Goal: Task Accomplishment & Management: Manage account settings

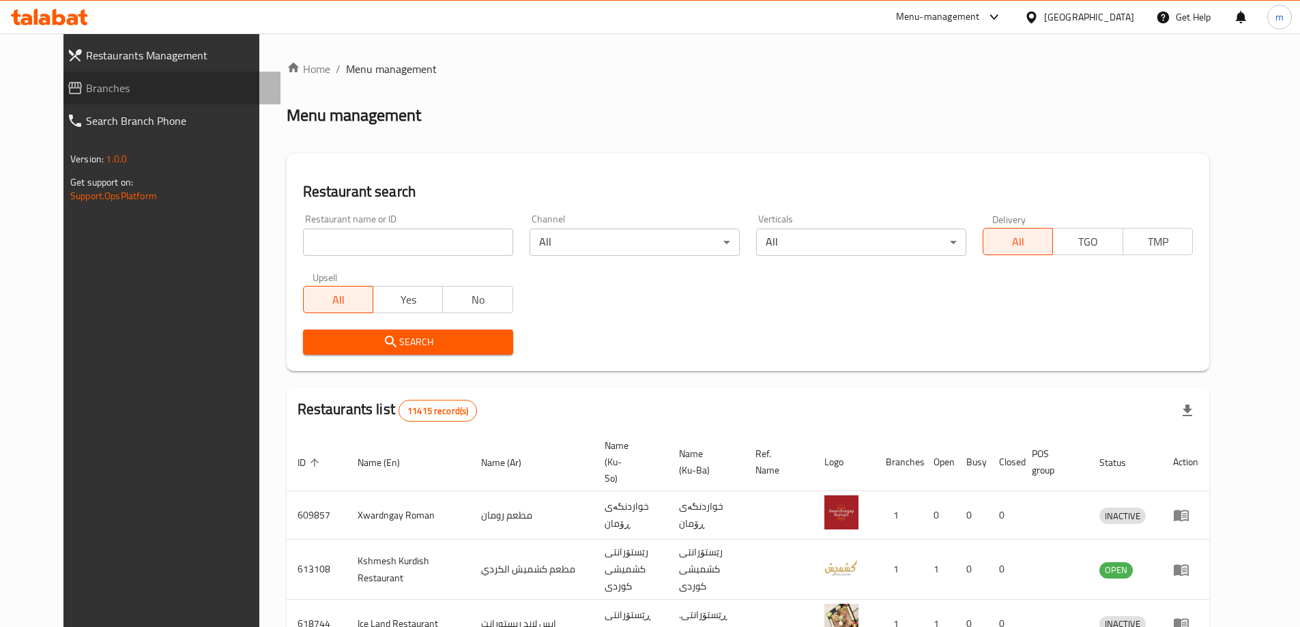
click at [86, 87] on span "Branches" at bounding box center [178, 88] width 184 height 16
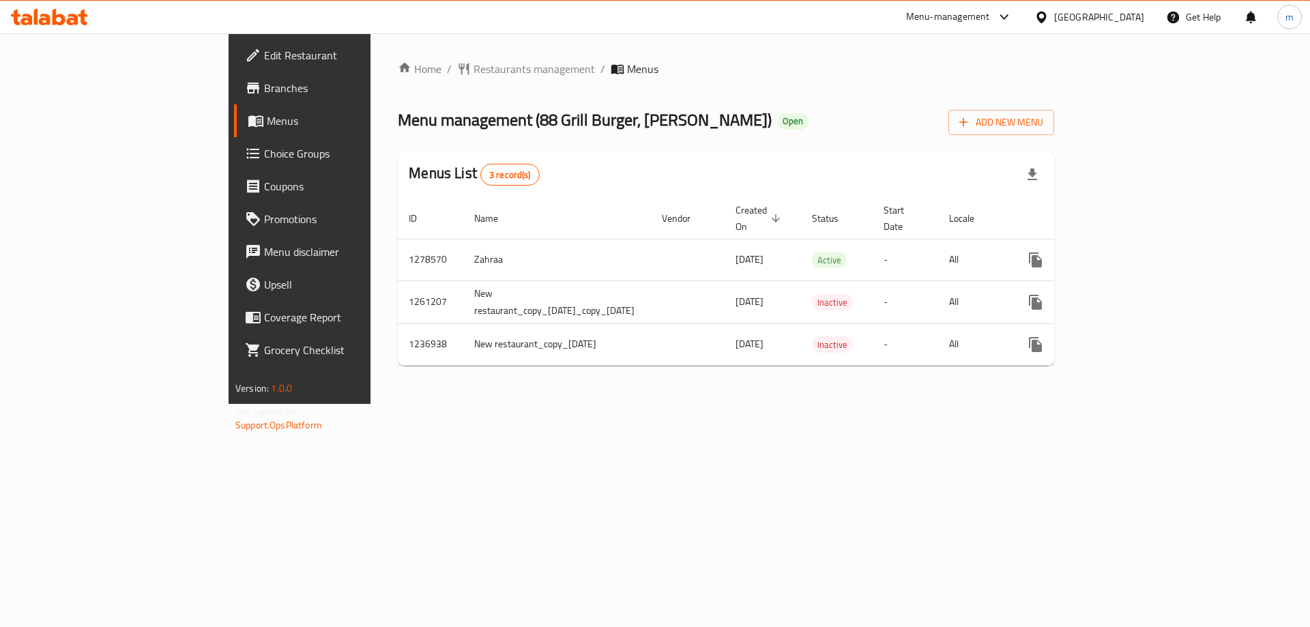
click at [267, 123] on span "Menus" at bounding box center [352, 121] width 170 height 16
click at [264, 95] on span "Branches" at bounding box center [350, 88] width 173 height 16
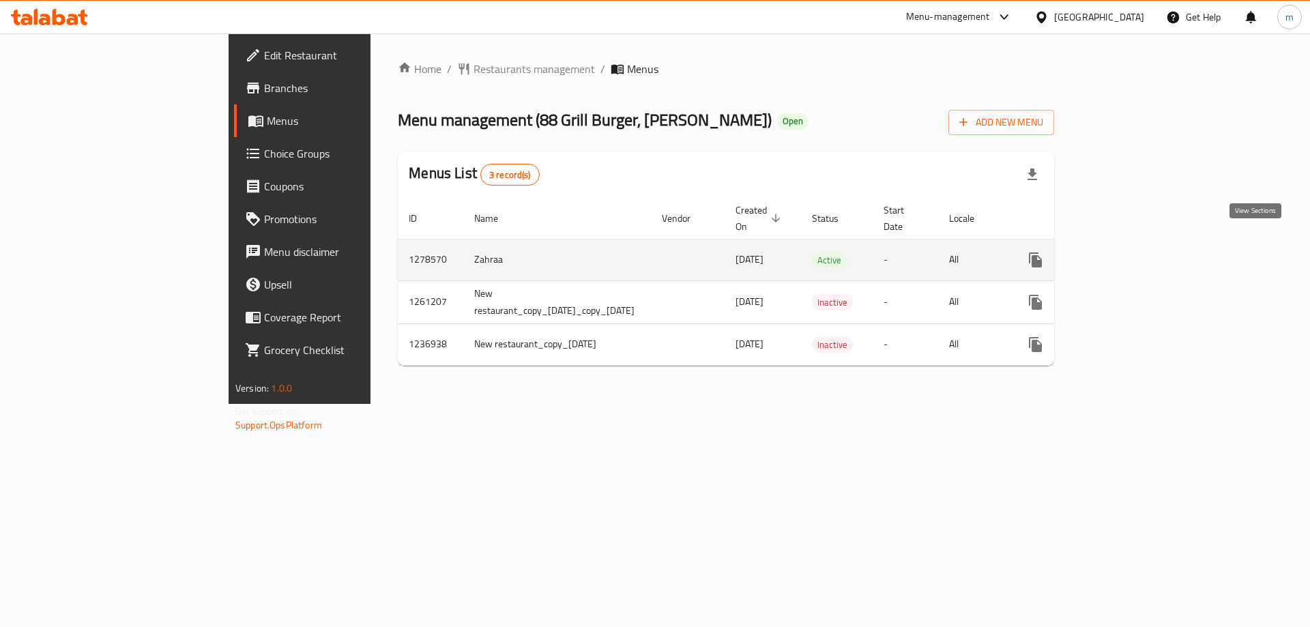
click at [1142, 252] on icon "enhanced table" at bounding box center [1134, 260] width 16 height 16
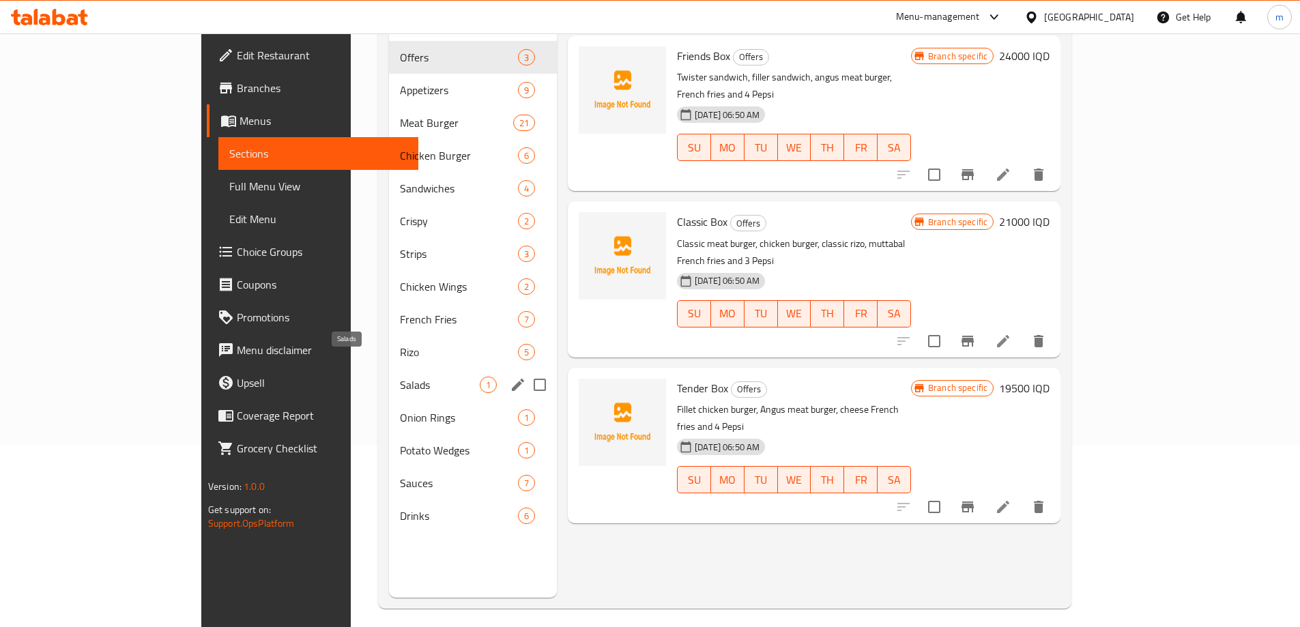
scroll to position [191, 0]
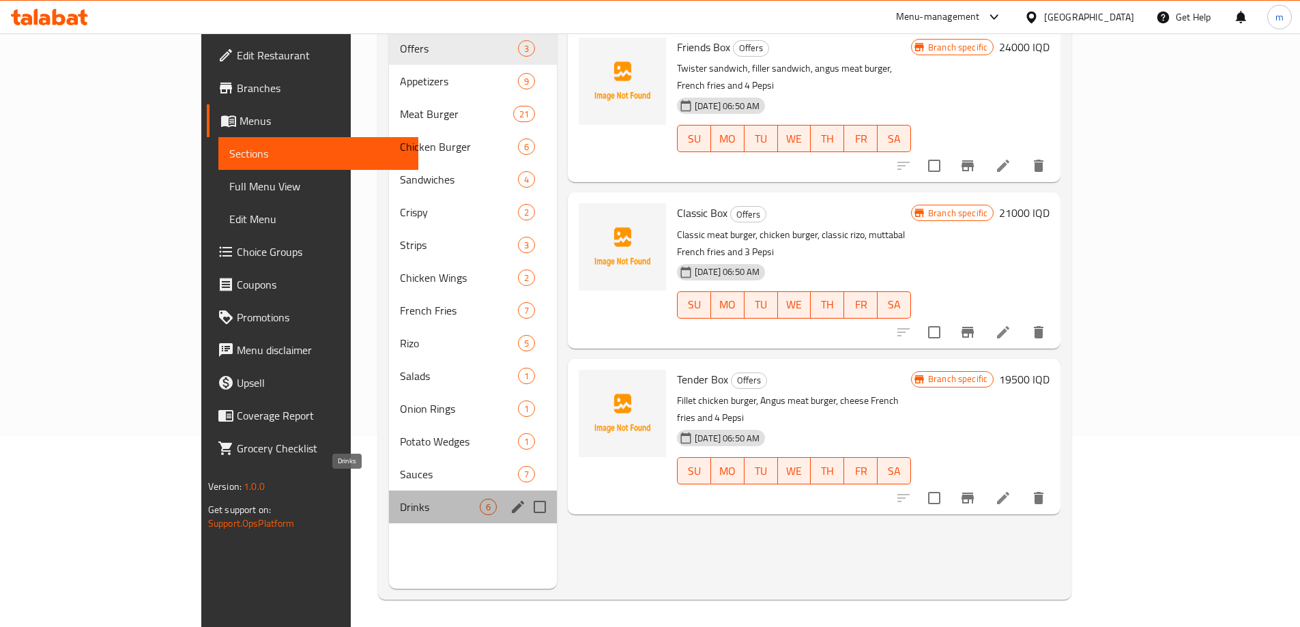
click at [400, 499] on span "Drinks" at bounding box center [440, 507] width 80 height 16
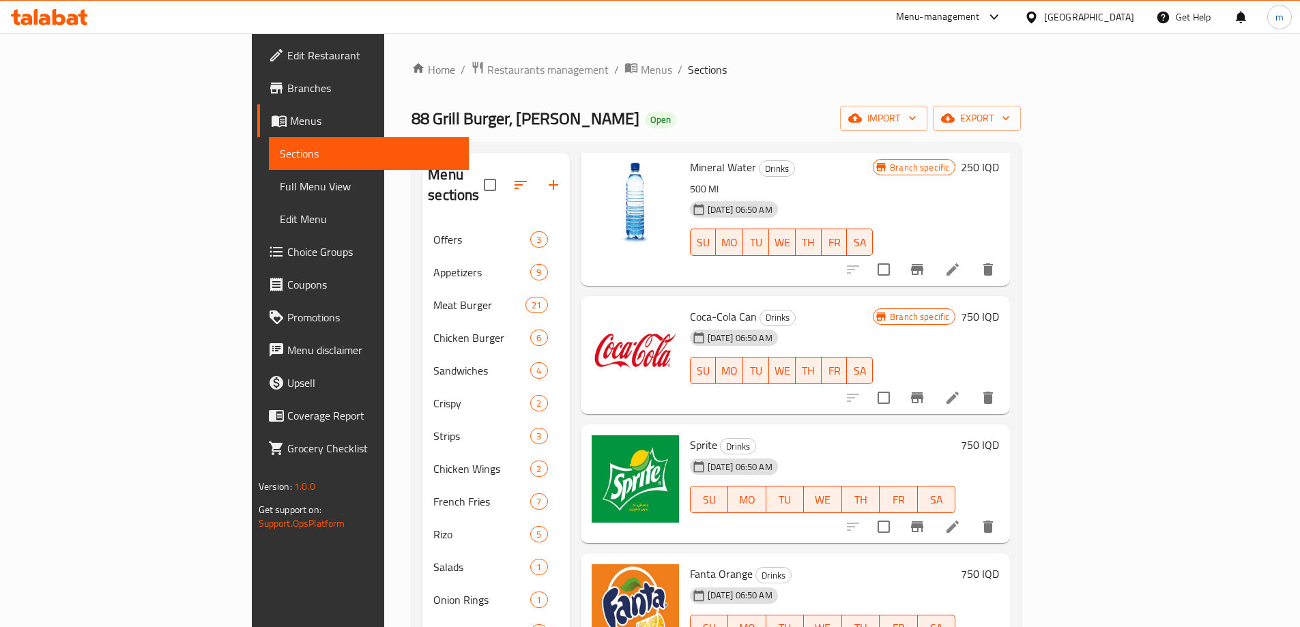
click at [549, 180] on icon "button" at bounding box center [554, 185] width 10 height 10
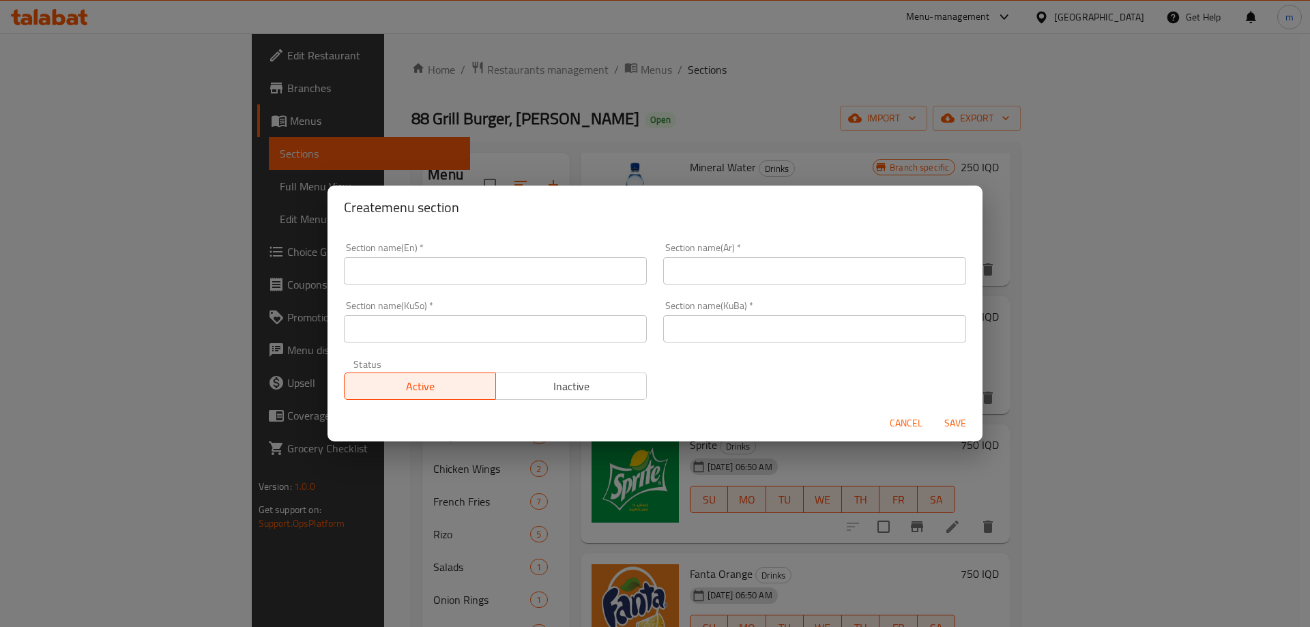
click at [441, 270] on input "text" at bounding box center [495, 270] width 303 height 27
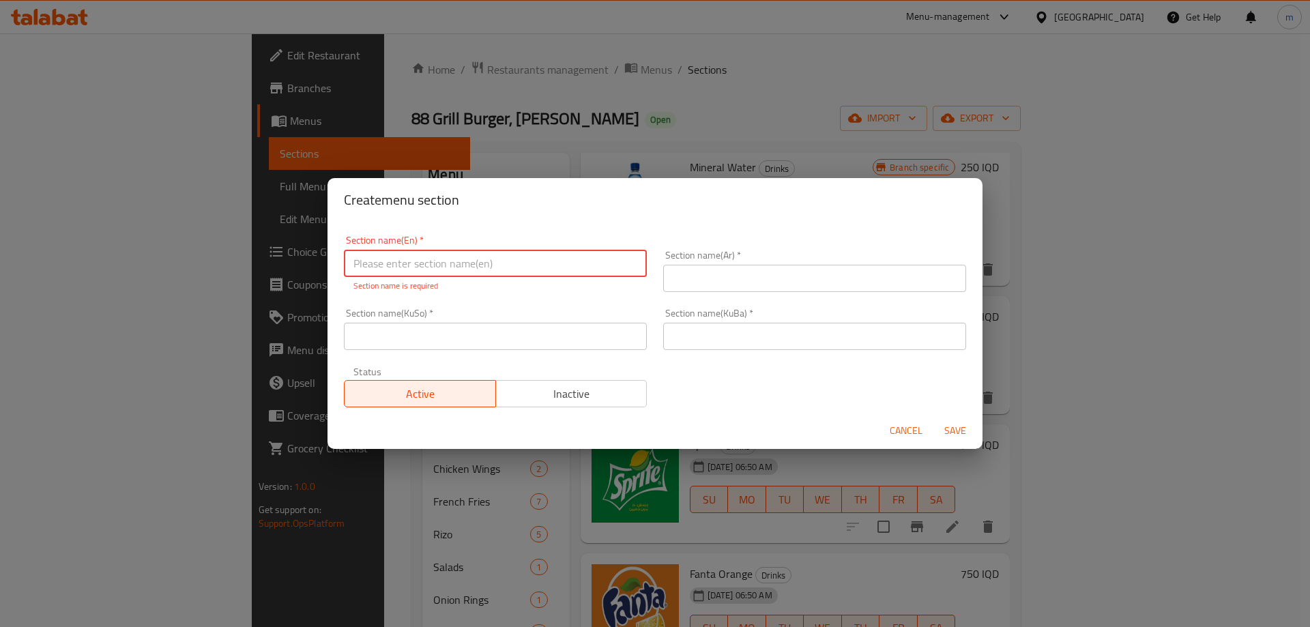
click at [414, 263] on input "text" at bounding box center [495, 263] width 303 height 27
click at [671, 137] on div "Create menu section Section name(En)   * Section name(En) * Section name is req…" at bounding box center [655, 313] width 1310 height 627
click at [424, 252] on input "text" at bounding box center [495, 263] width 303 height 27
click at [415, 259] on input "text" at bounding box center [495, 263] width 303 height 27
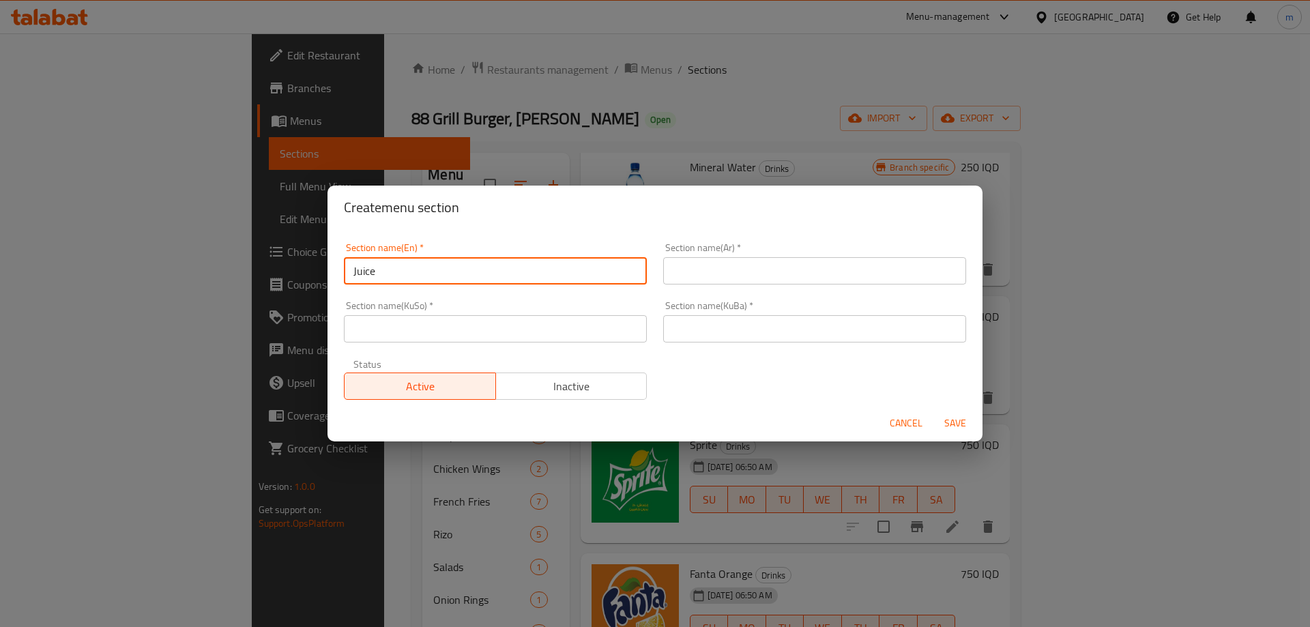
click at [439, 278] on input "Juice" at bounding box center [495, 270] width 303 height 27
paste input "s العصائر شەربەتەکان"
click at [407, 274] on input "Juices العصائر شەربەتەکان" at bounding box center [495, 270] width 303 height 27
type input "Juices شەربەتەکان"
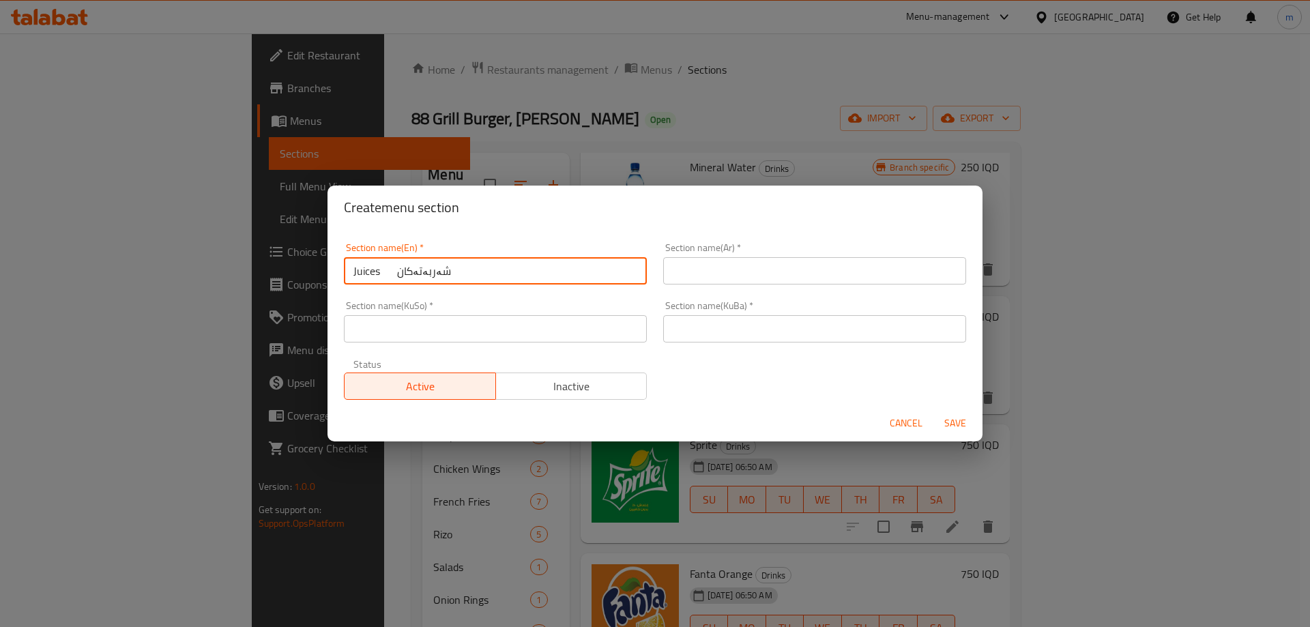
click at [727, 276] on input "text" at bounding box center [814, 270] width 303 height 27
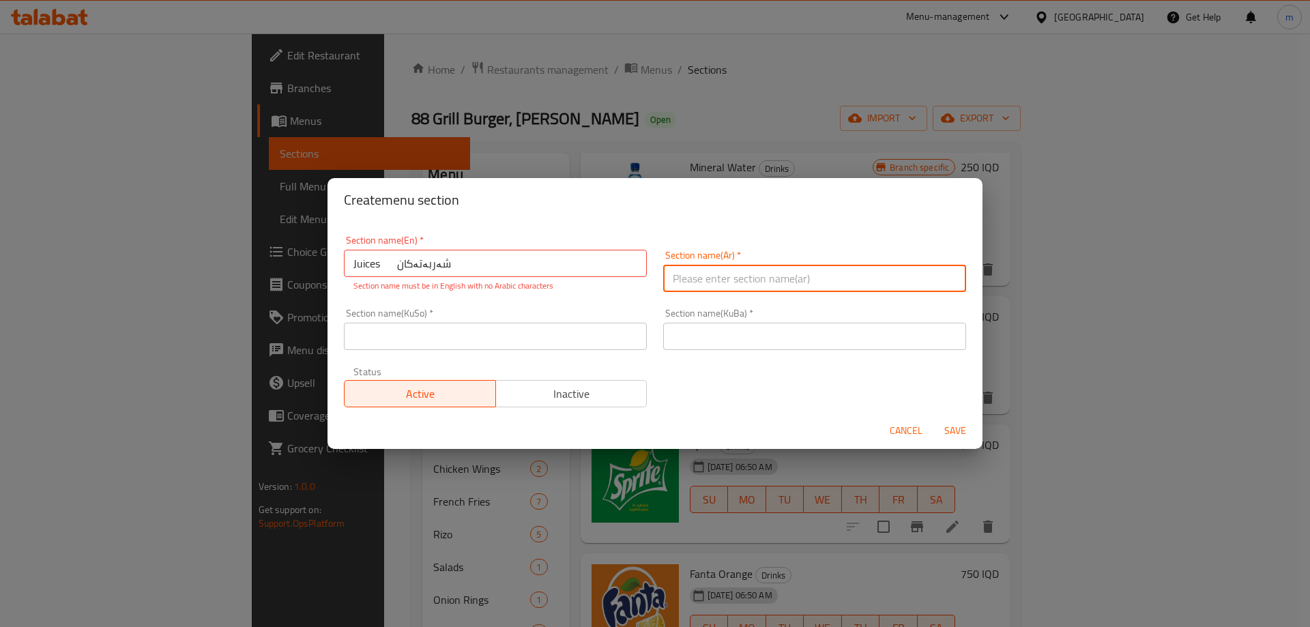
paste input "العصائر"
type input "العصائر"
click at [409, 257] on input "Juices شەربەتەکان" at bounding box center [495, 263] width 303 height 27
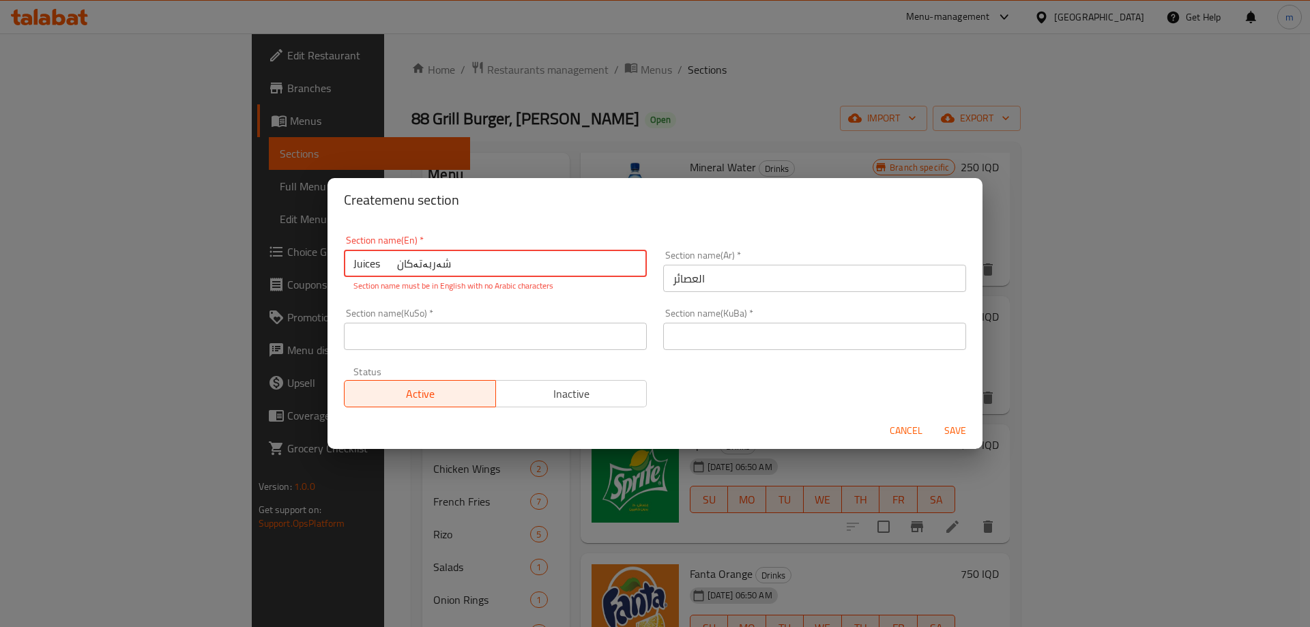
click at [409, 257] on input "Juices شەربەتەکان" at bounding box center [495, 263] width 303 height 27
type input "Juices"
click at [422, 340] on input "text" at bounding box center [495, 336] width 303 height 27
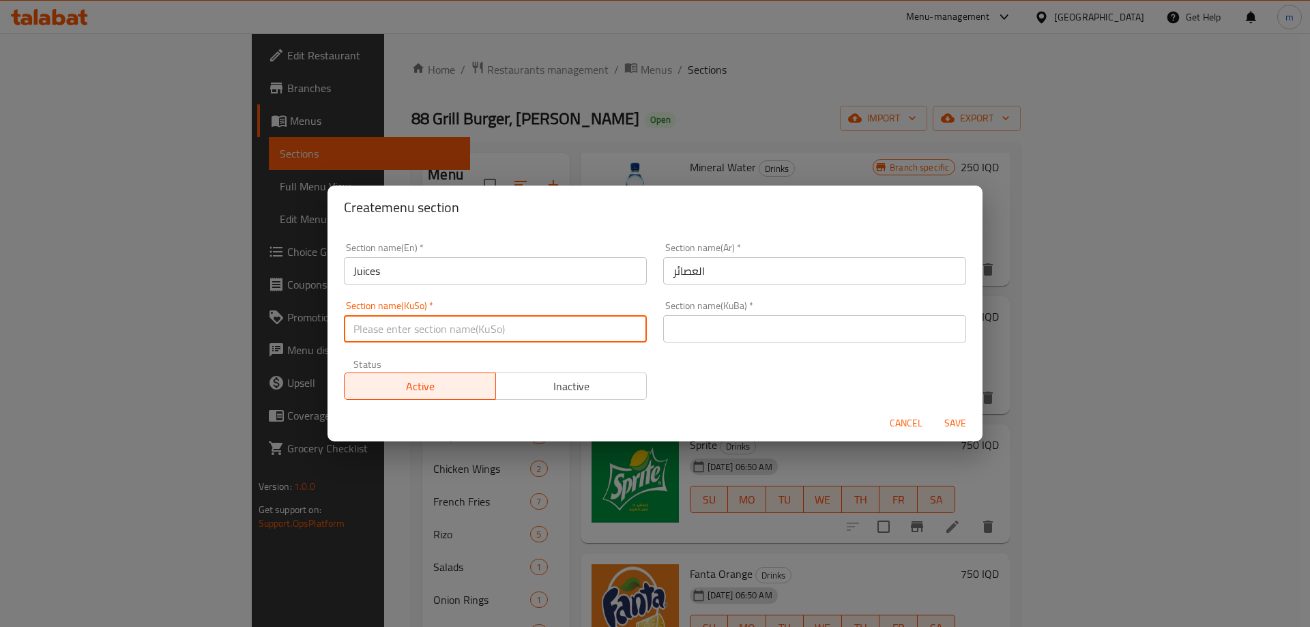
paste input "شەربەتەکان"
type input "شەربەتەکان"
click at [705, 331] on input "text" at bounding box center [814, 328] width 303 height 27
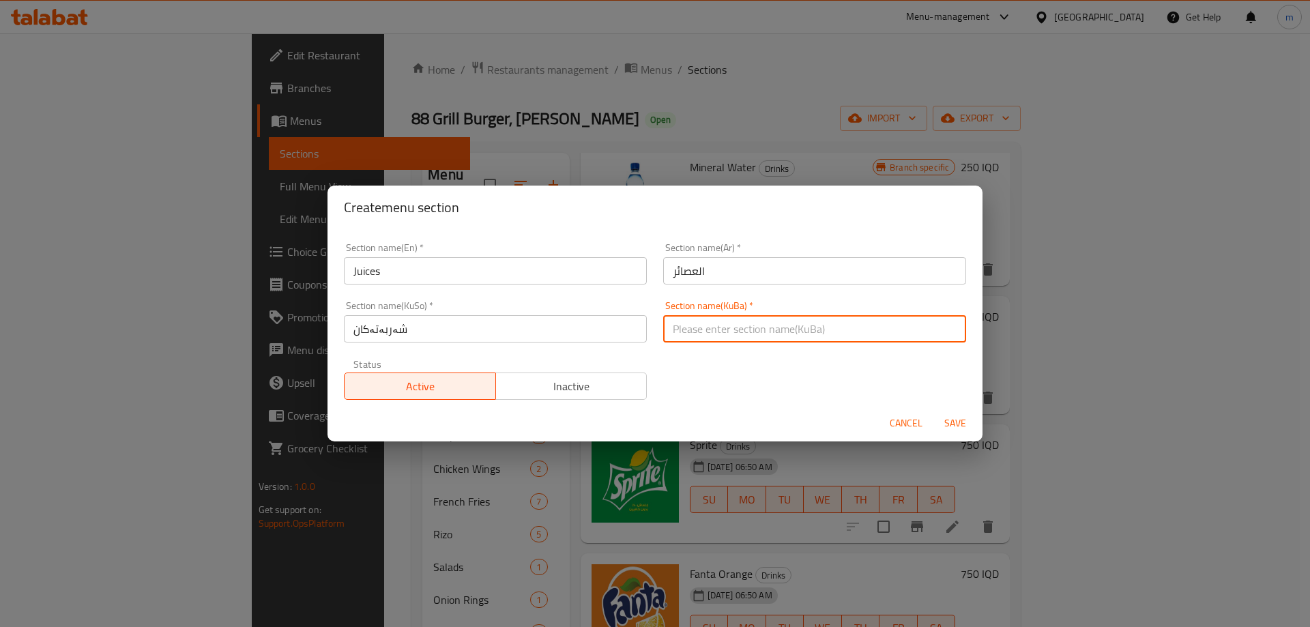
paste input "شەربەتەکان"
type input "شەربەتەکان"
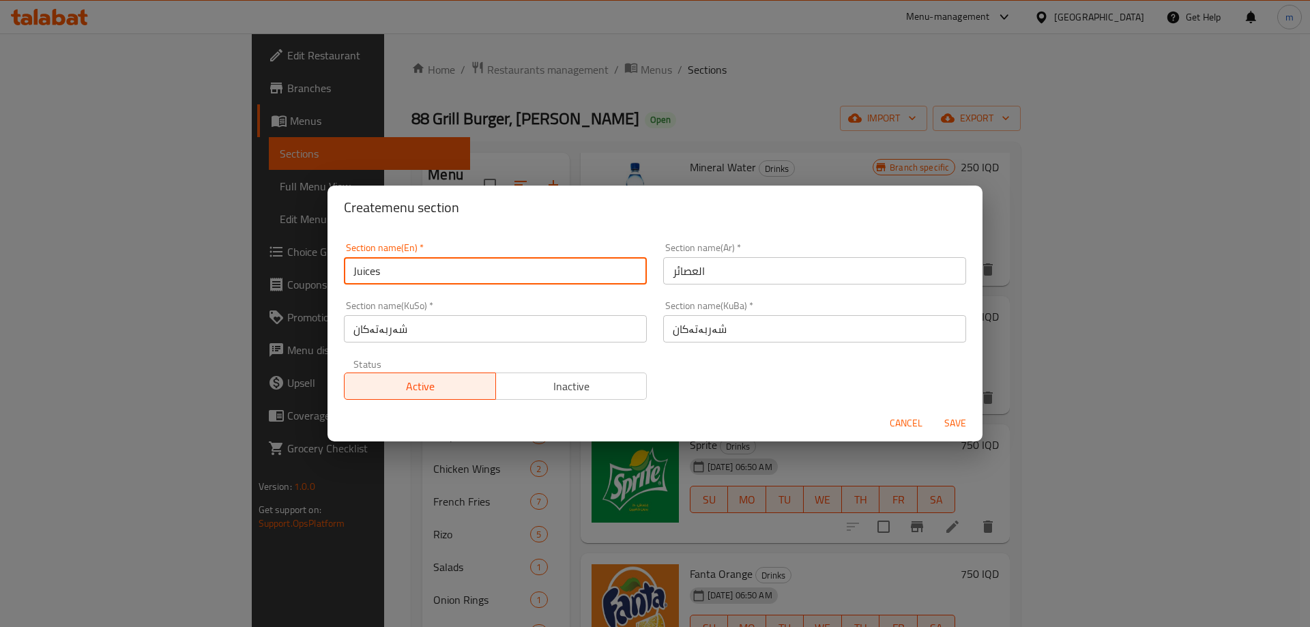
click at [475, 284] on input "Juices" at bounding box center [495, 270] width 303 height 27
click at [804, 285] on div "Section name(Ar)   * العصائر Section name(Ar) *" at bounding box center [814, 264] width 319 height 58
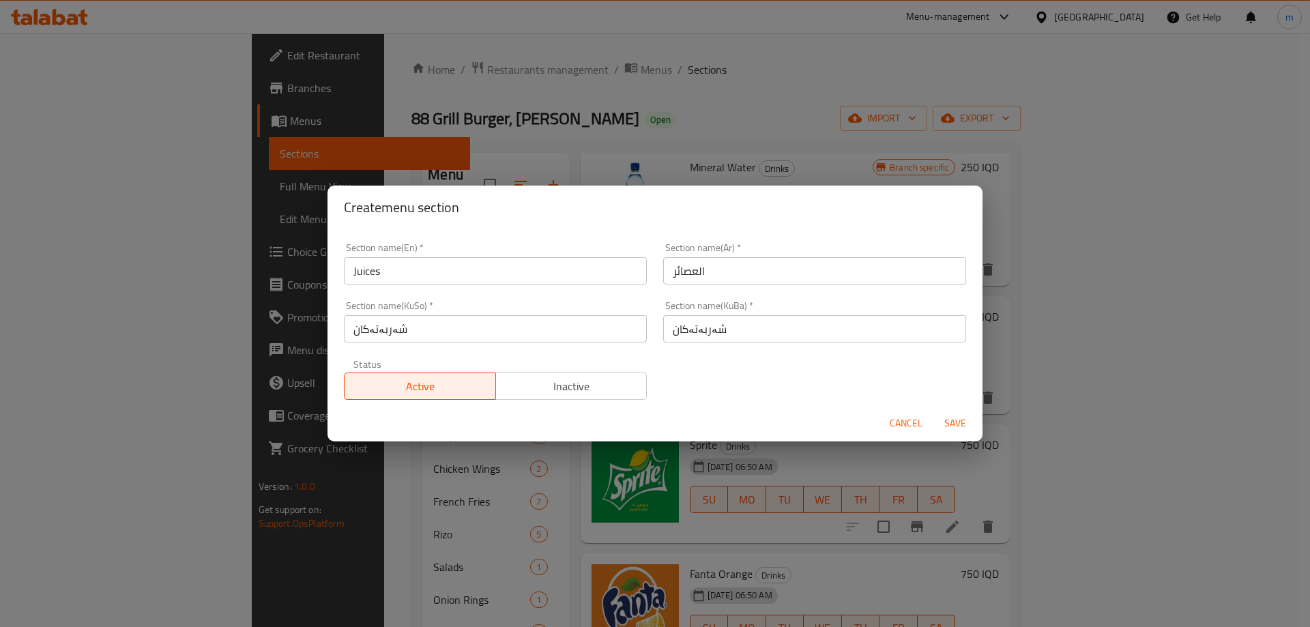
click at [799, 274] on input "العصائر" at bounding box center [814, 270] width 303 height 27
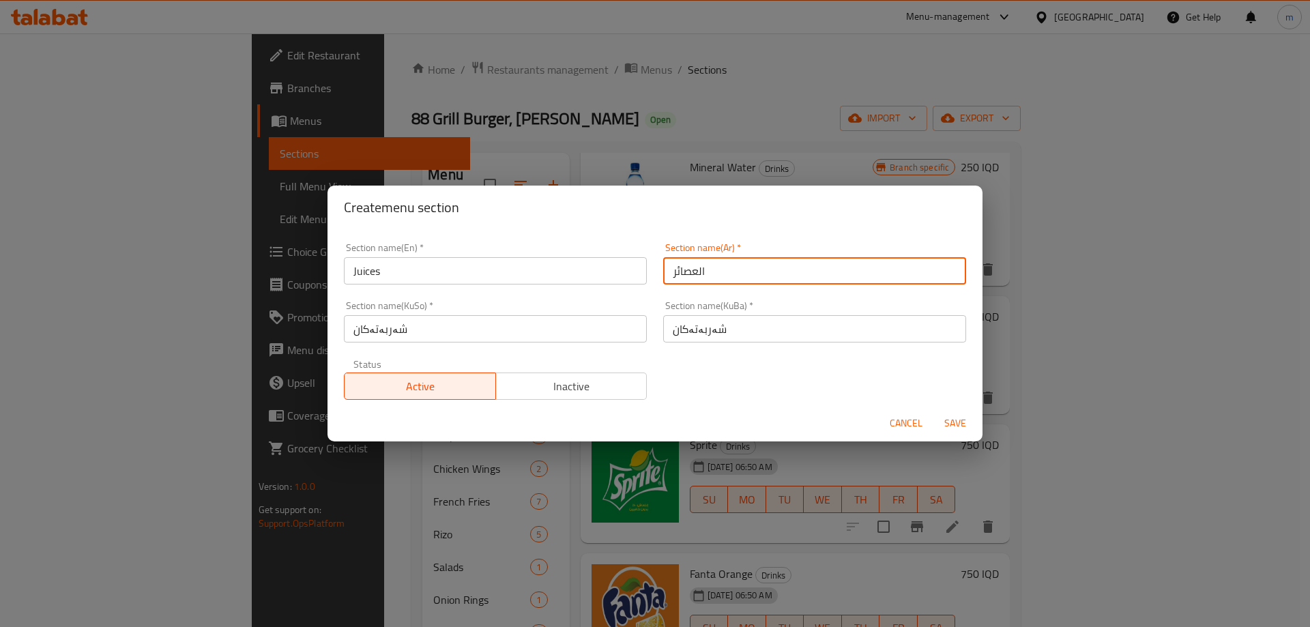
click at [516, 332] on input "شەربەتەکان" at bounding box center [495, 328] width 303 height 27
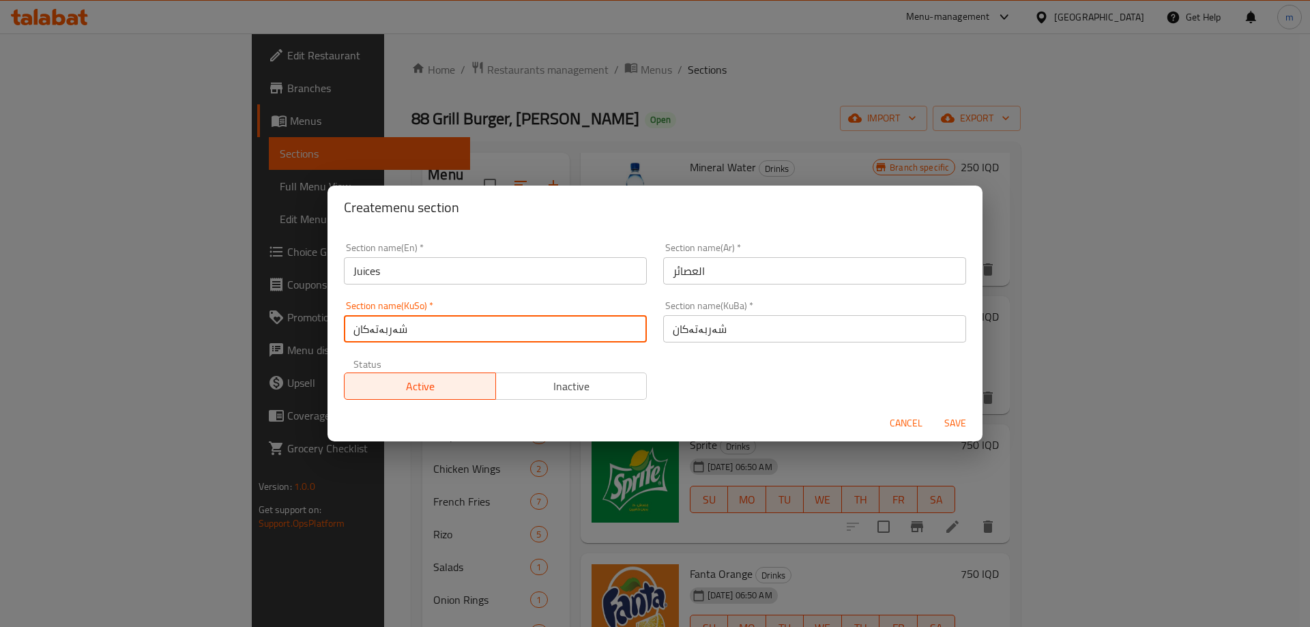
click at [709, 328] on input "شەربەتەکان" at bounding box center [814, 328] width 303 height 27
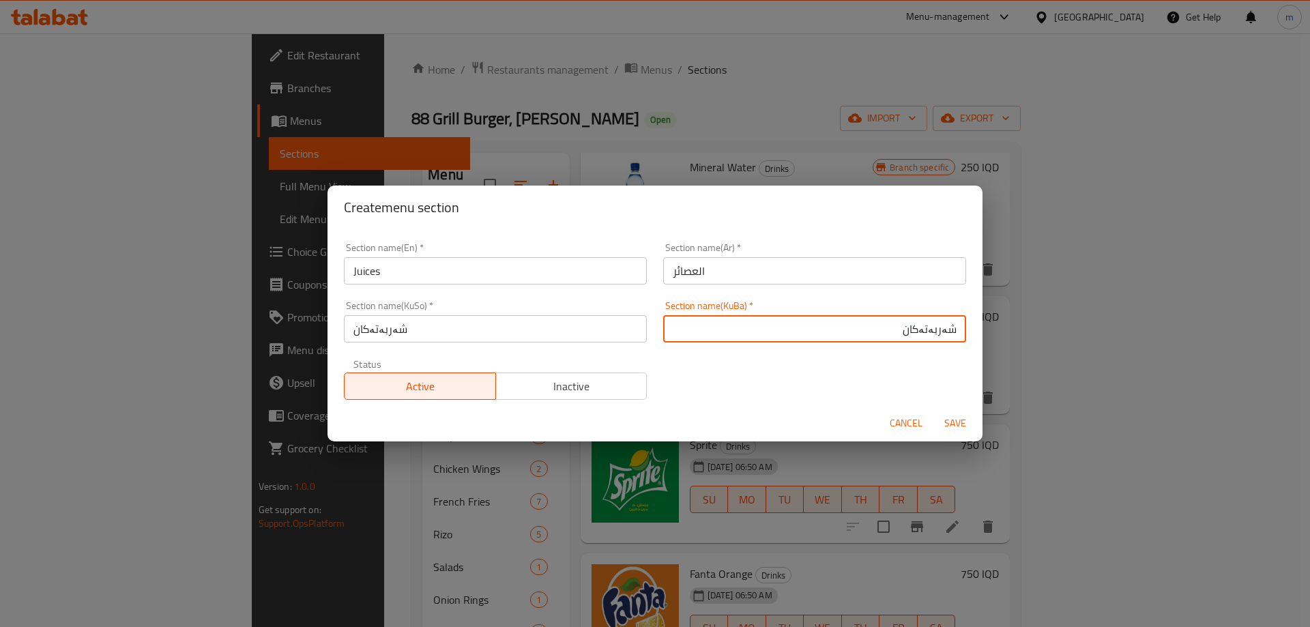
click at [719, 278] on input "العصائر" at bounding box center [814, 270] width 303 height 27
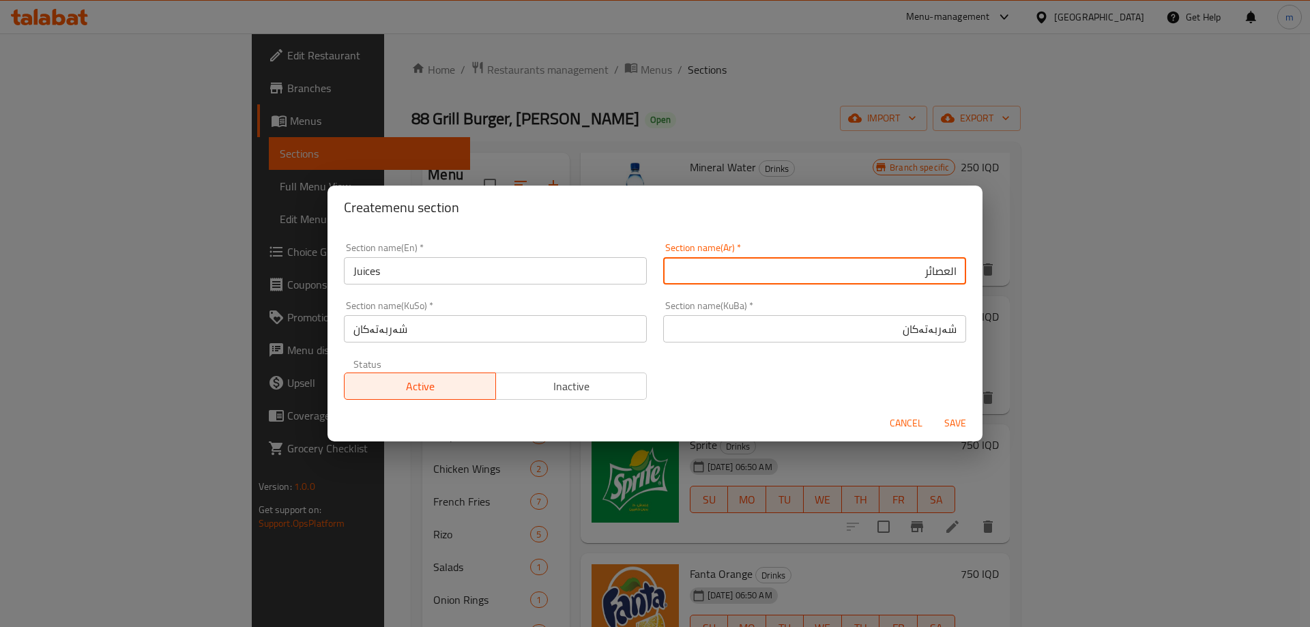
click at [489, 338] on input "شەربەتەکان" at bounding box center [495, 328] width 303 height 27
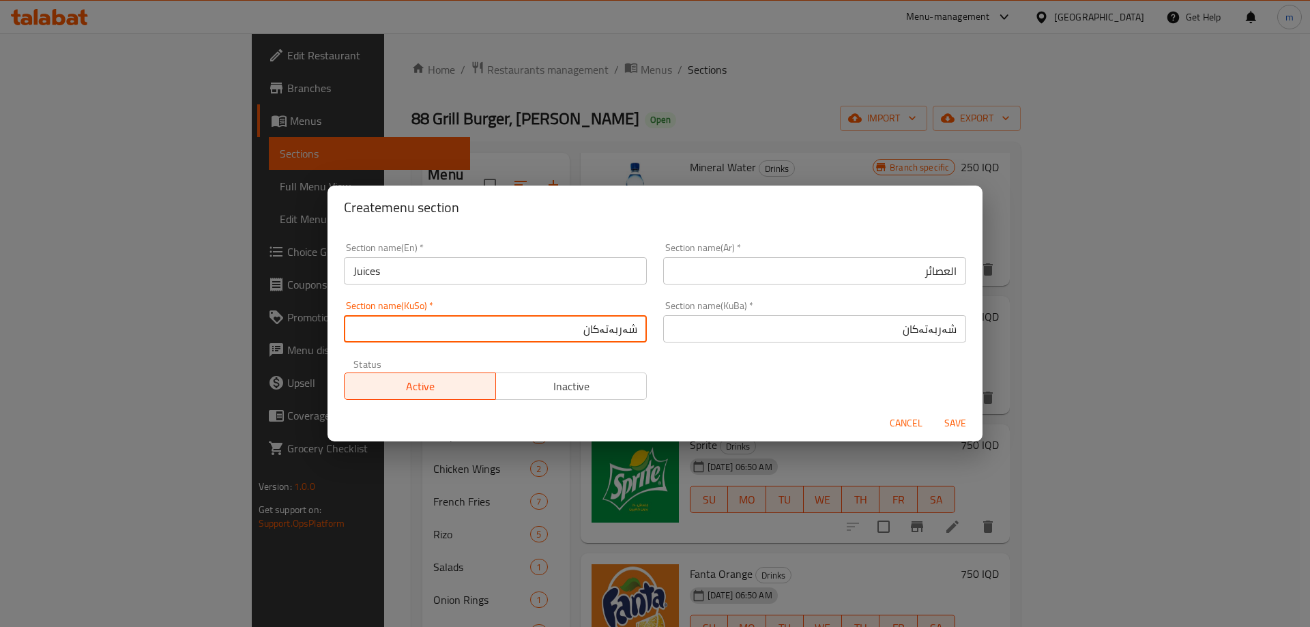
click at [954, 416] on span "Save" at bounding box center [955, 423] width 33 height 17
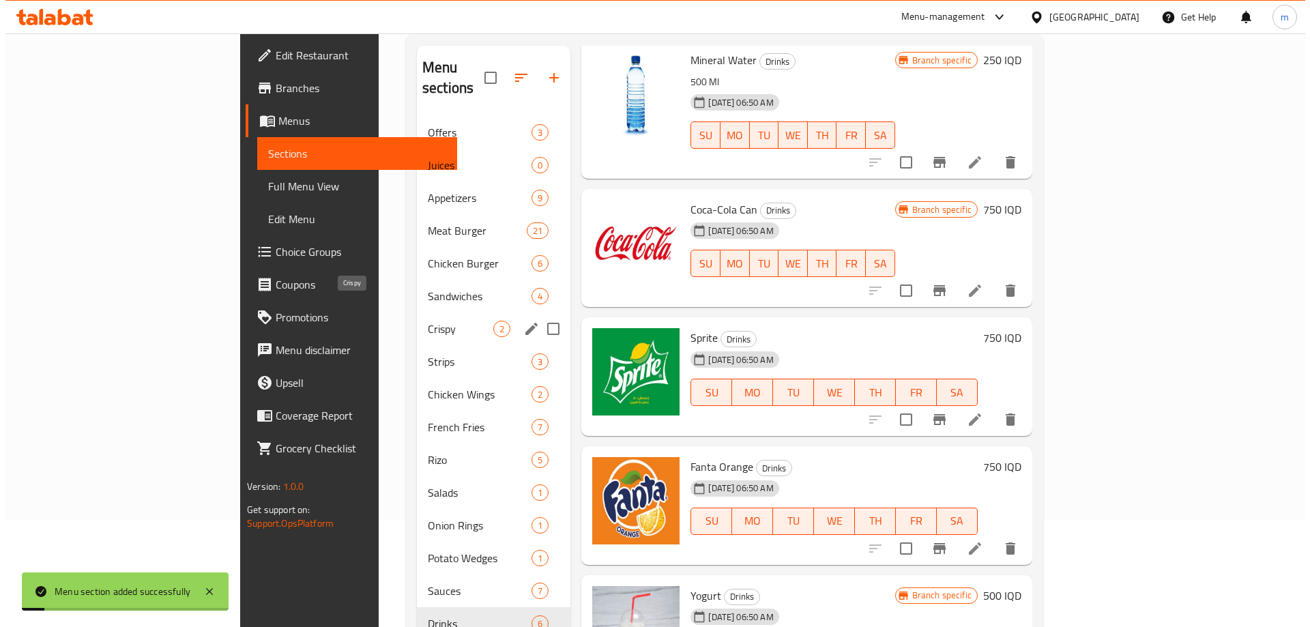
scroll to position [91, 0]
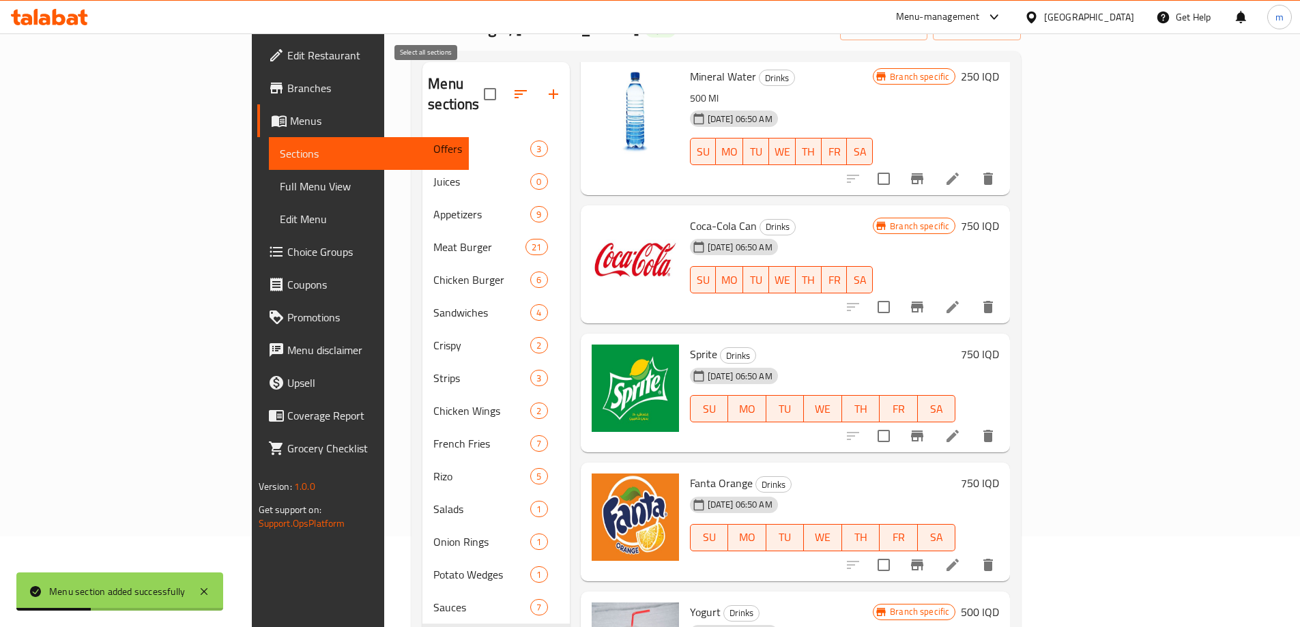
click at [512, 86] on icon "button" at bounding box center [520, 94] width 16 height 16
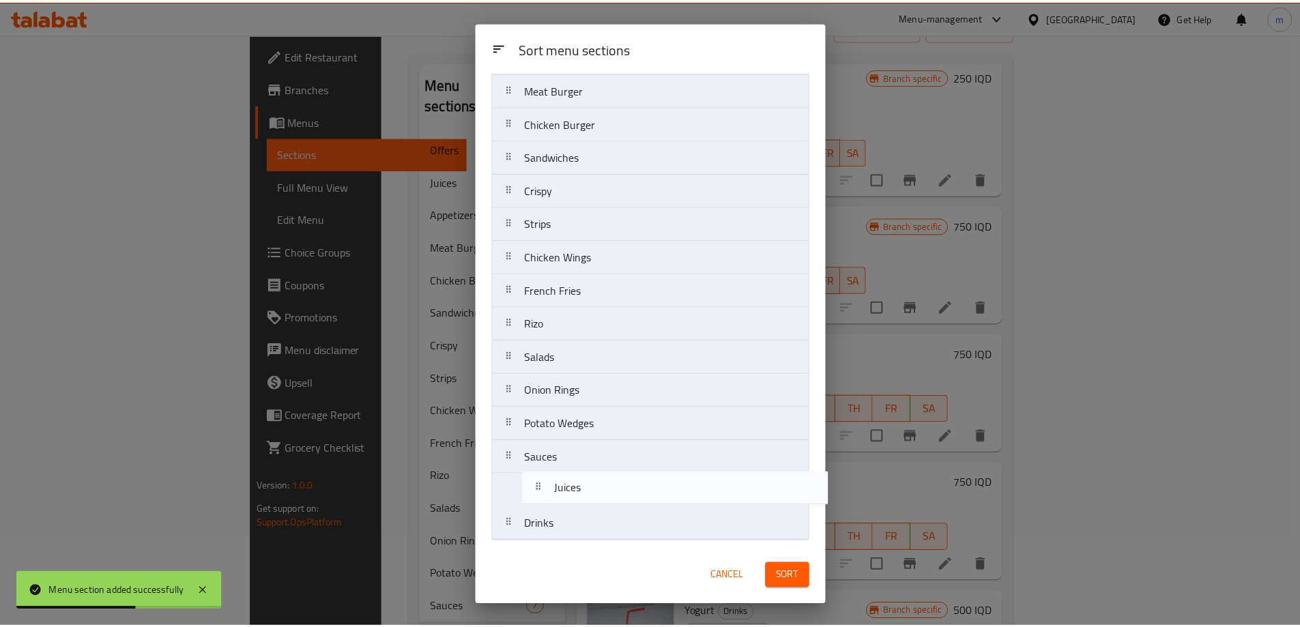
scroll to position [104, 0]
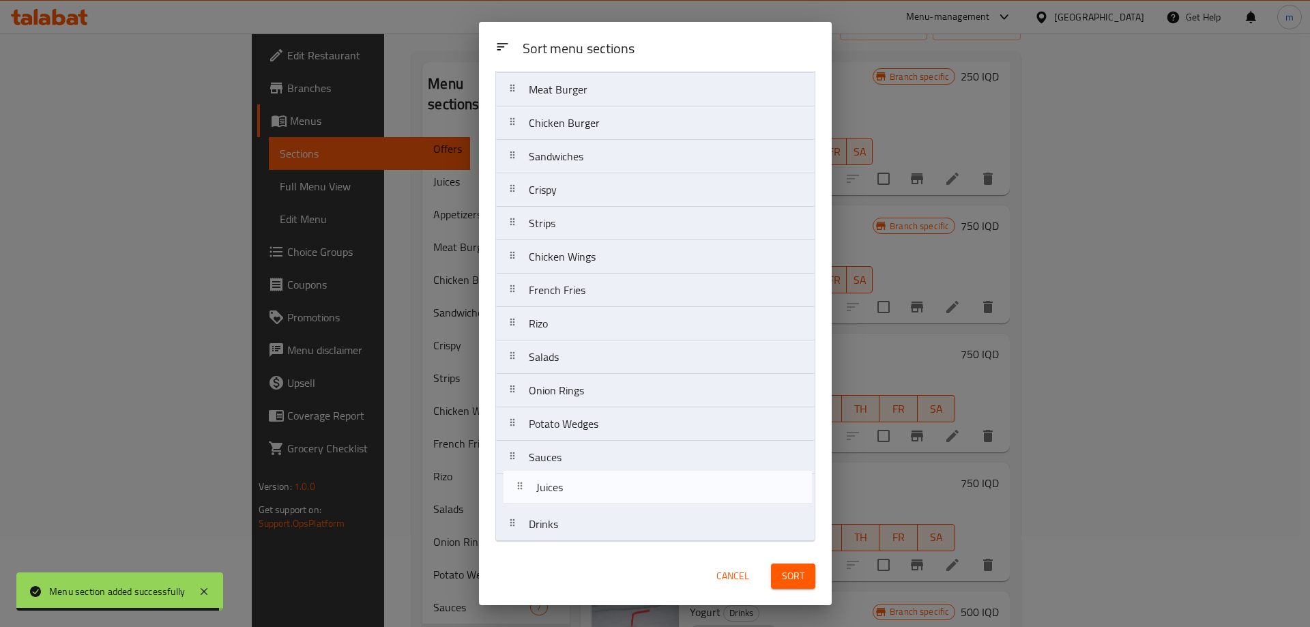
drag, startPoint x: 575, startPoint y: 165, endPoint x: 583, endPoint y: 500, distance: 335.1
click at [583, 500] on nav "Offers Juices Appetizers Meat Burger Chicken Burger Sandwiches Crispy Strips Ch…" at bounding box center [655, 273] width 320 height 536
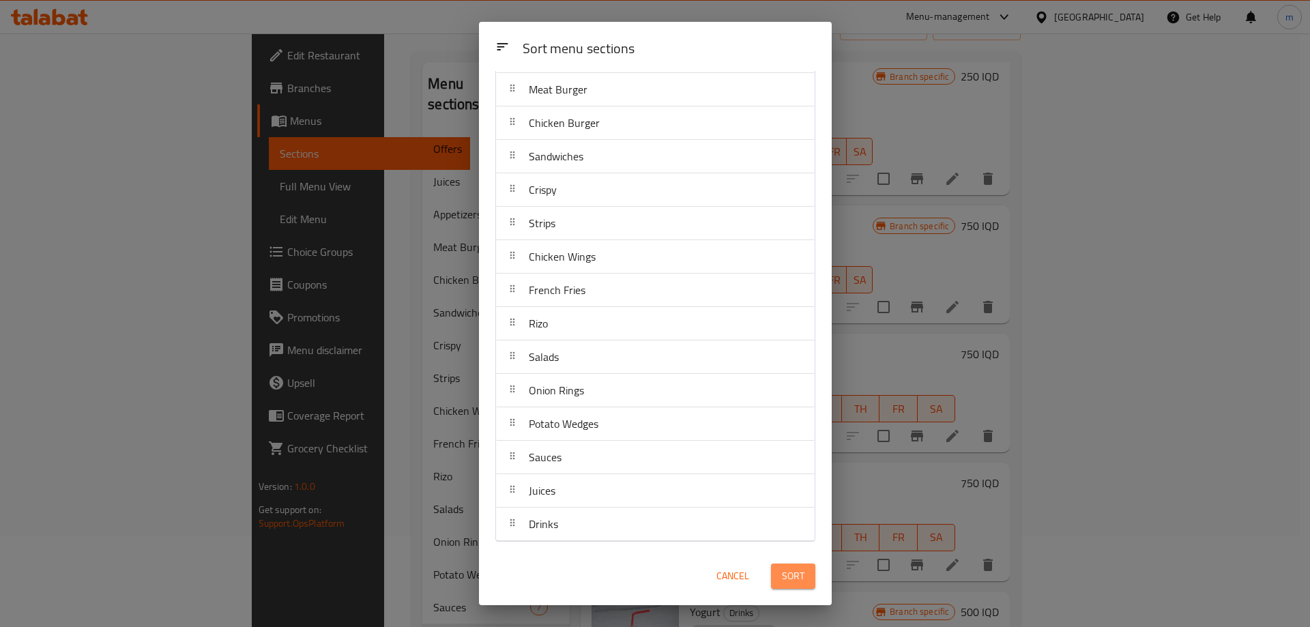
click at [785, 568] on span "Sort" at bounding box center [793, 576] width 23 height 17
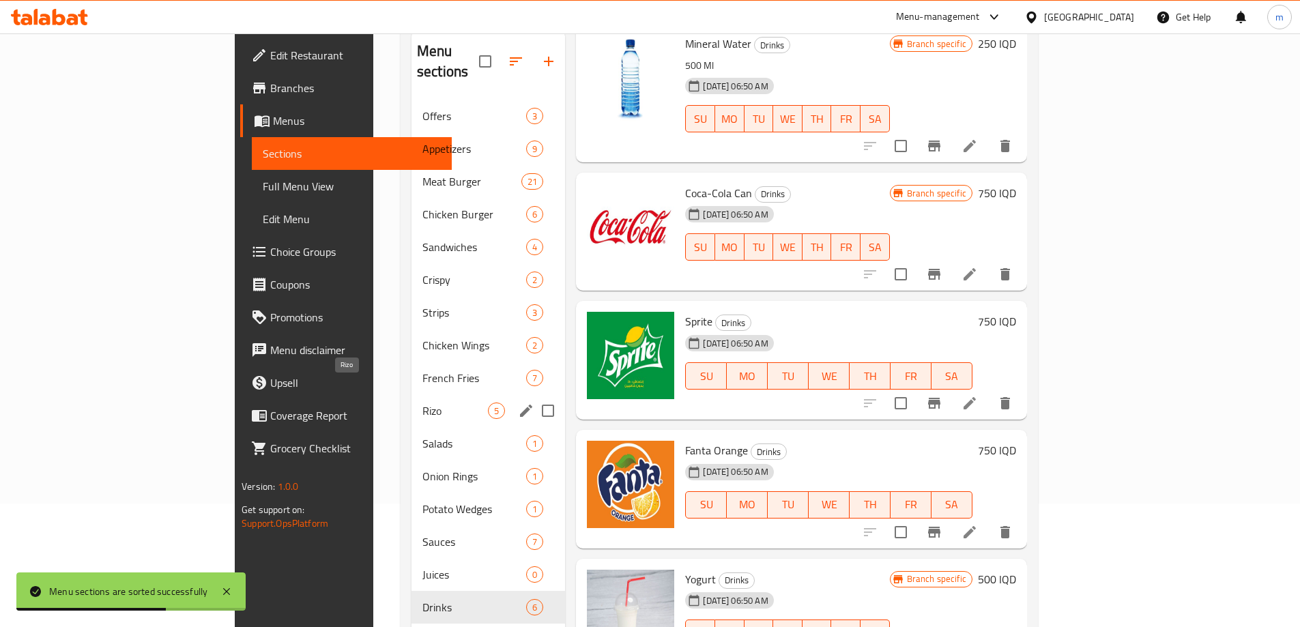
scroll to position [191, 0]
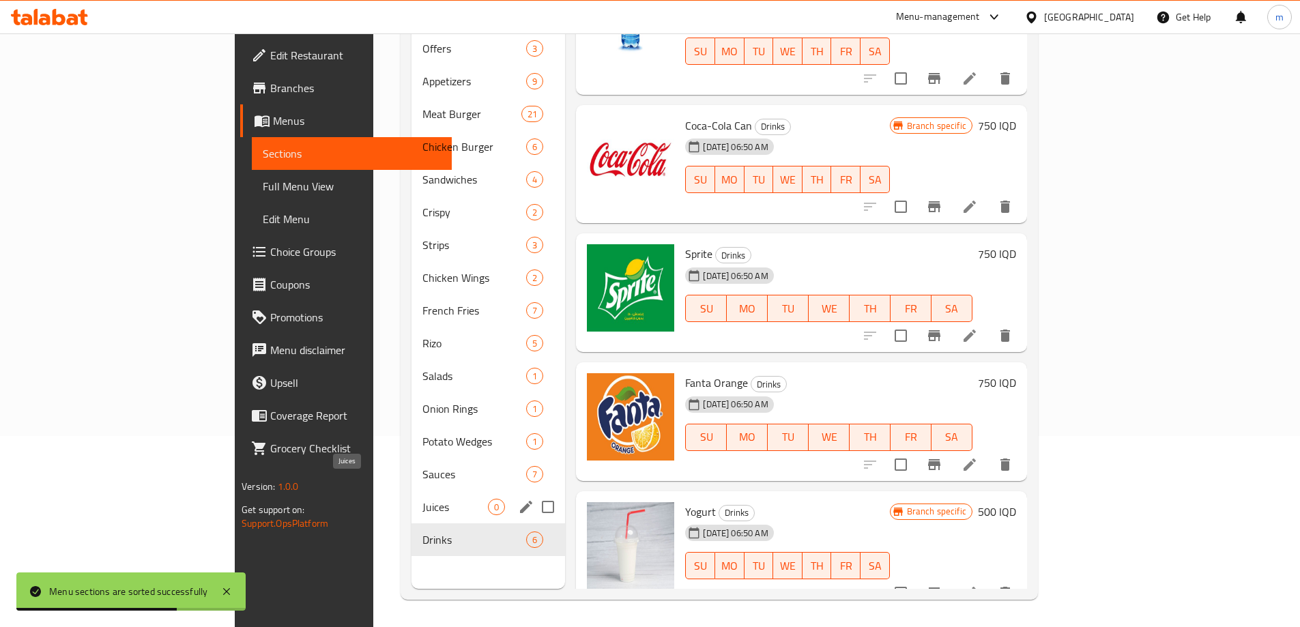
click at [422, 499] on span "Juices" at bounding box center [455, 507] width 66 height 16
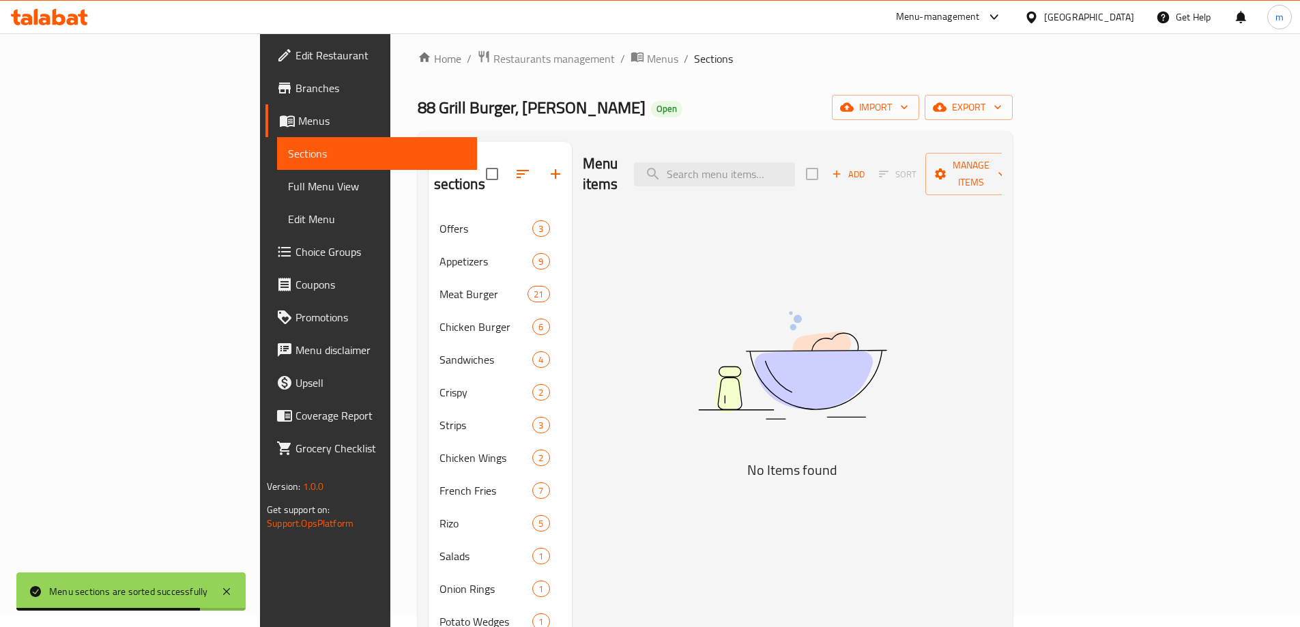
scroll to position [9, 0]
click at [867, 169] on span "Add" at bounding box center [848, 177] width 37 height 16
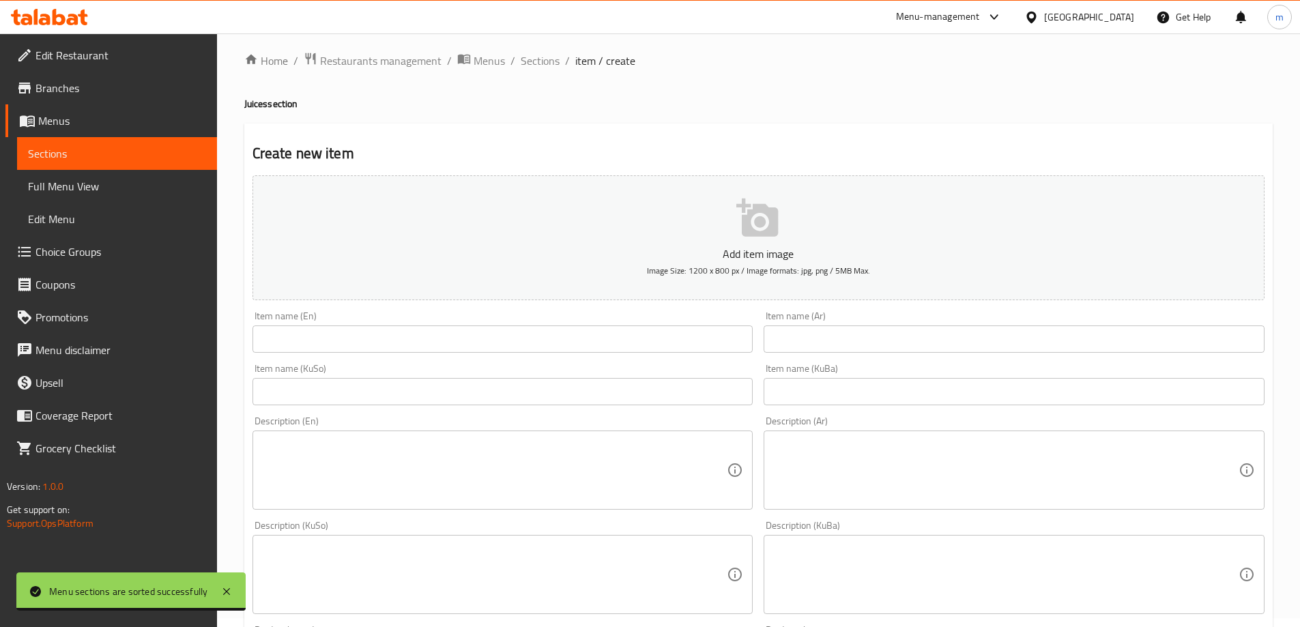
click at [607, 343] on input "text" at bounding box center [502, 338] width 501 height 27
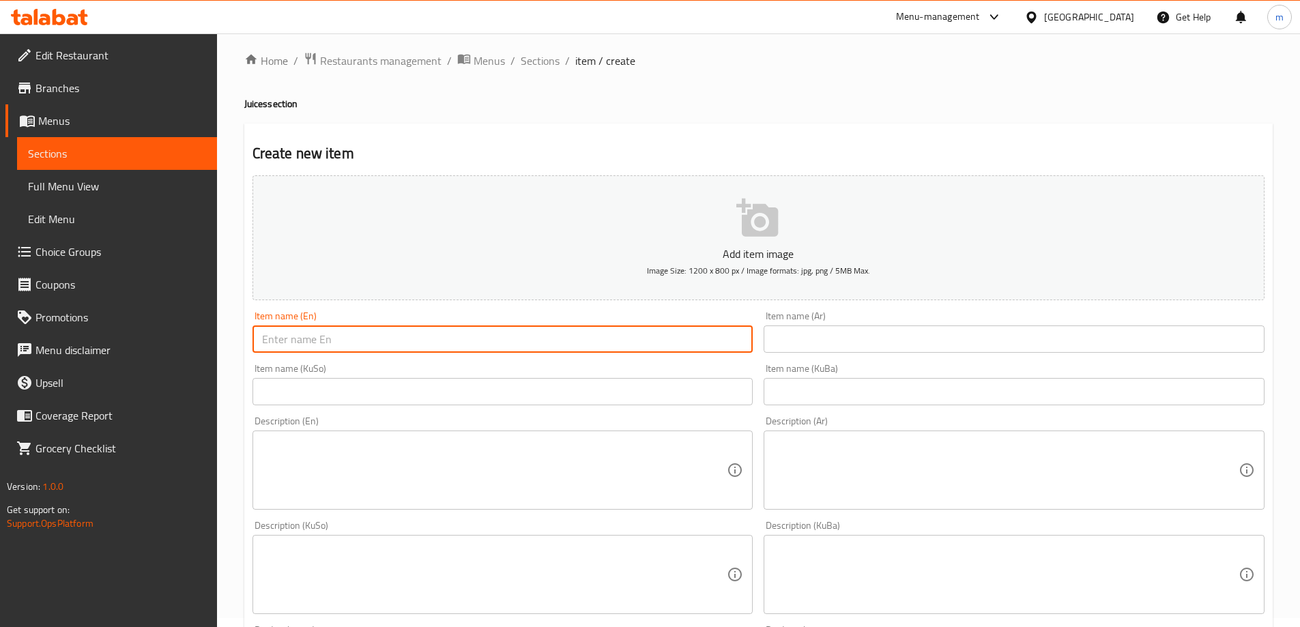
click at [804, 333] on input "text" at bounding box center [1014, 338] width 501 height 27
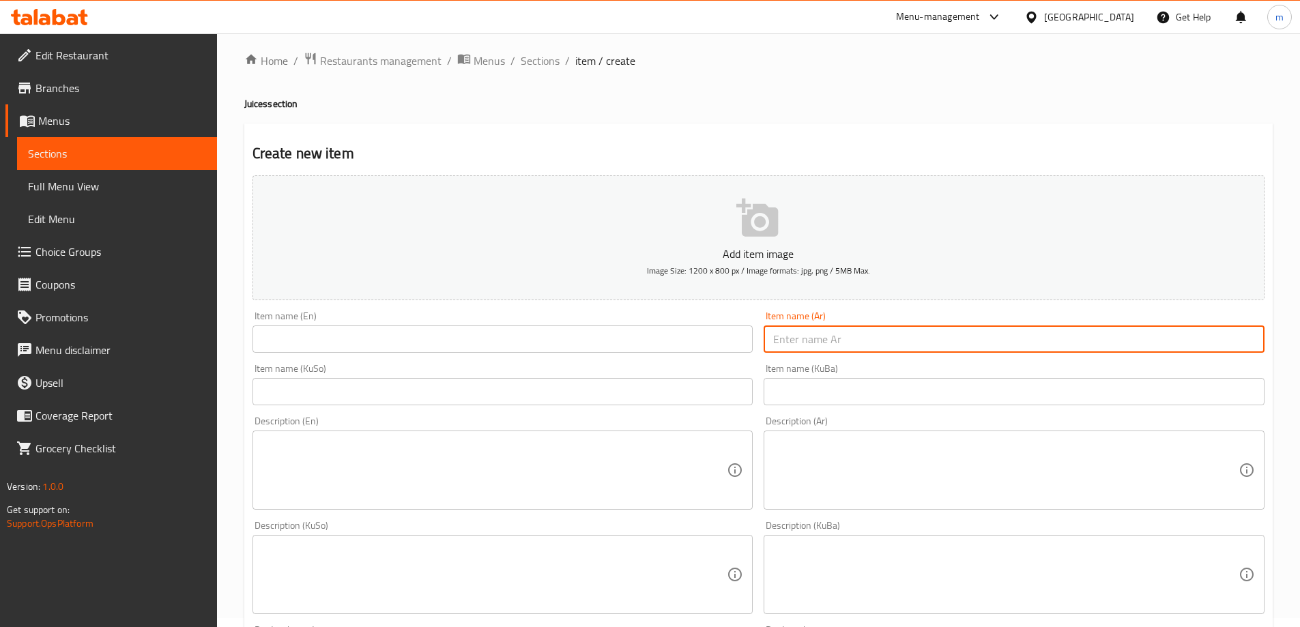
paste input "عصير برتقال وجزر"
type input "عصير برتقال وجزر"
click at [1004, 402] on input "text" at bounding box center [1014, 391] width 501 height 27
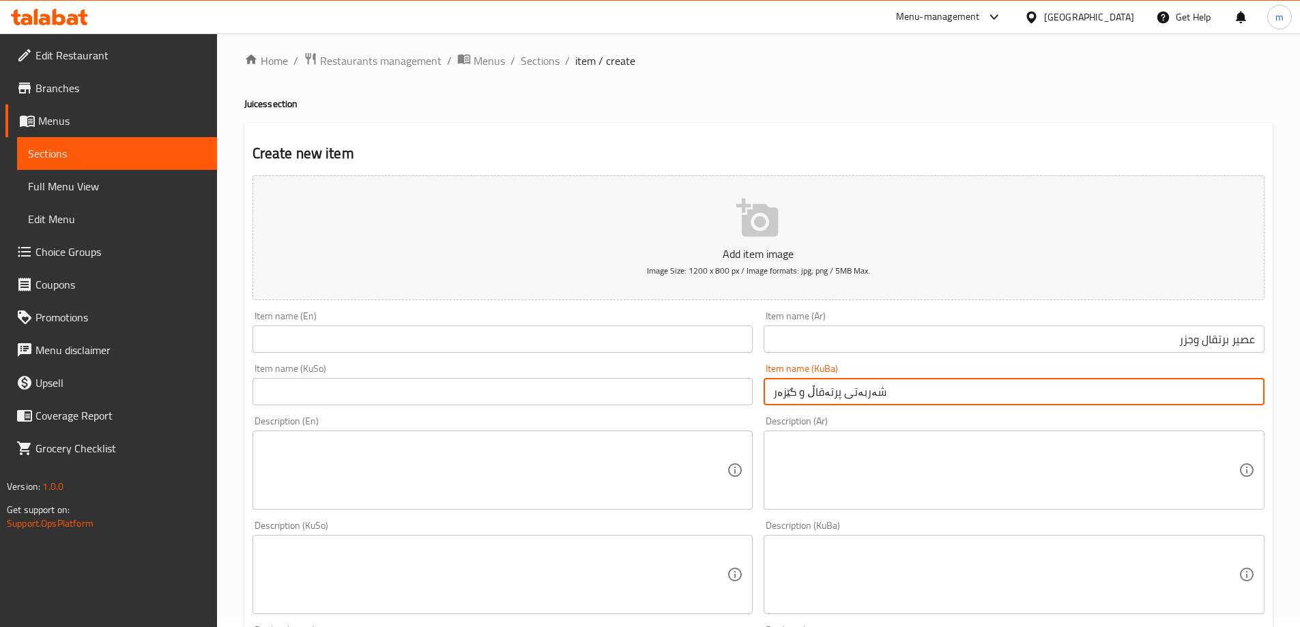
type input "شەربەتی پرتەقاڵ و گێزەر"
click at [437, 388] on input "text" at bounding box center [502, 391] width 501 height 27
paste input "شەربەتی پرتەقاڵ و گێزەر"
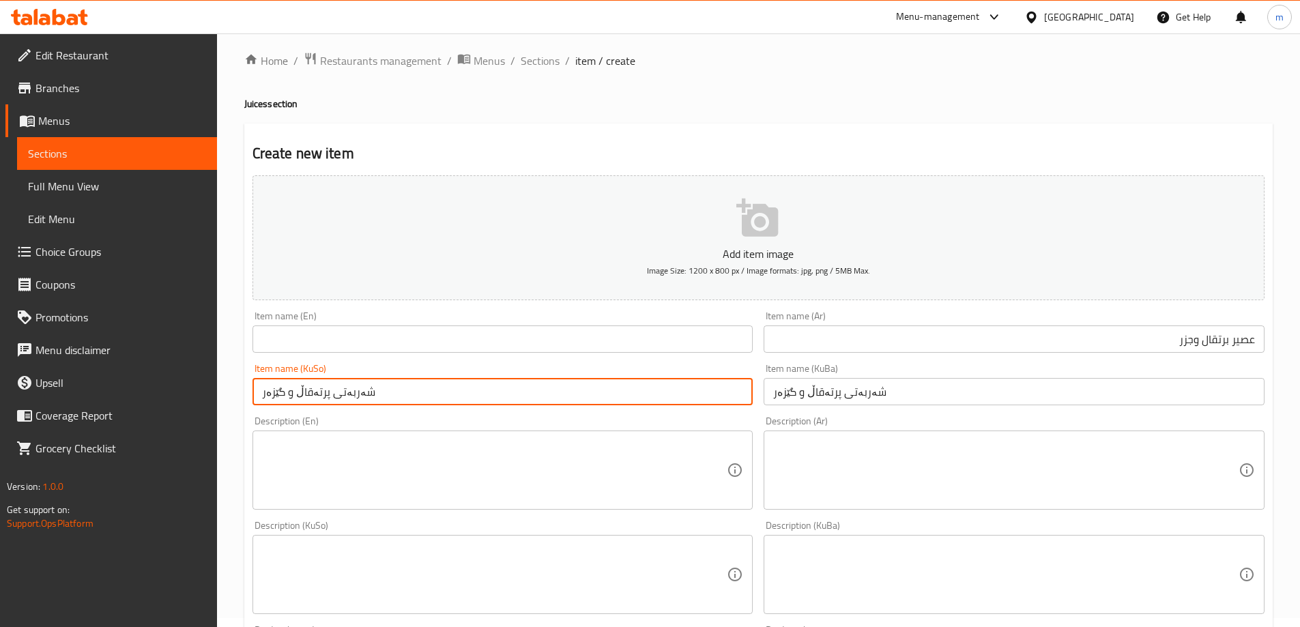
type input "شەربەتی پرتەقاڵ و گێزەر"
click at [425, 343] on input "text" at bounding box center [502, 338] width 501 height 27
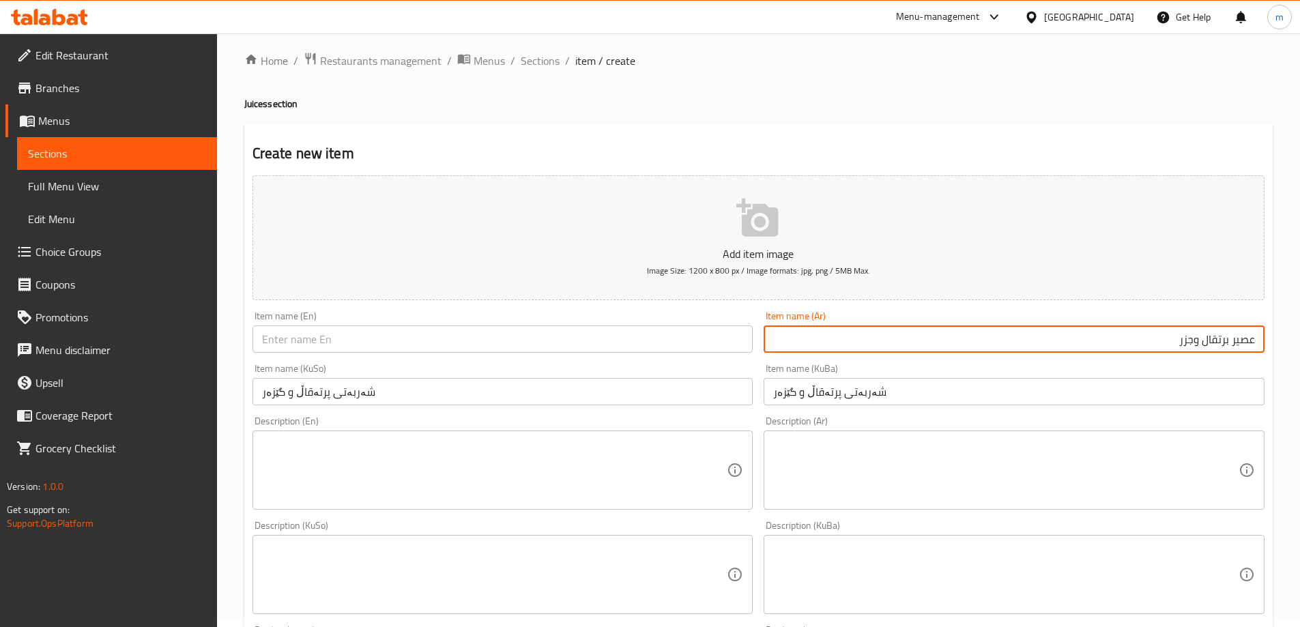
click at [1122, 338] on input "عصير برتقال وجزر" at bounding box center [1014, 338] width 501 height 27
click at [517, 343] on input "text" at bounding box center [502, 338] width 501 height 27
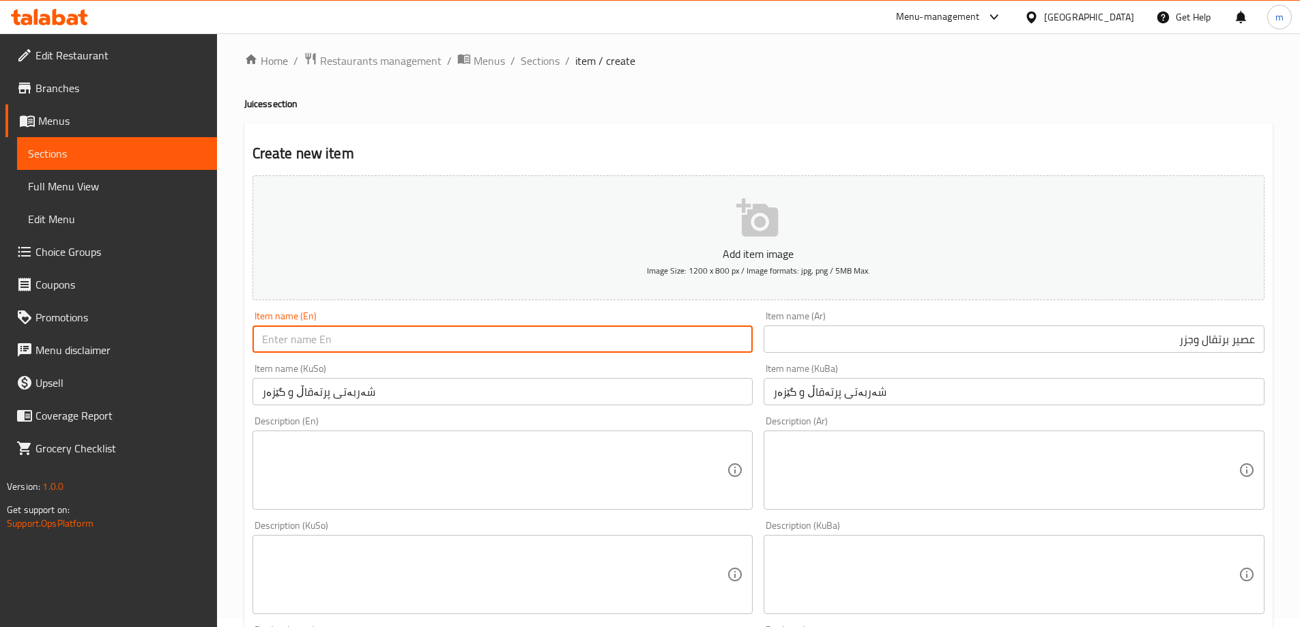
paste input "orange and carrot juice"
click at [267, 340] on input "orange and carrot juice" at bounding box center [502, 338] width 501 height 27
click at [347, 341] on input "Orange And Carrot juice" at bounding box center [502, 338] width 501 height 27
click at [351, 342] on input "Orange And Carrot juice" at bounding box center [502, 338] width 501 height 27
type input "Orange And Carrot Juice"
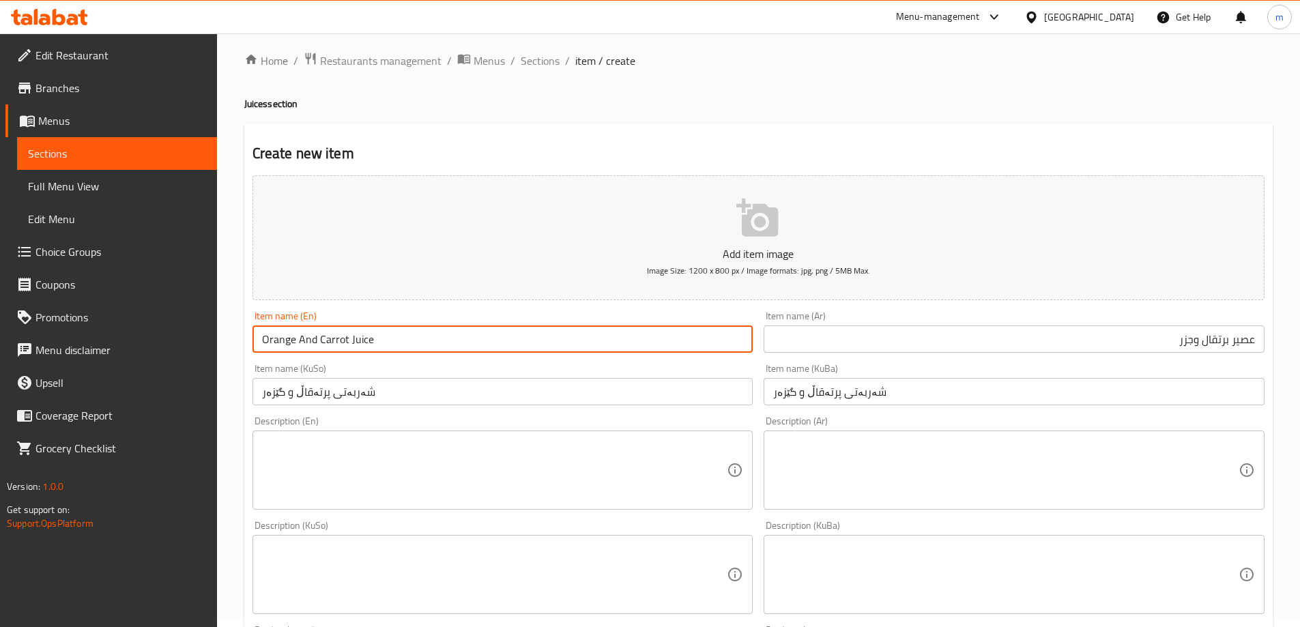
click at [469, 367] on div "Item name (KuSo) شەربەتی پرتەقاڵ و گێزەر Item name (KuSo)" at bounding box center [502, 385] width 501 height 42
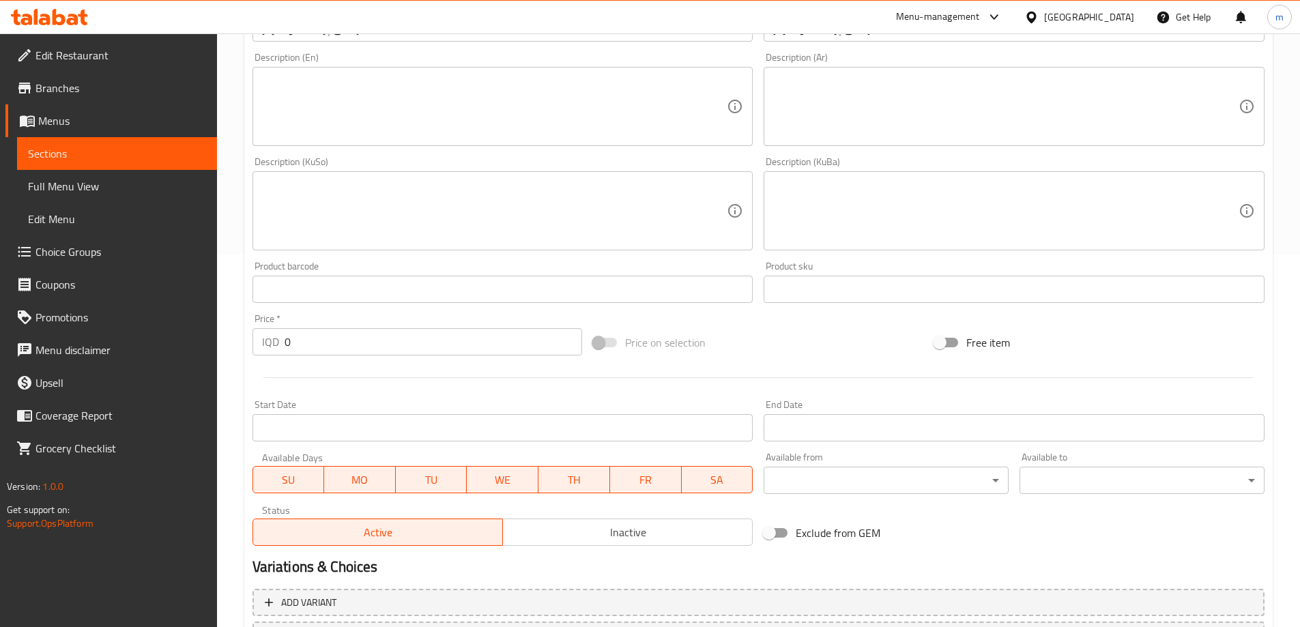
scroll to position [373, 0]
click at [330, 353] on input "0" at bounding box center [434, 341] width 298 height 27
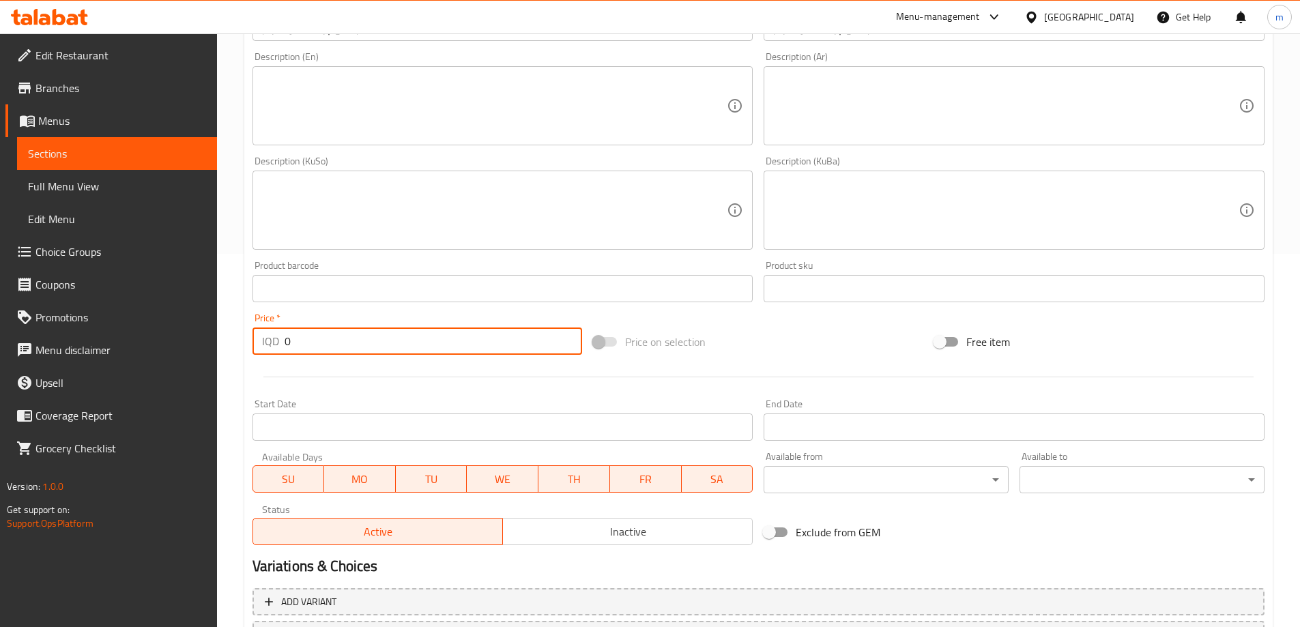
click at [330, 352] on input "0" at bounding box center [434, 341] width 298 height 27
paste input "450"
type input "4500"
click at [384, 371] on div at bounding box center [758, 376] width 1023 height 33
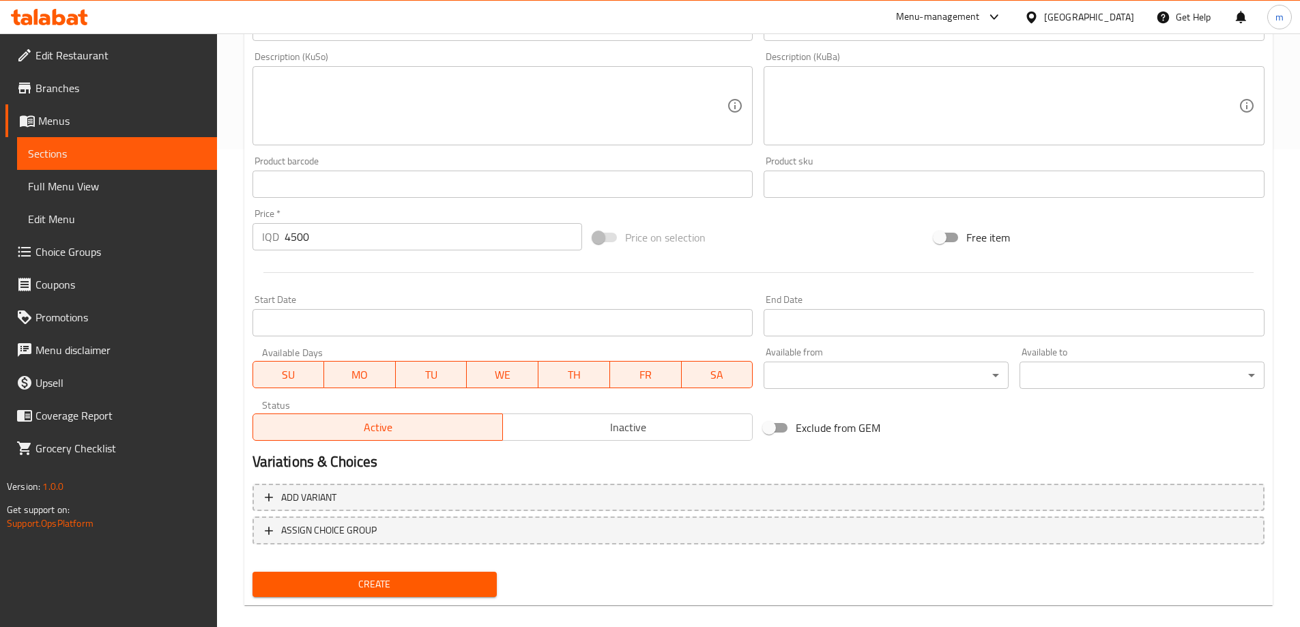
scroll to position [494, 0]
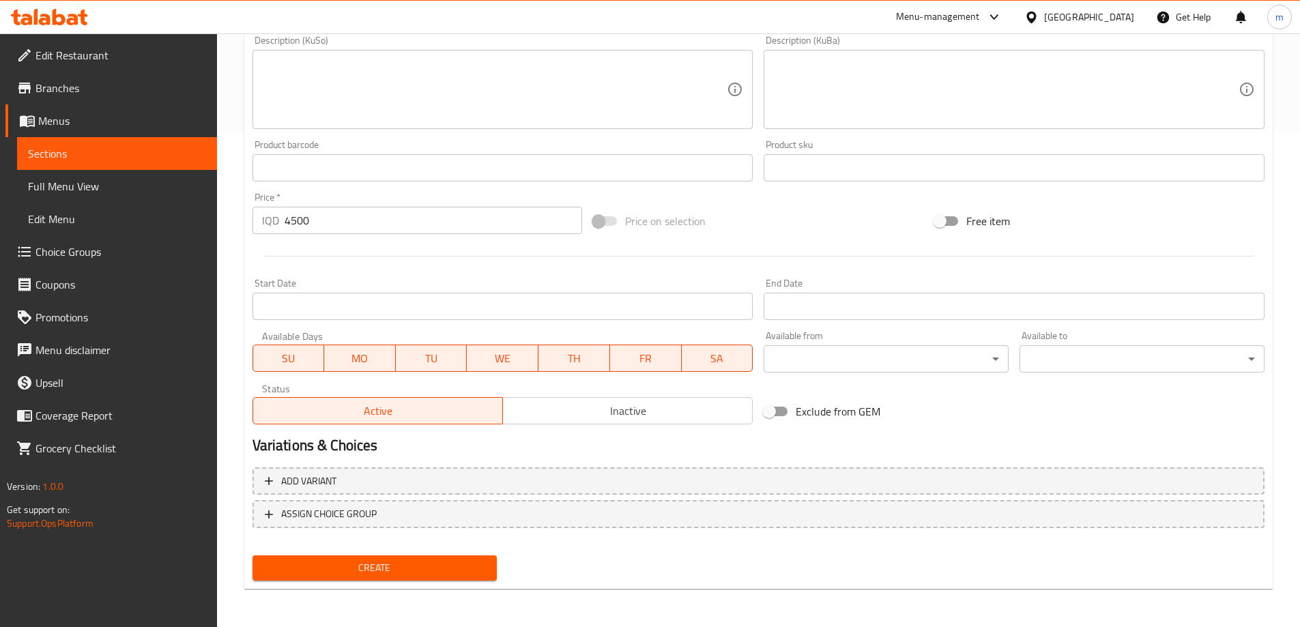
click at [418, 558] on button "Create" at bounding box center [374, 567] width 245 height 25
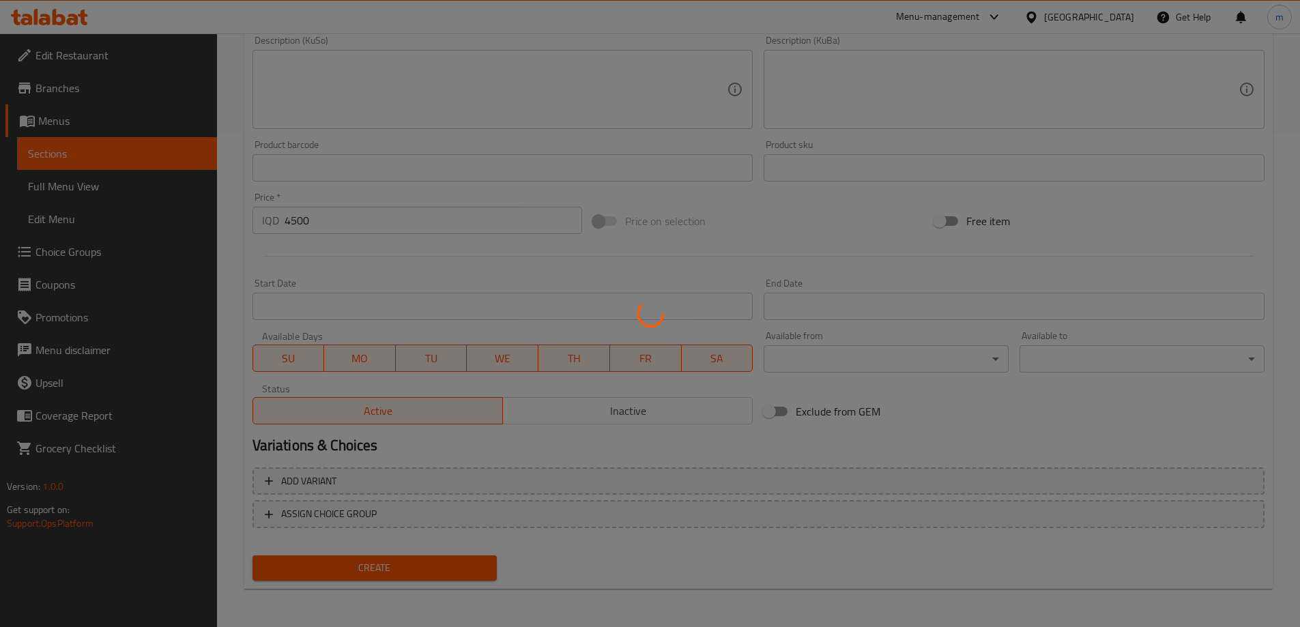
type input "0"
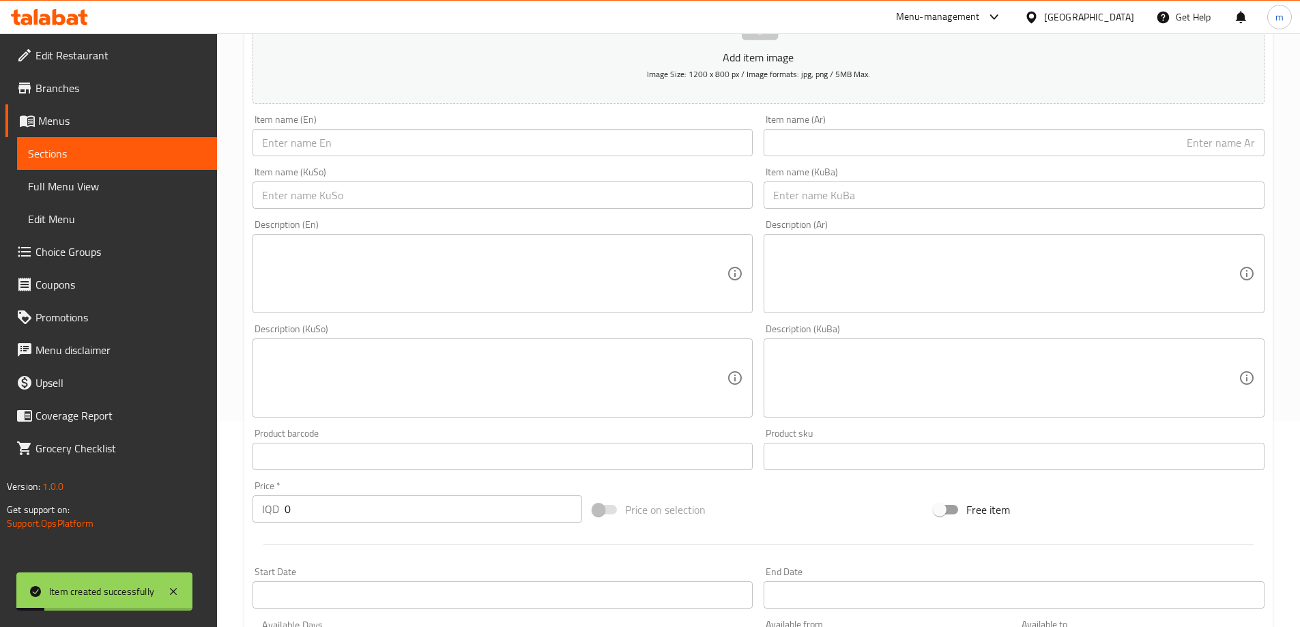
scroll to position [130, 0]
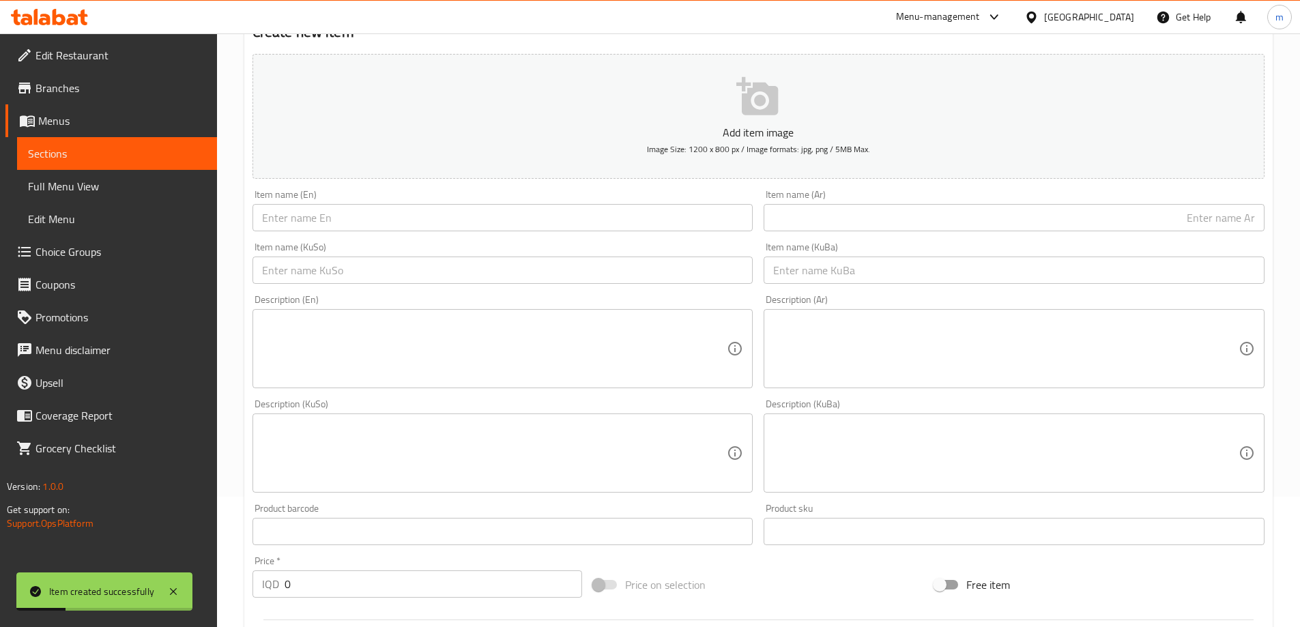
click at [327, 215] on input "text" at bounding box center [502, 217] width 501 height 27
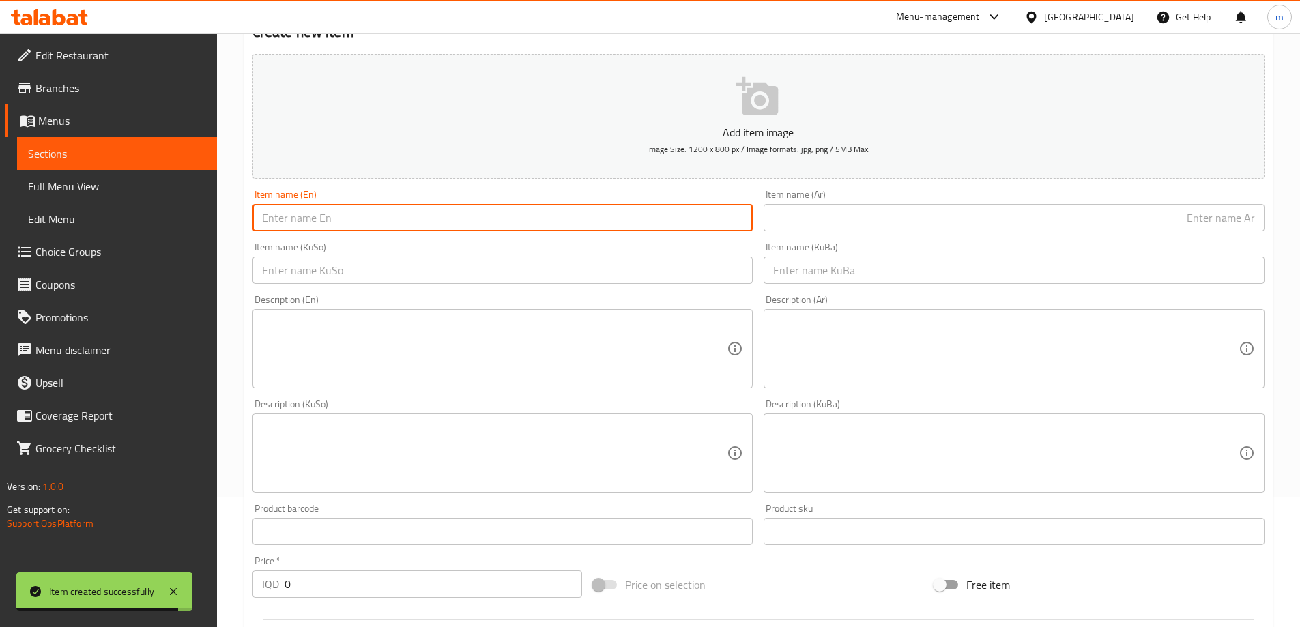
paste input "عصير برتقال ومنكا"
type input "عصير برتقال ومنكا"
click at [826, 196] on div "Item name (Ar) Item name (Ar)" at bounding box center [1014, 211] width 501 height 42
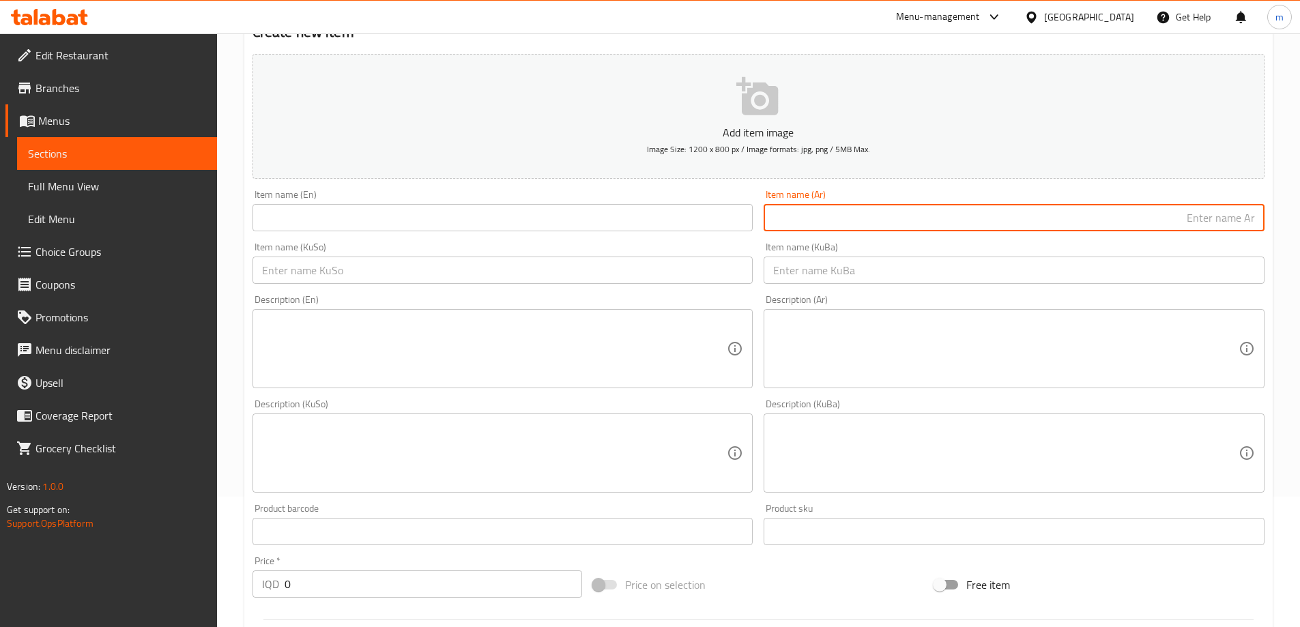
click at [827, 219] on input "text" at bounding box center [1014, 217] width 501 height 27
paste input "عصير برتقال ومنكا"
click at [840, 248] on div "Item name (KuBa) Item name (KuBa)" at bounding box center [1014, 263] width 501 height 42
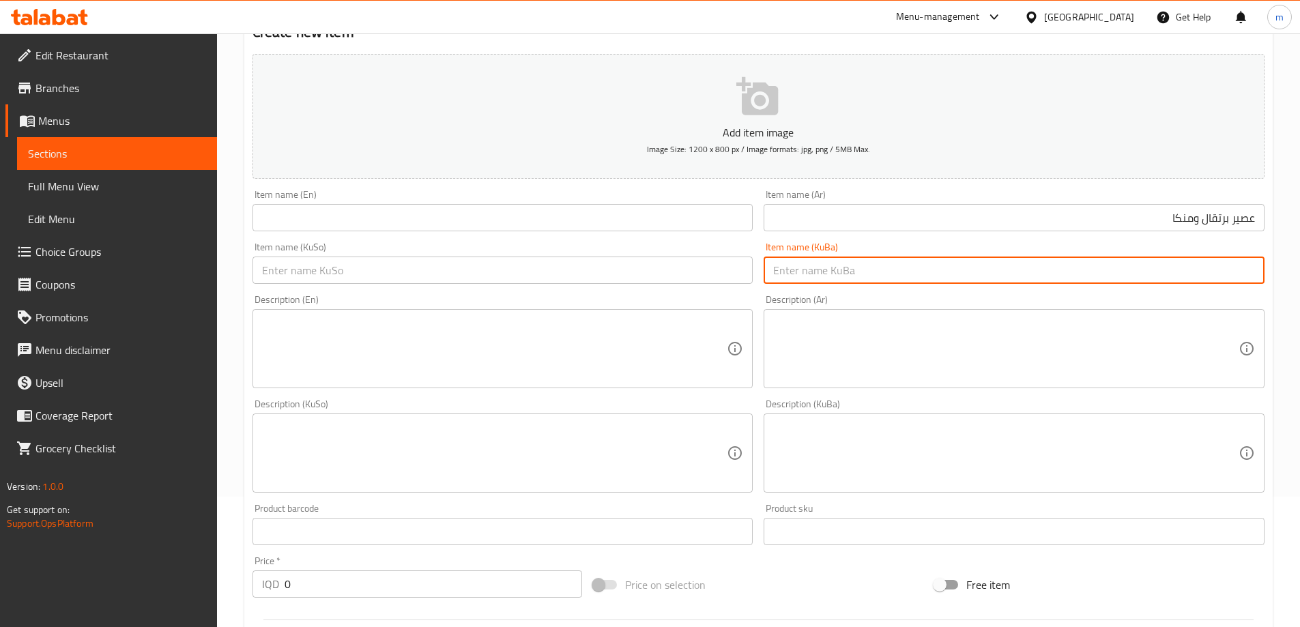
click at [849, 265] on input "text" at bounding box center [1014, 270] width 501 height 27
click at [1148, 207] on input "عصير برتقال ومنكا" at bounding box center [1014, 217] width 501 height 27
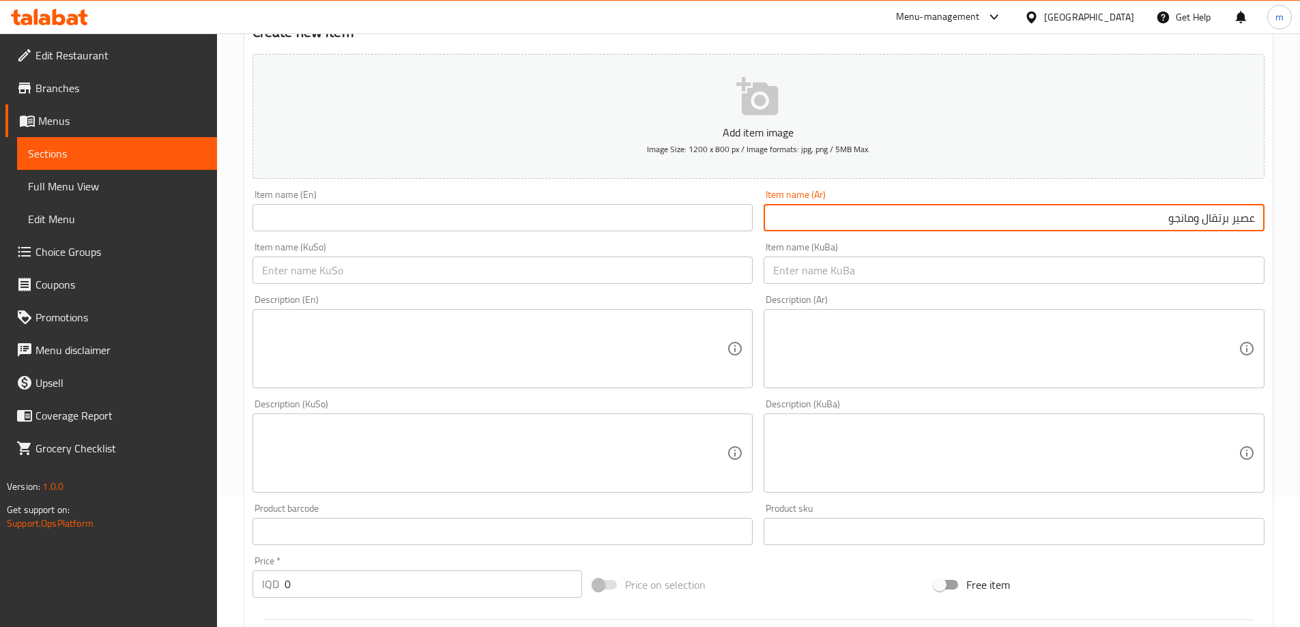
type input "عصير برتقال ومانجو"
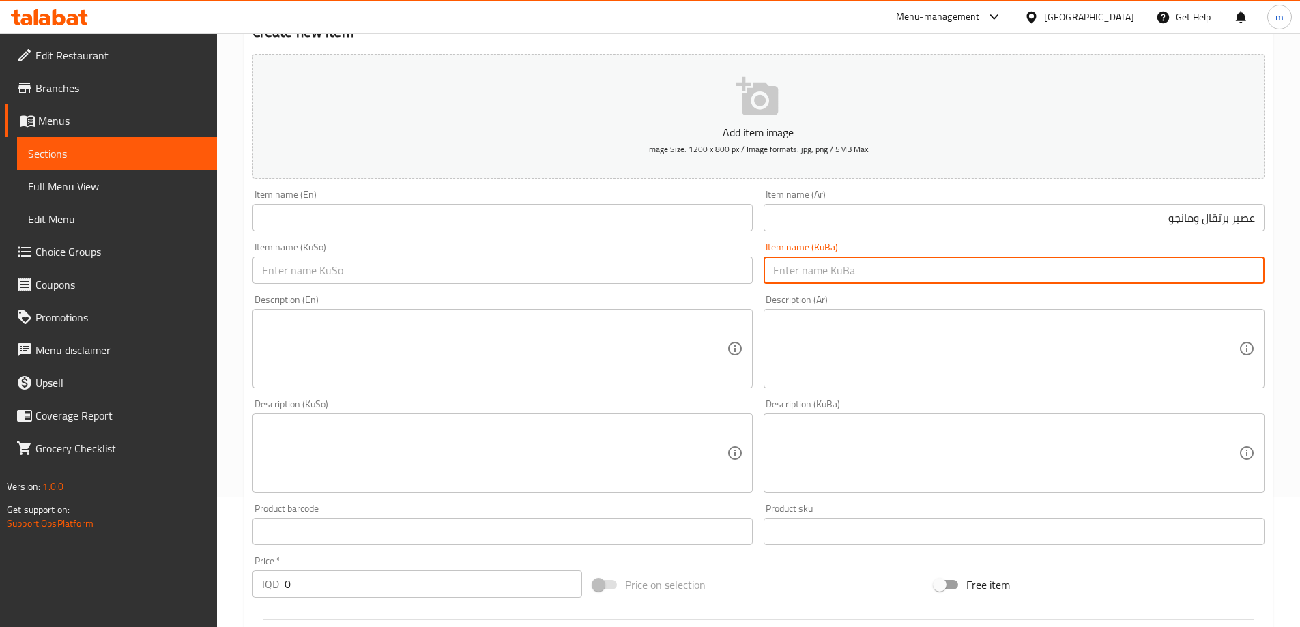
click at [1142, 263] on input "text" at bounding box center [1014, 270] width 501 height 27
type input "شەربەتی پرتەقاڵ و مانگۆ"
click at [637, 274] on input "text" at bounding box center [502, 270] width 501 height 27
paste input "شەربەتی پرتەقاڵ و مانگۆ"
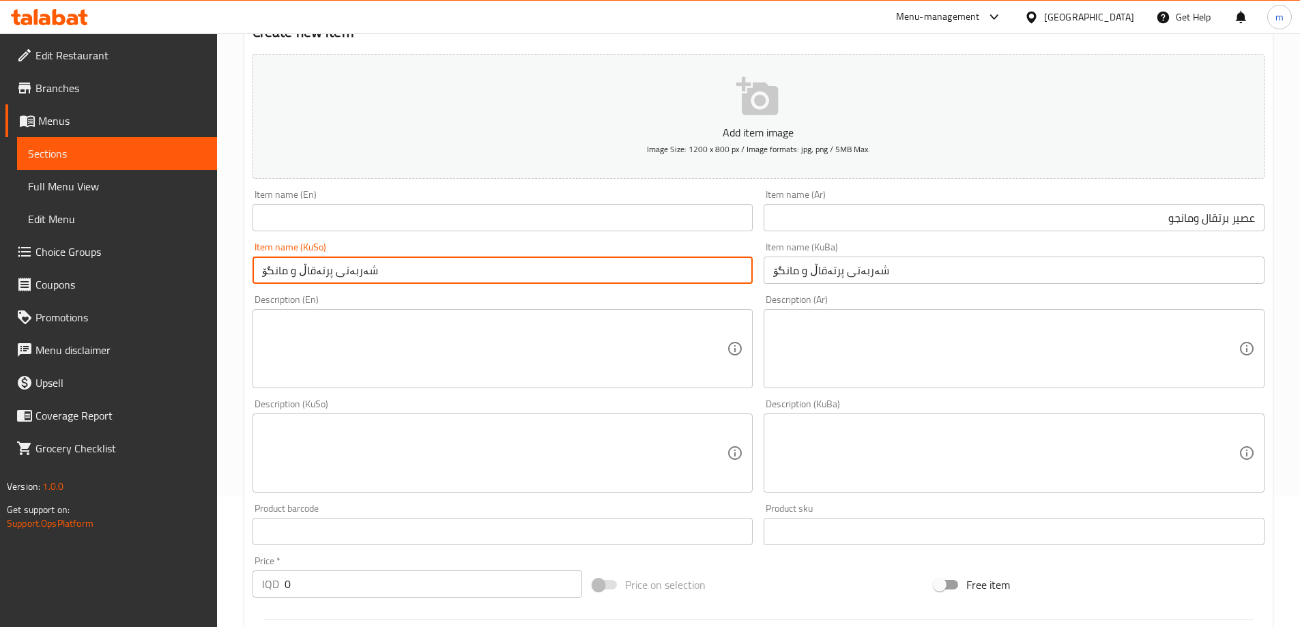
type input "شەربەتی پرتەقاڵ و مانگۆ"
click at [612, 222] on input "text" at bounding box center [502, 217] width 501 height 27
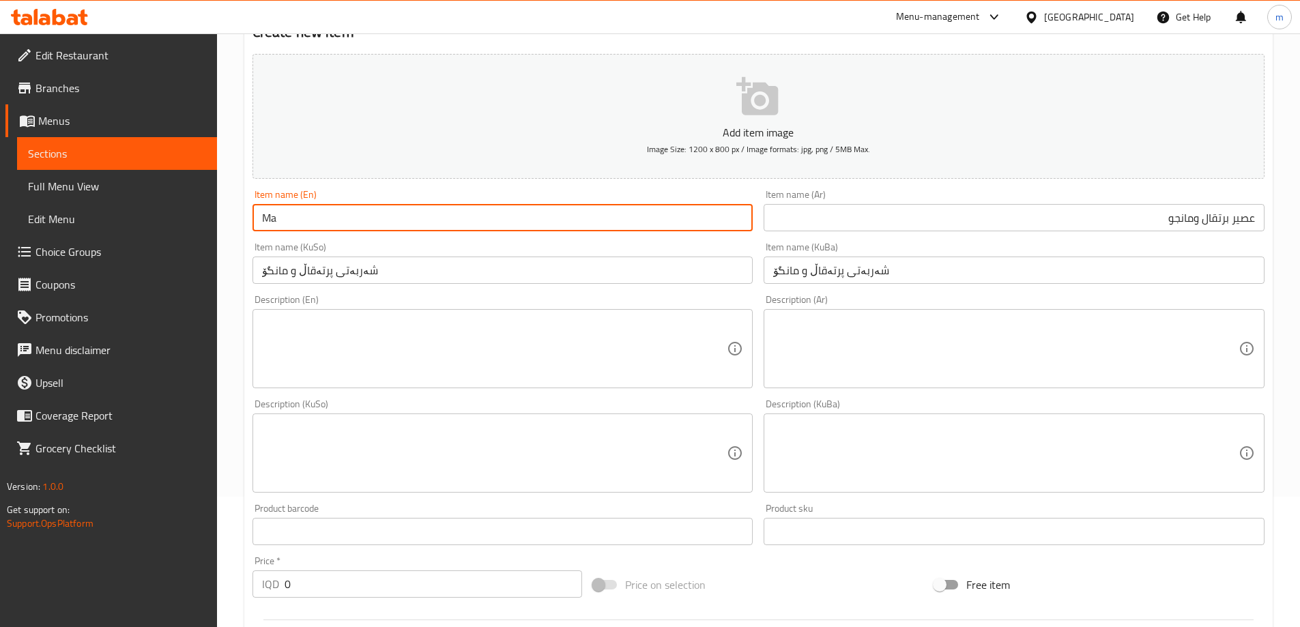
type input "M"
type input "IOrange an"
type input "Orange And Mango Juice"
click at [451, 261] on input "شەربەتی پرتەقاڵ و مانگۆ" at bounding box center [502, 270] width 501 height 27
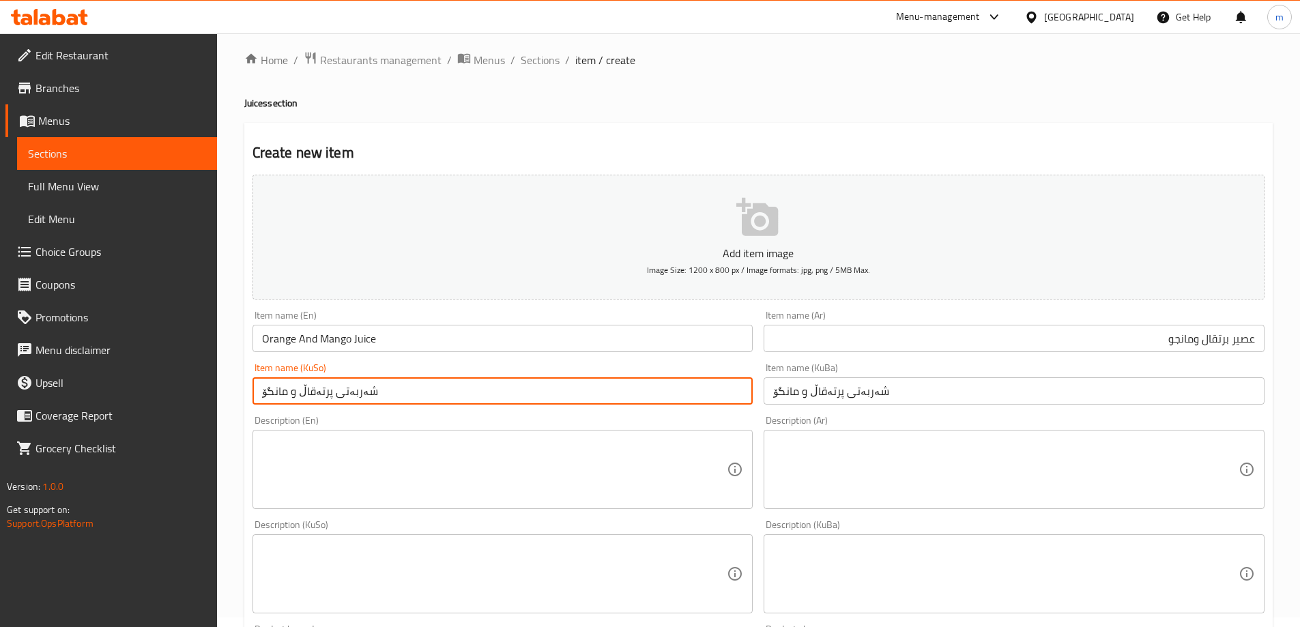
scroll to position [0, 0]
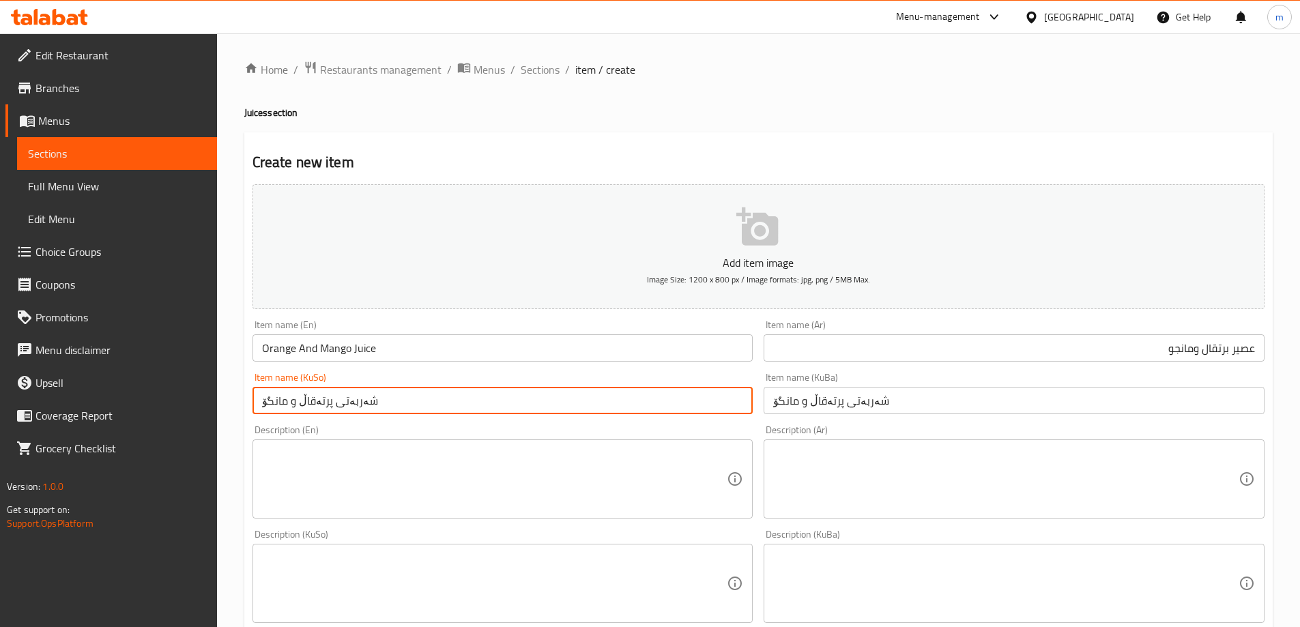
click at [608, 377] on div "Item name (KuSo) شەربەتی پرتەقاڵ و مانگۆ Item name (KuSo)" at bounding box center [502, 394] width 501 height 42
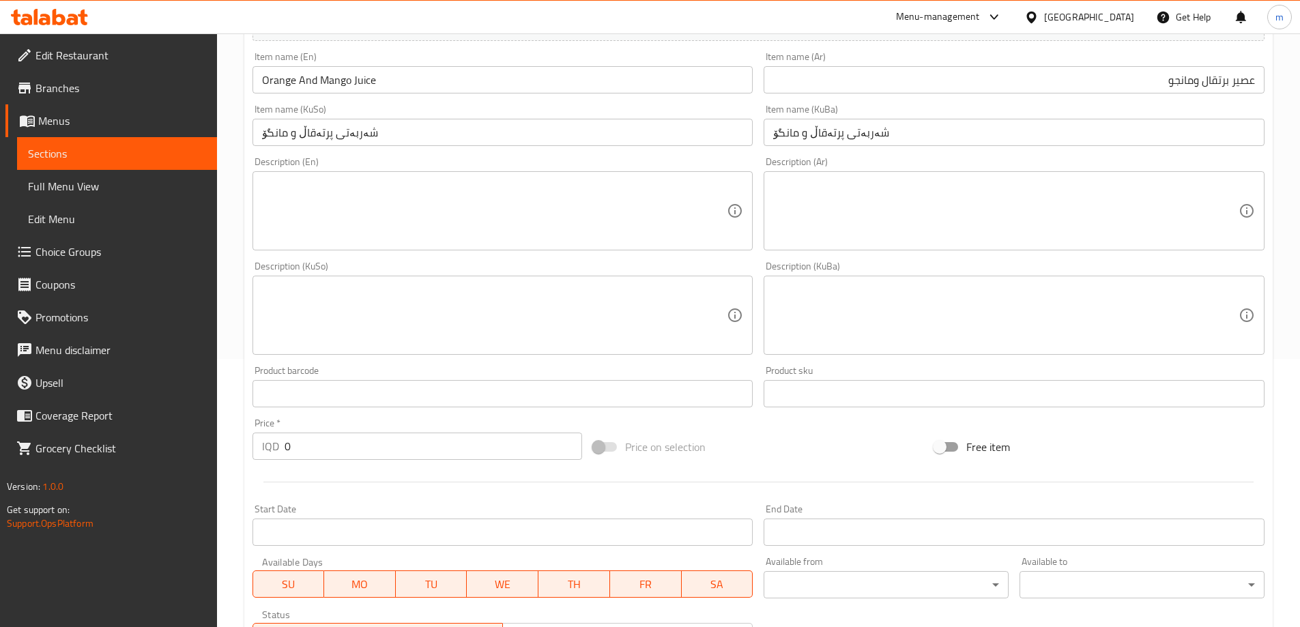
scroll to position [273, 0]
click at [298, 435] on input "0" at bounding box center [434, 441] width 298 height 27
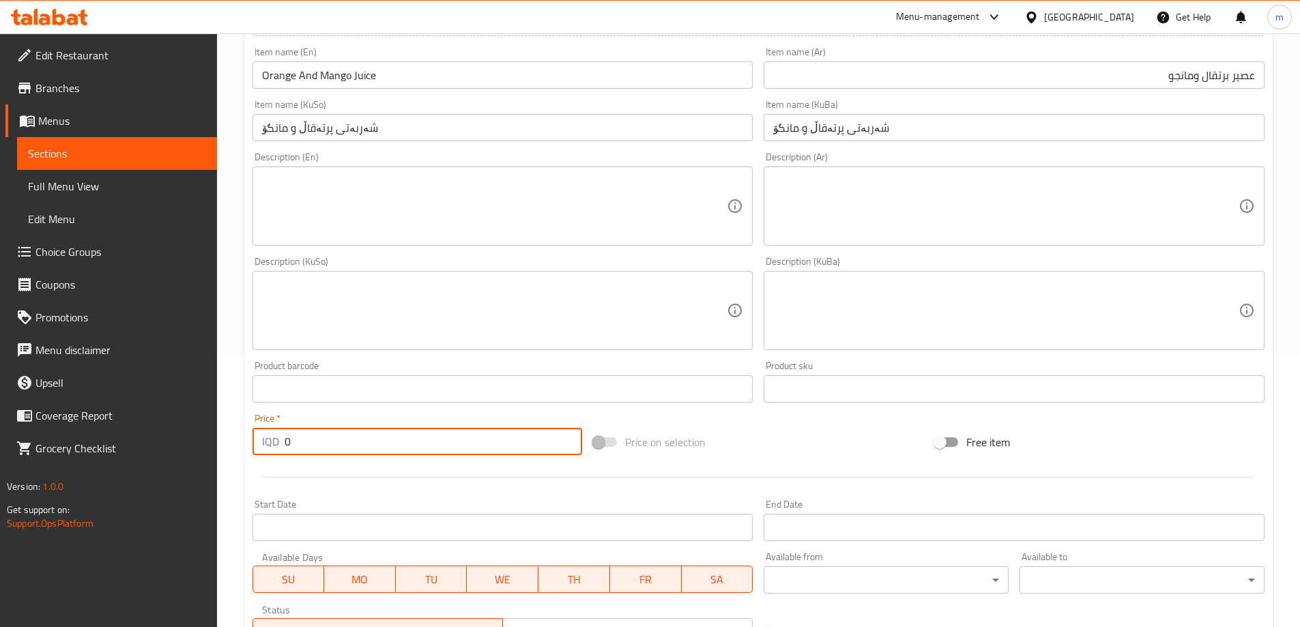
click at [298, 435] on input "0" at bounding box center [434, 441] width 298 height 27
paste input "450"
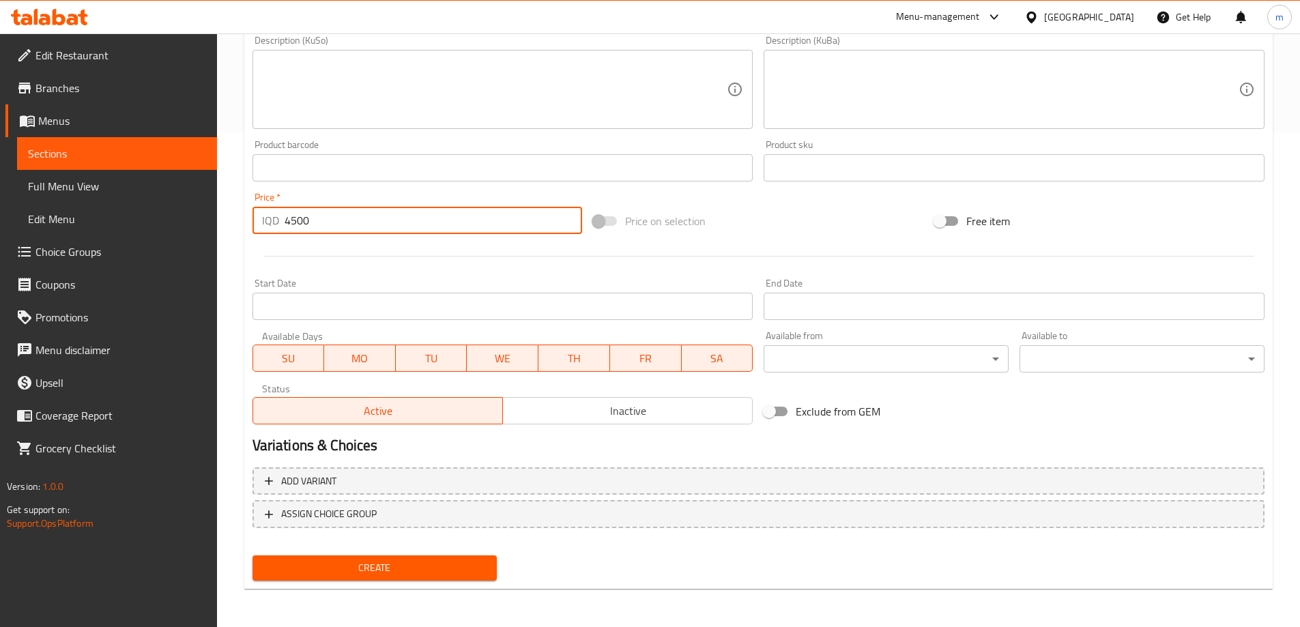
type input "4500"
click at [338, 563] on span "Create" at bounding box center [374, 568] width 223 height 17
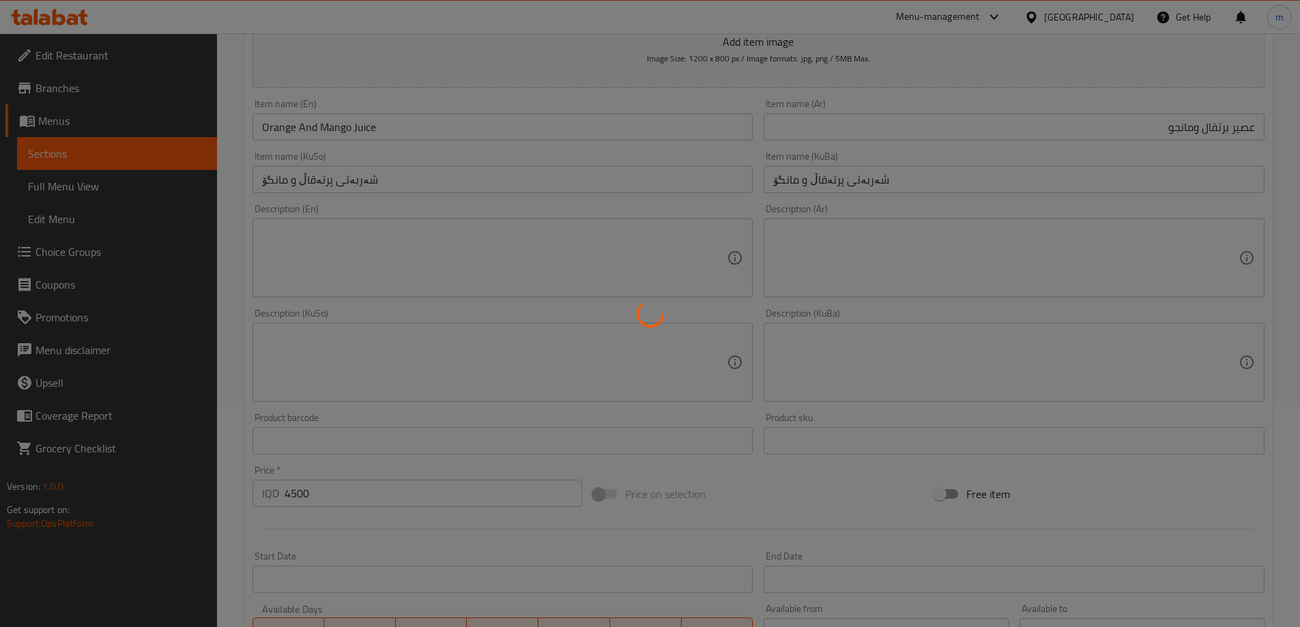
type input "0"
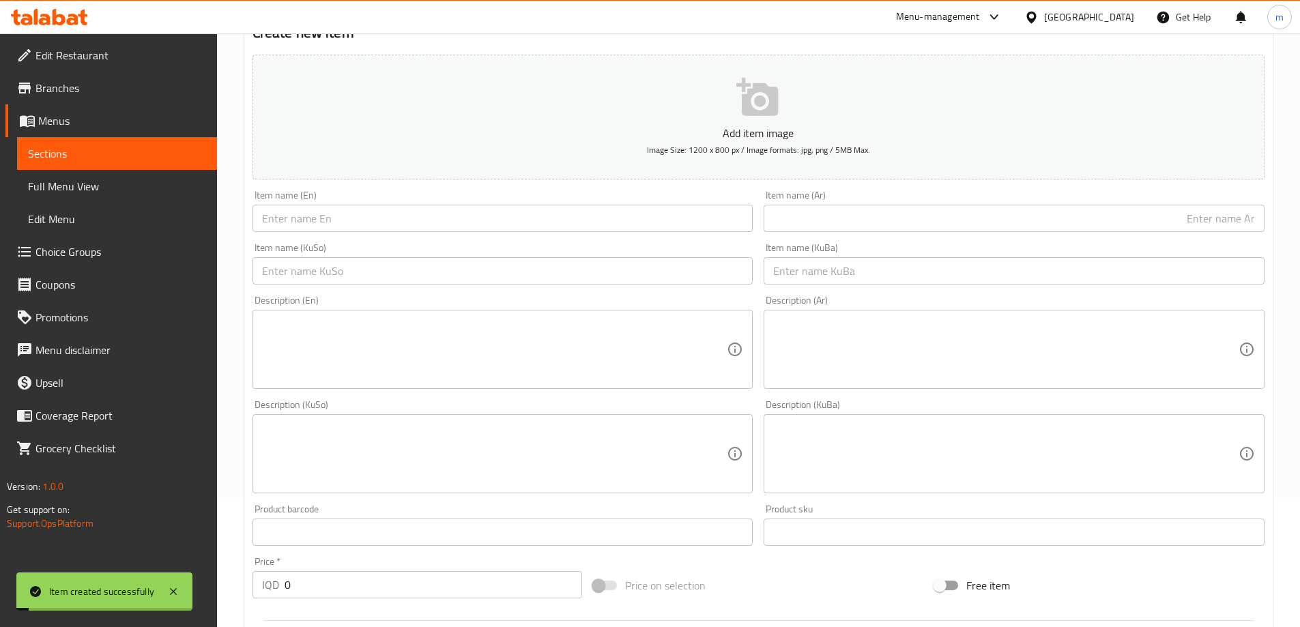
scroll to position [130, 0]
click at [354, 202] on div "Item name (En) Item name (En)" at bounding box center [502, 211] width 501 height 42
click at [388, 215] on input "text" at bounding box center [502, 217] width 501 height 27
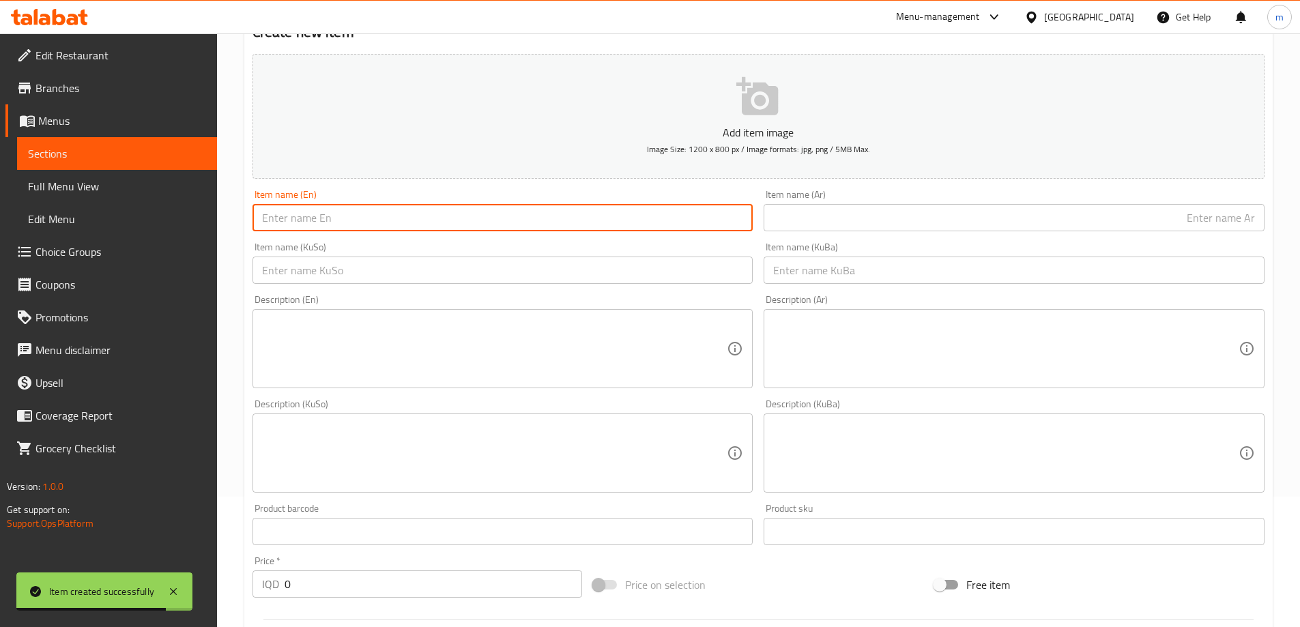
paste input "Cocktail"
type input "Cocktail"
click at [838, 227] on input "text" at bounding box center [1014, 217] width 501 height 27
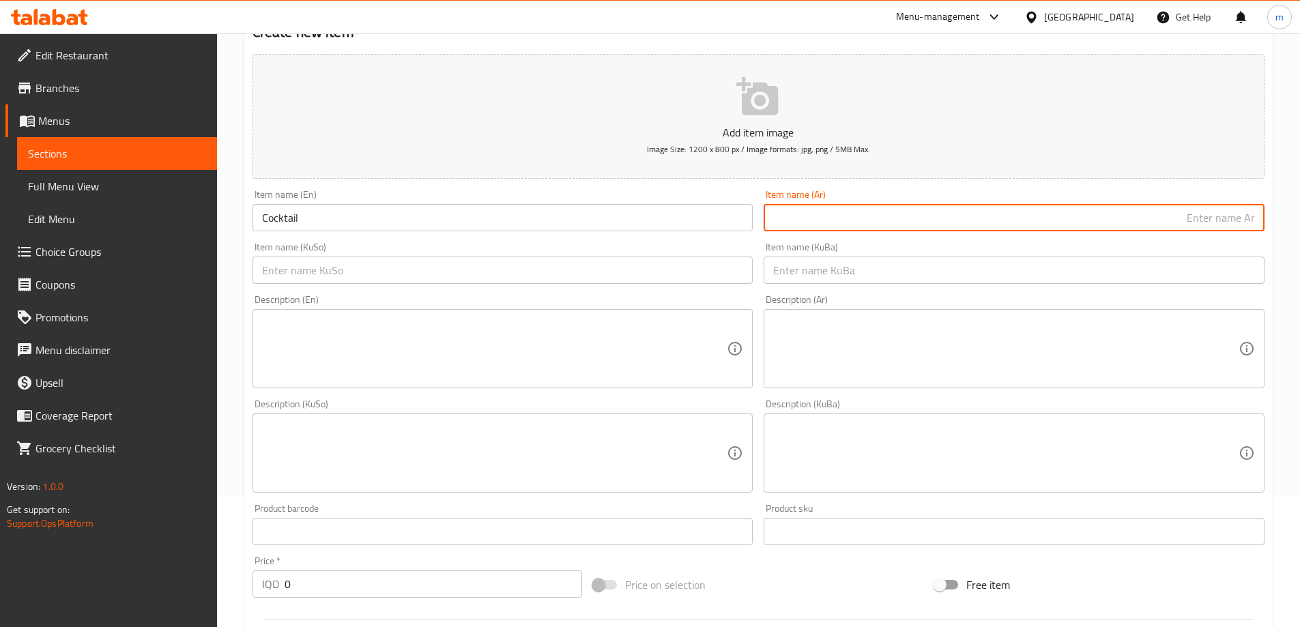
paste input "كوكتيل"
type input "كوكتيل"
click at [858, 274] on input "text" at bounding box center [1014, 270] width 501 height 27
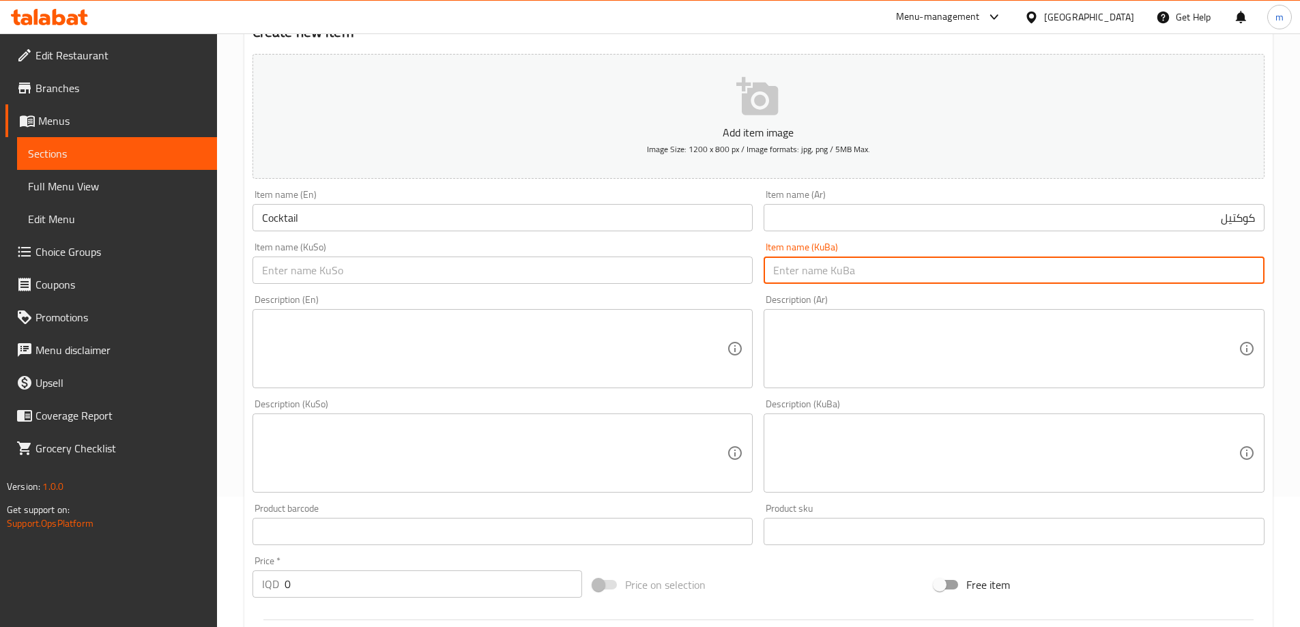
paste input "کۆکتێلی"
type input "کۆکتێل"
click at [758, 306] on div "Description (Ar) Description (Ar)" at bounding box center [1014, 341] width 512 height 104
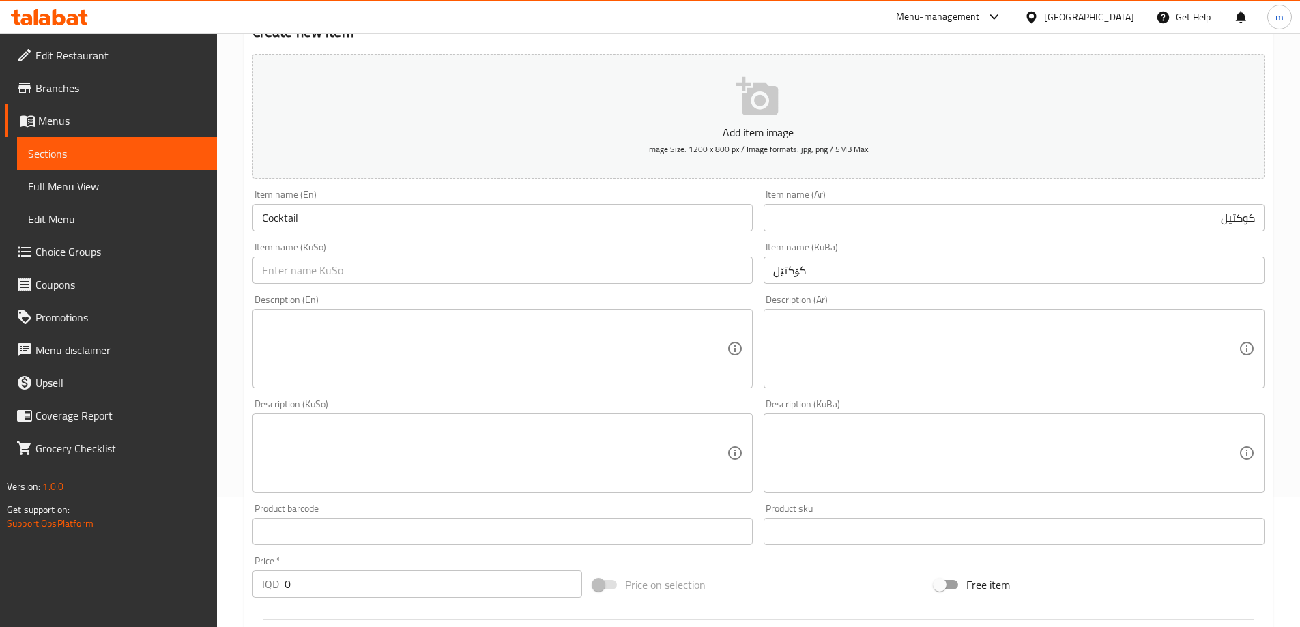
click at [811, 265] on input "کۆکتێل" at bounding box center [1014, 270] width 501 height 27
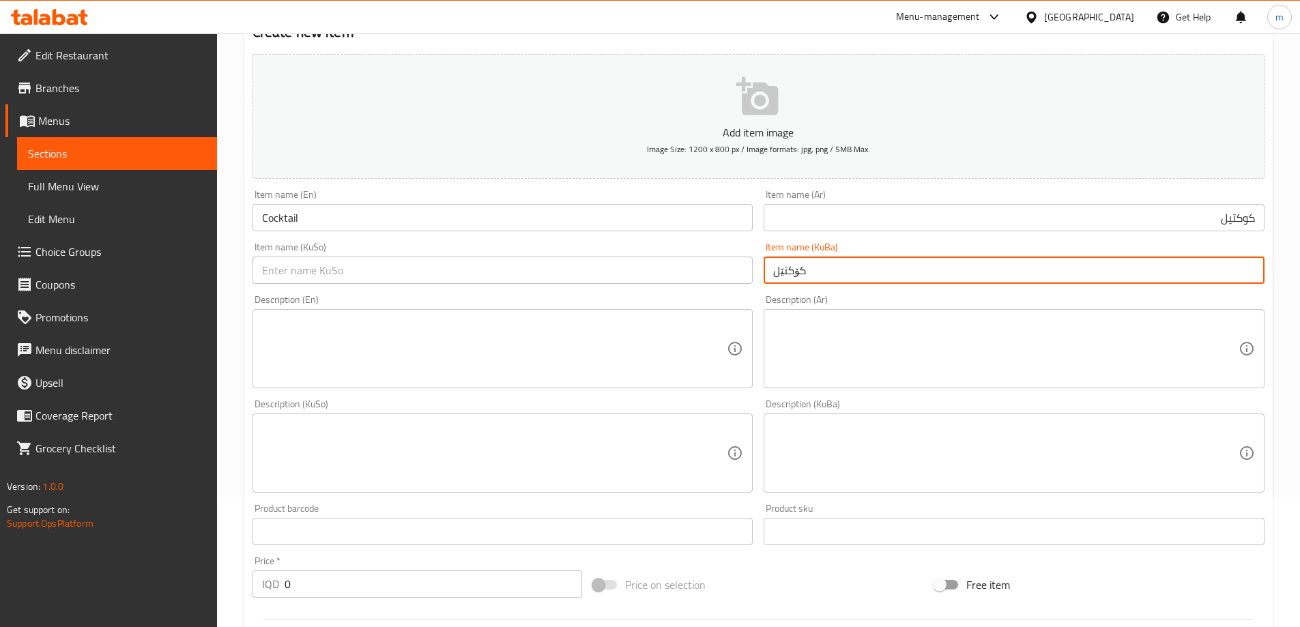
click at [585, 270] on input "text" at bounding box center [502, 270] width 501 height 27
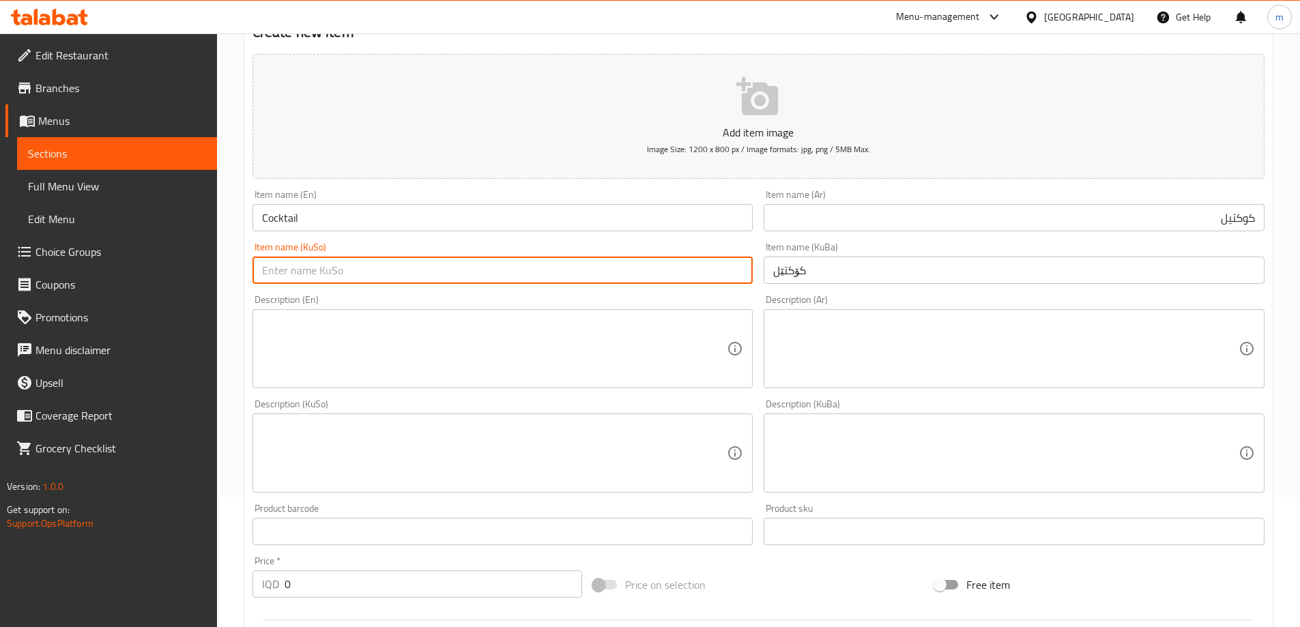
paste input "کۆکتێل"
type input "کۆکتێل"
click at [544, 306] on div "Description (En) Description (En)" at bounding box center [502, 341] width 501 height 93
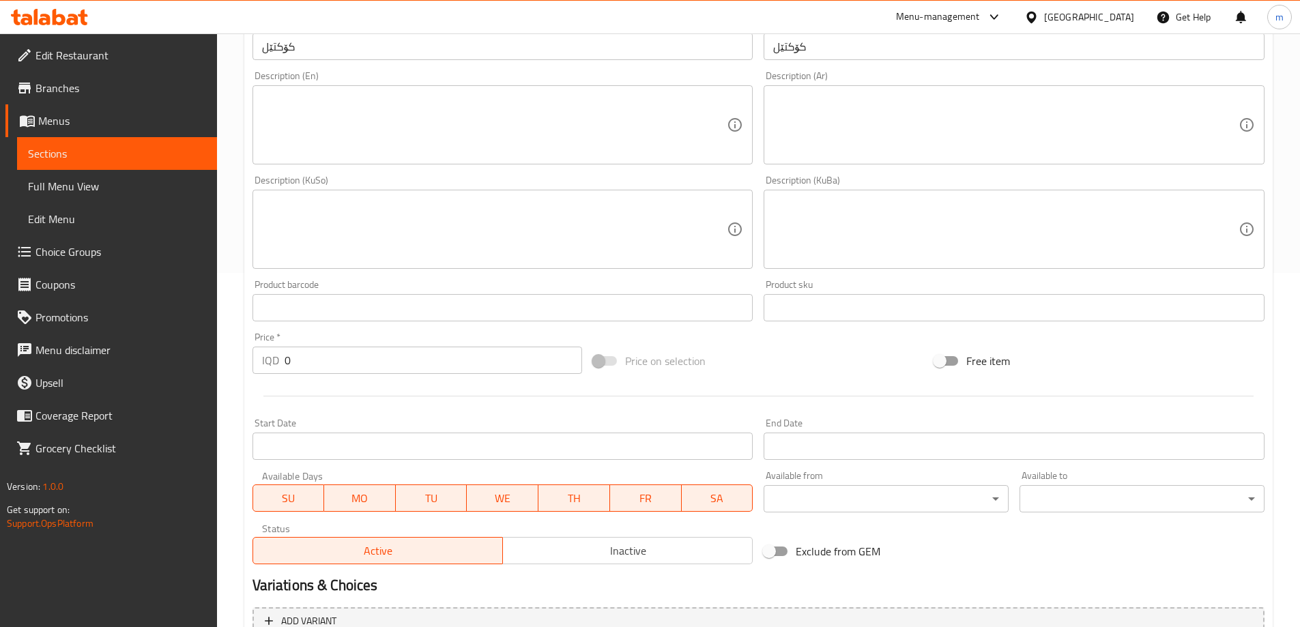
scroll to position [358, 0]
click at [289, 365] on input "0" at bounding box center [434, 356] width 298 height 27
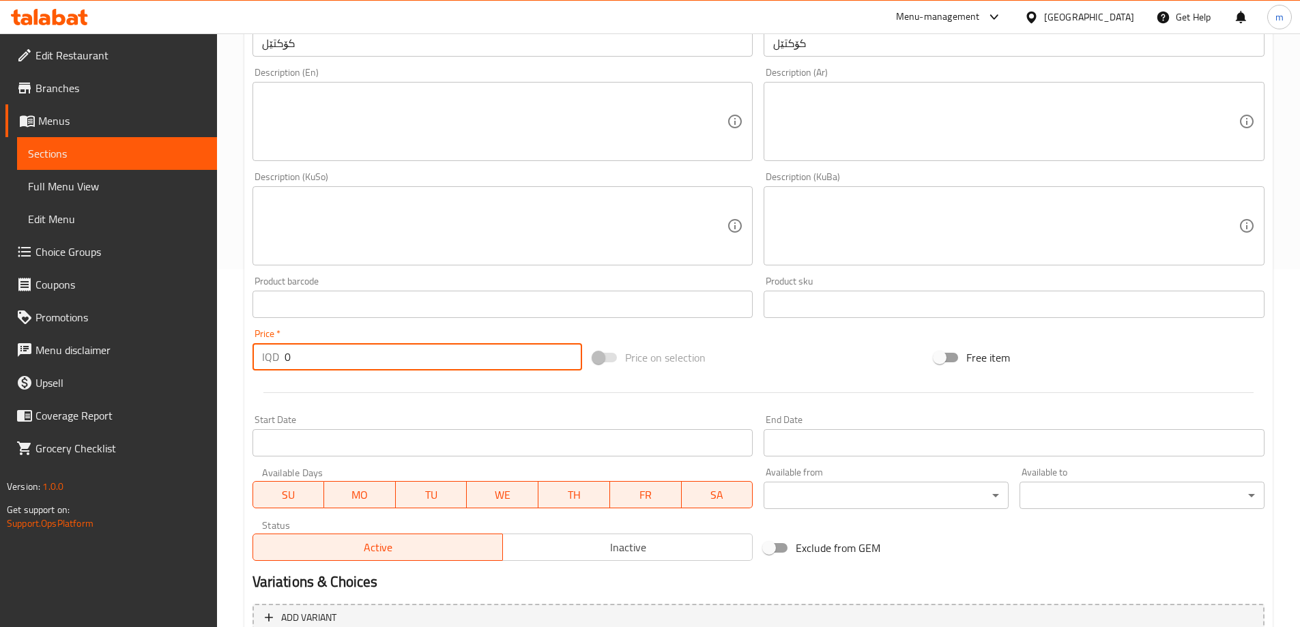
click at [289, 365] on input "0" at bounding box center [434, 356] width 298 height 27
click at [290, 360] on input "0" at bounding box center [434, 356] width 298 height 27
click at [517, 356] on input "0" at bounding box center [434, 356] width 298 height 27
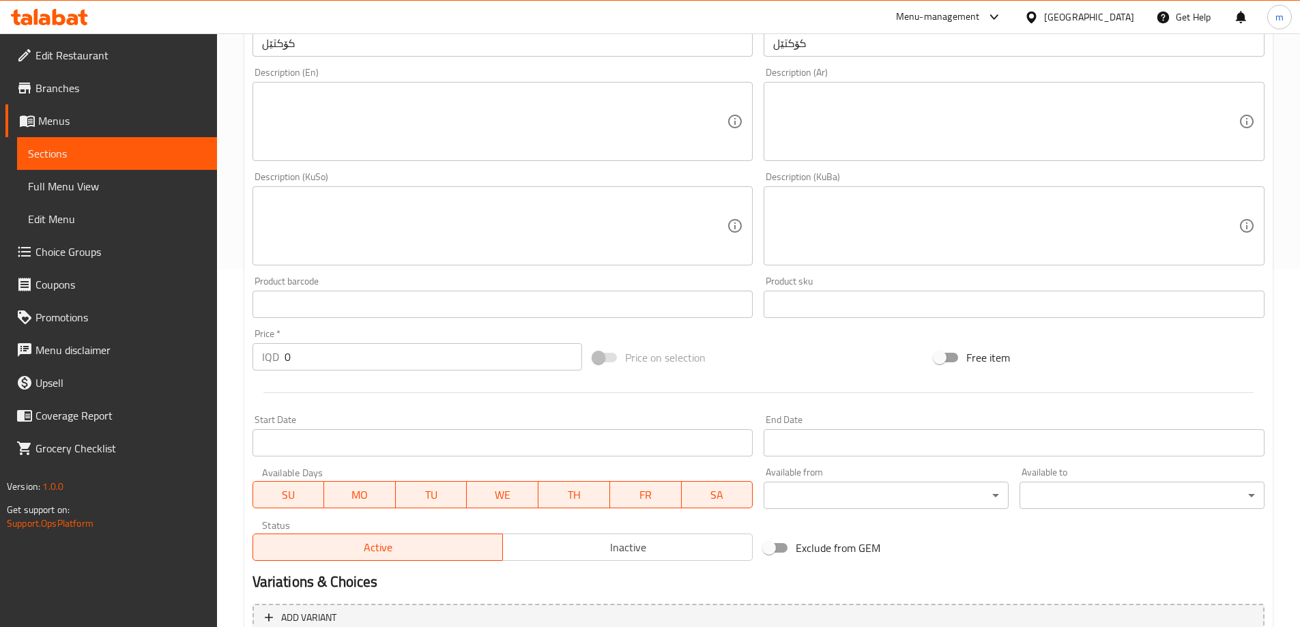
click at [483, 360] on input "0" at bounding box center [434, 356] width 298 height 27
paste input "450"
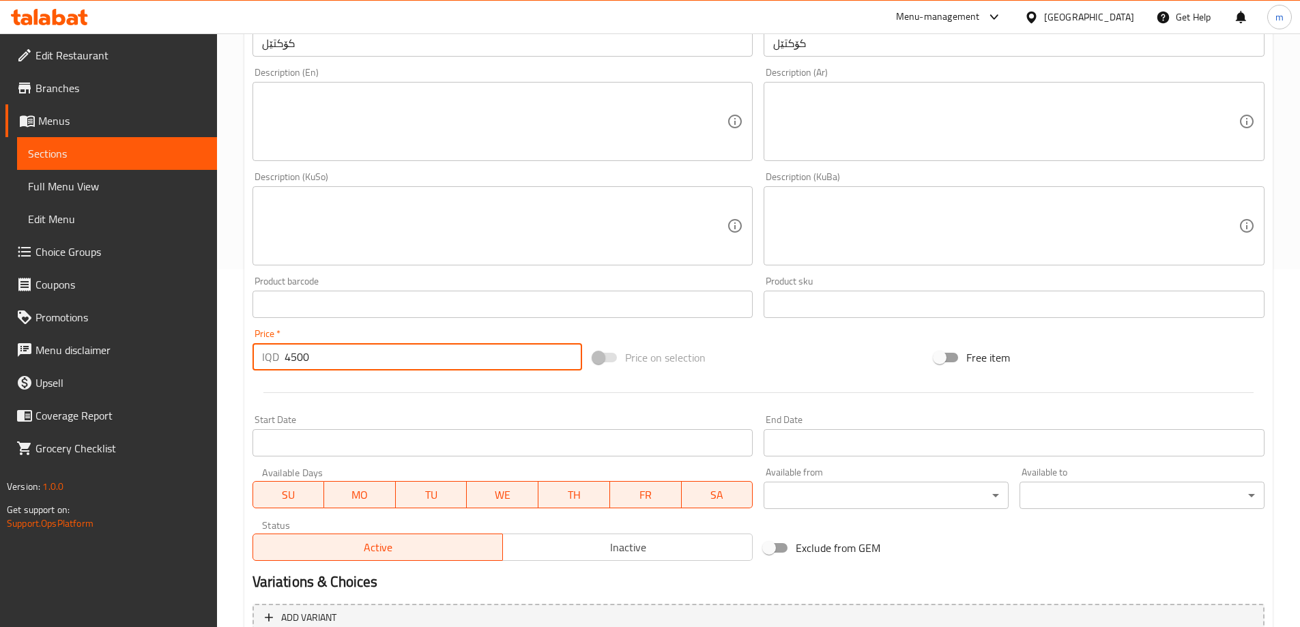
type input "4500"
click at [409, 399] on div at bounding box center [758, 392] width 1023 height 33
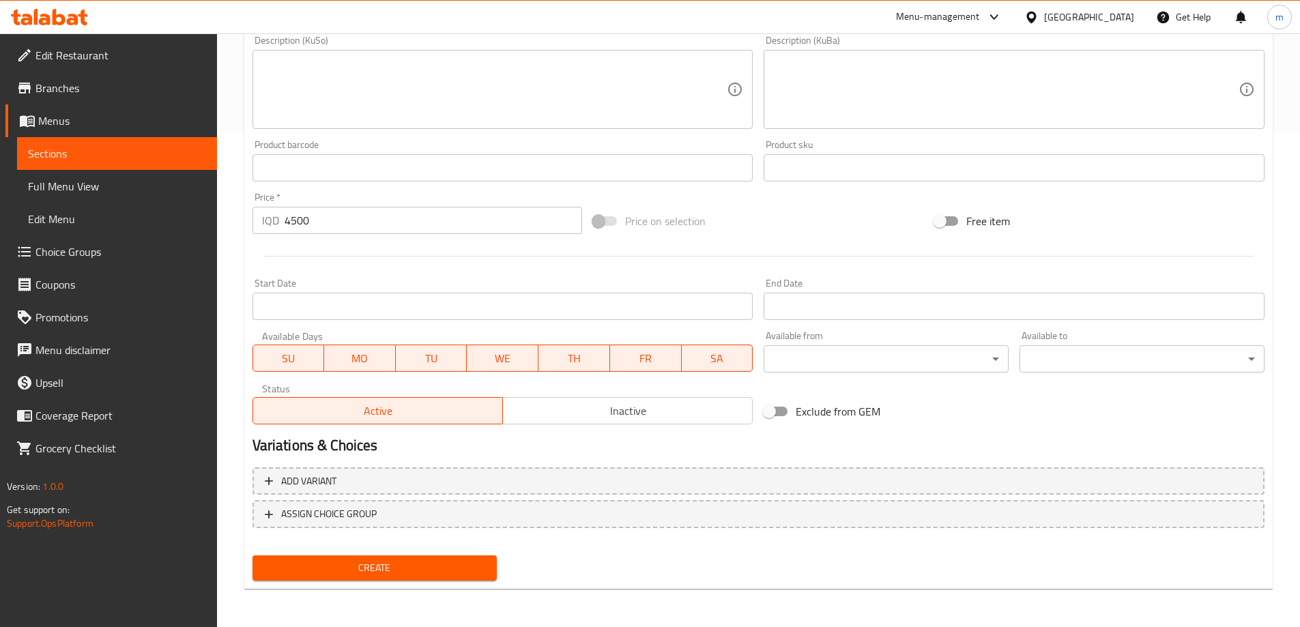
click at [413, 557] on button "Create" at bounding box center [374, 567] width 245 height 25
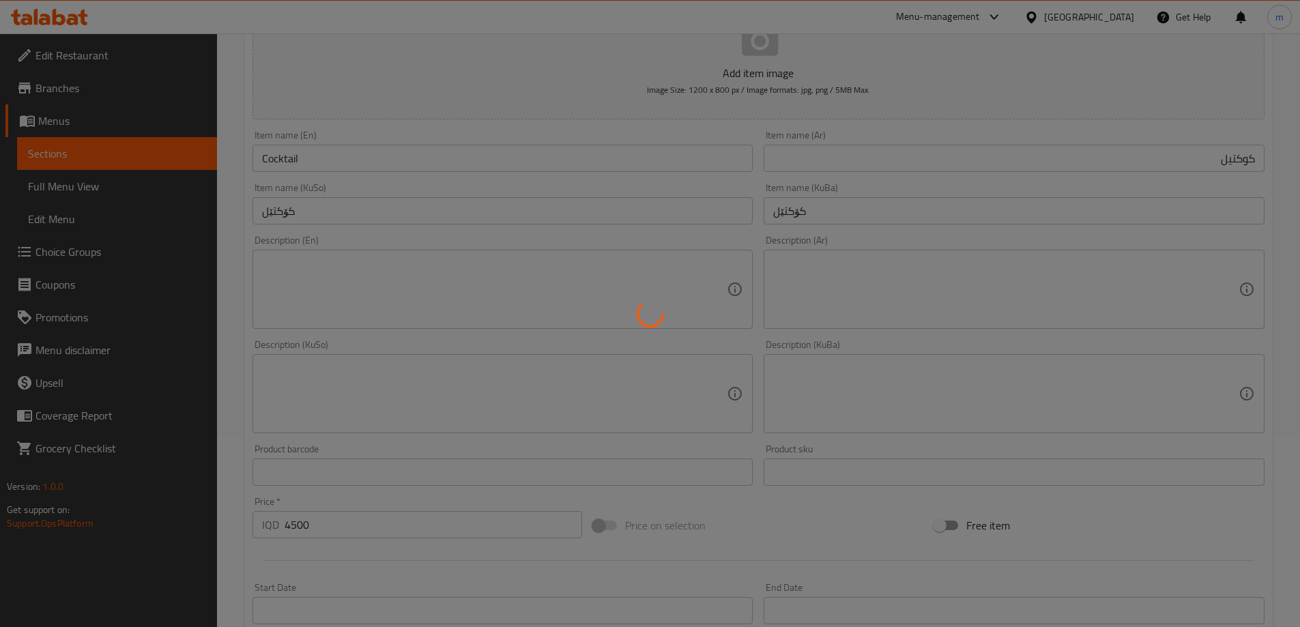
type input "0"
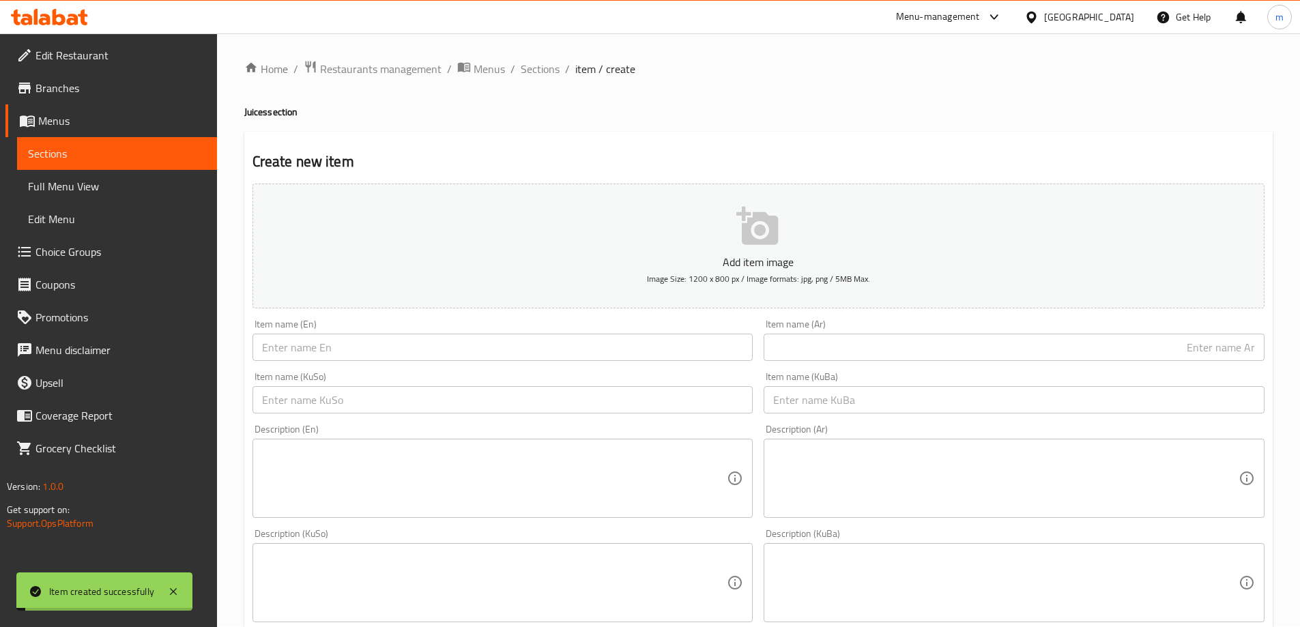
scroll to position [0, 0]
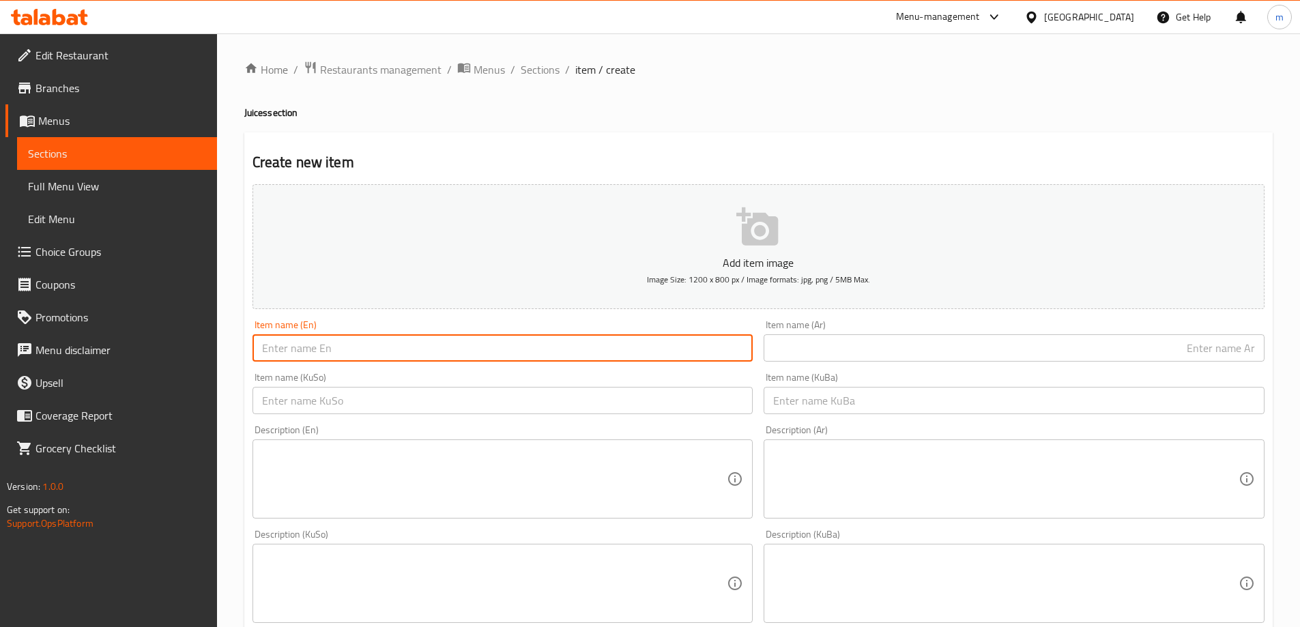
click at [353, 345] on input "text" at bounding box center [502, 347] width 501 height 27
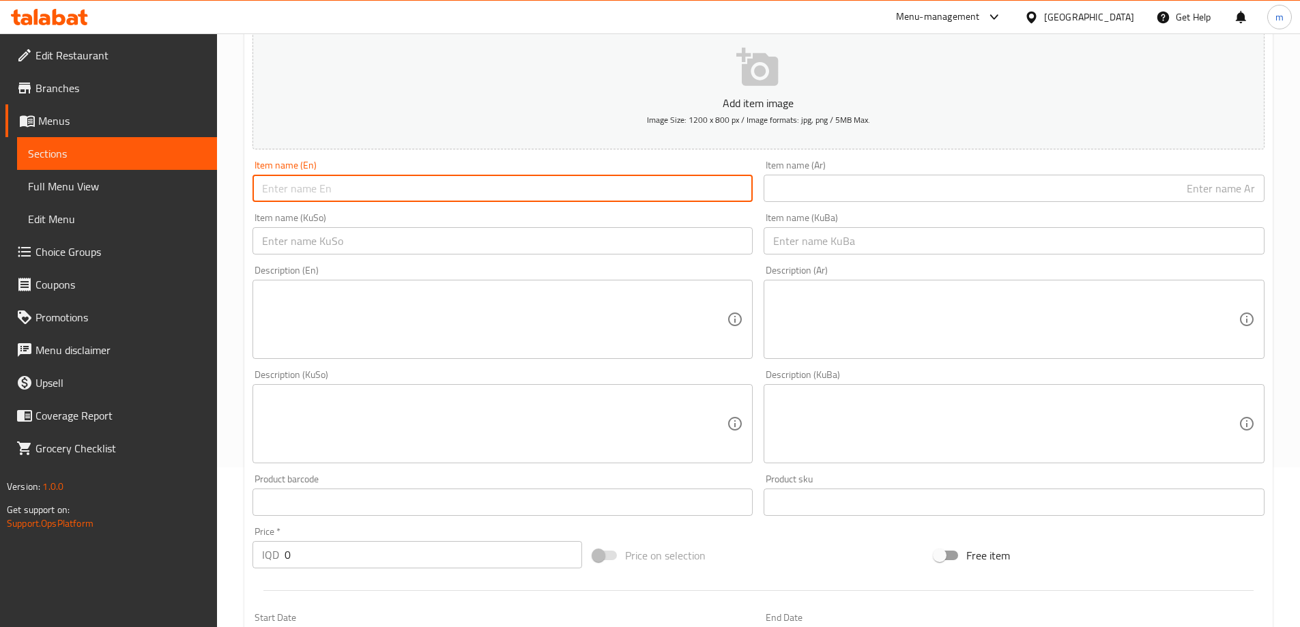
scroll to position [182, 0]
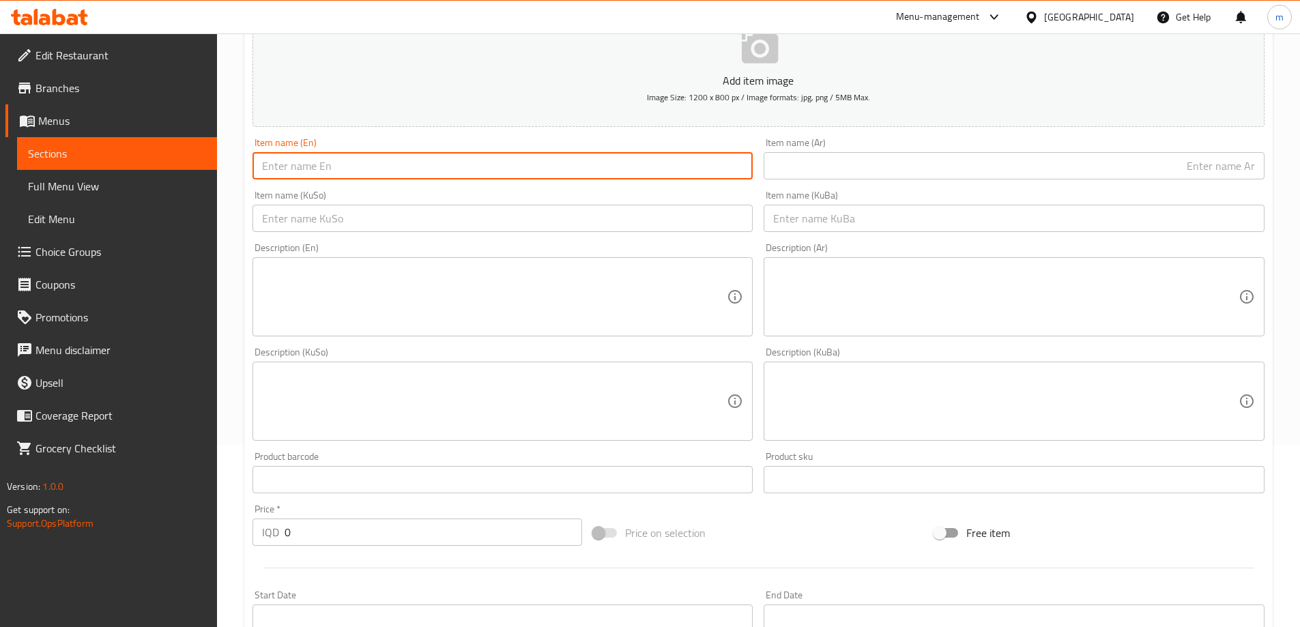
click at [839, 156] on input "text" at bounding box center [1014, 165] width 501 height 27
paste input "عصير رمان"
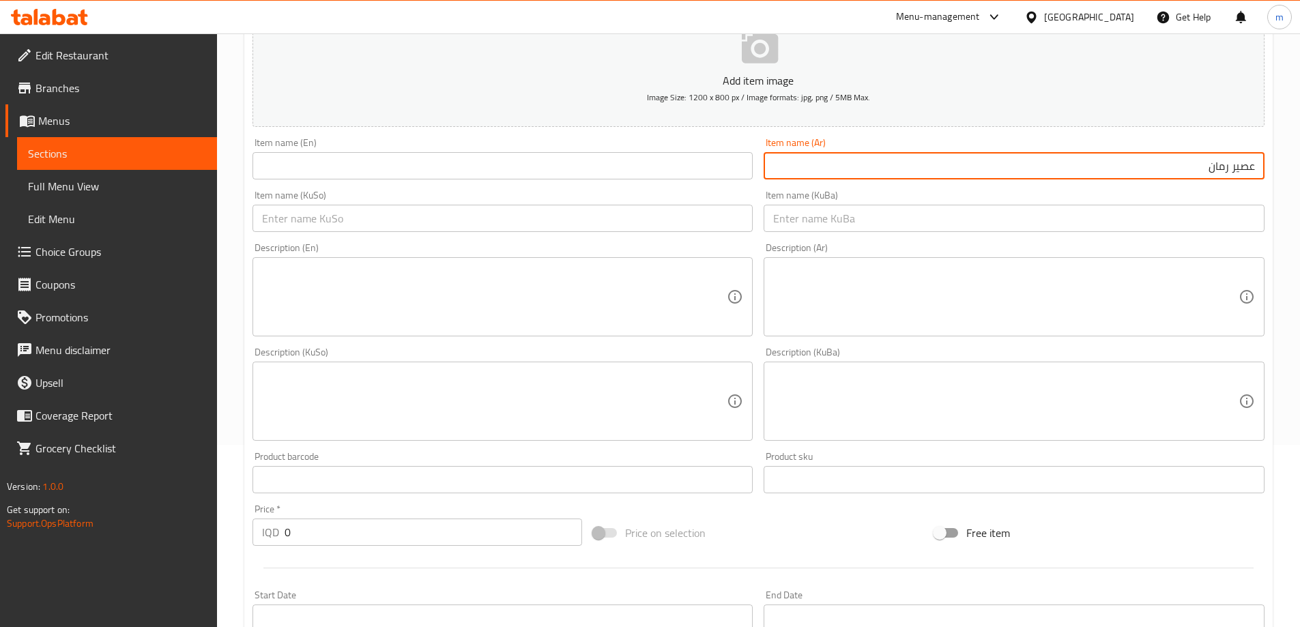
type input "عصير رمان"
click at [893, 226] on input "text" at bounding box center [1014, 218] width 501 height 27
paste input "شەربەتی هەنار"
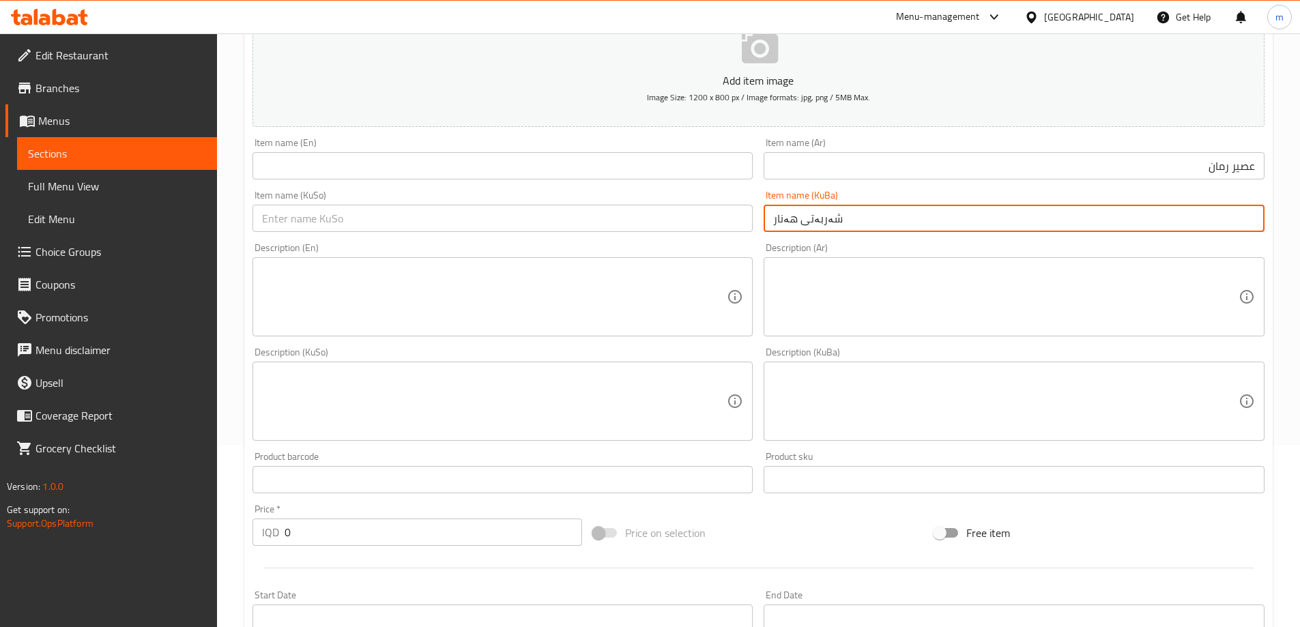
type input "شەربەتی هەنار"
click at [559, 205] on input "text" at bounding box center [502, 218] width 501 height 27
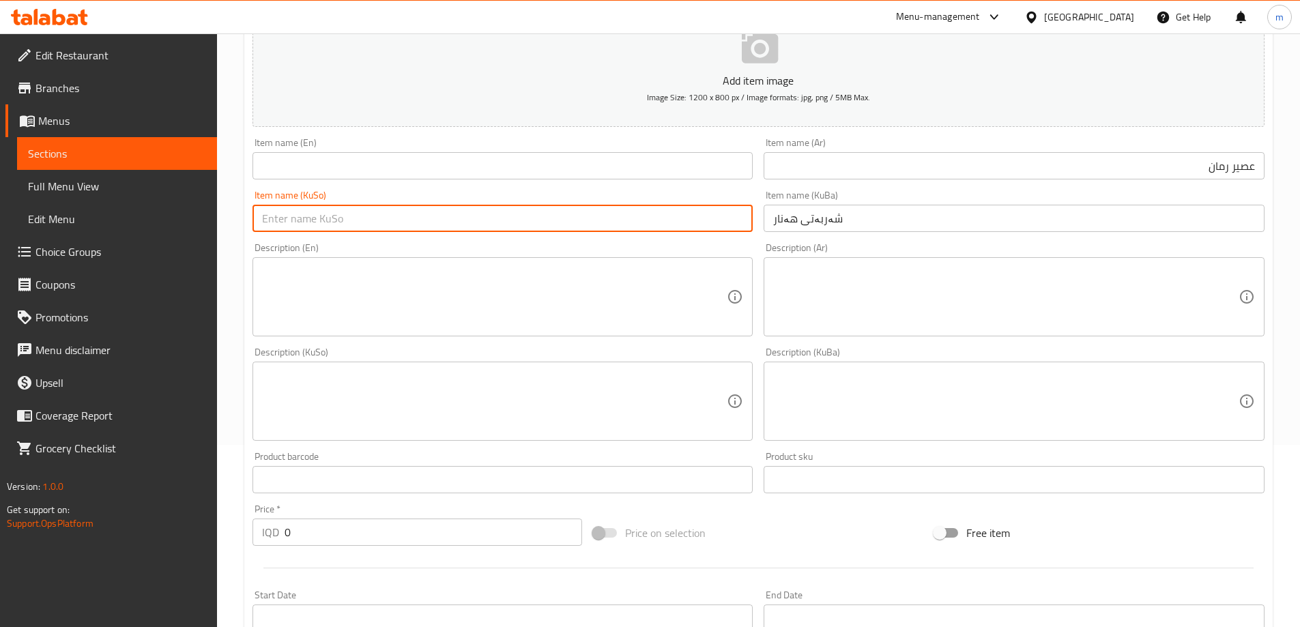
paste input "شەربەتی هەنار"
type input "شەربەتی هەنار"
click at [523, 171] on input "text" at bounding box center [502, 165] width 501 height 27
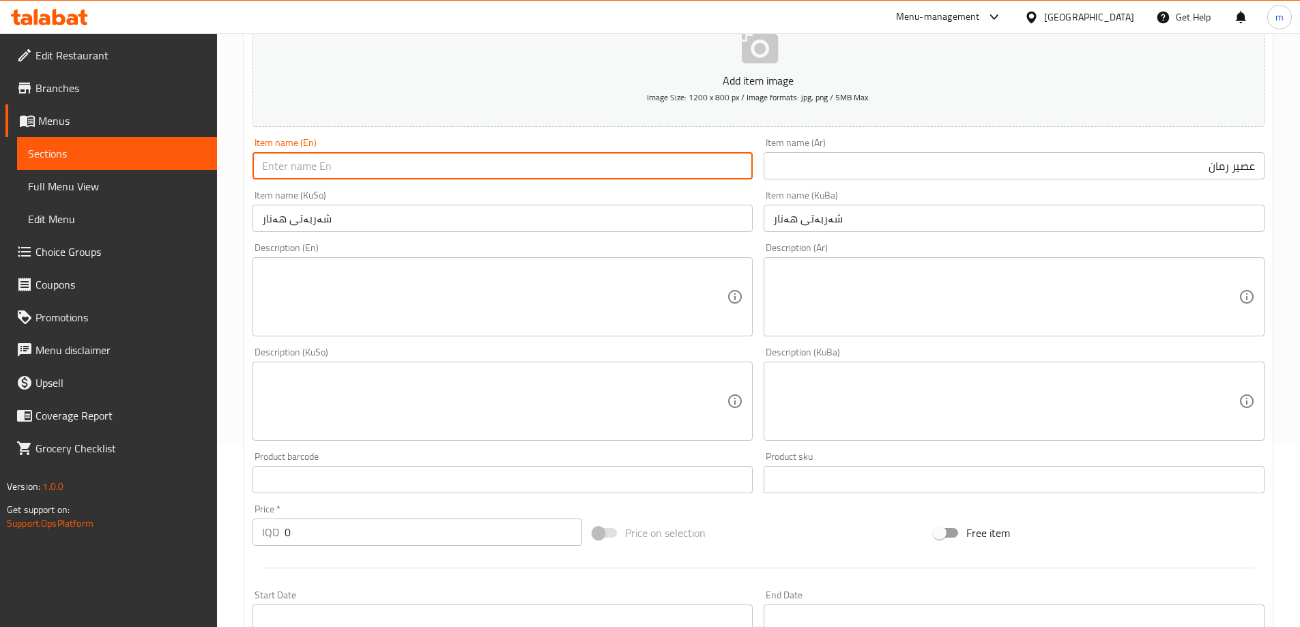
paste input "Pomegranate Juice"
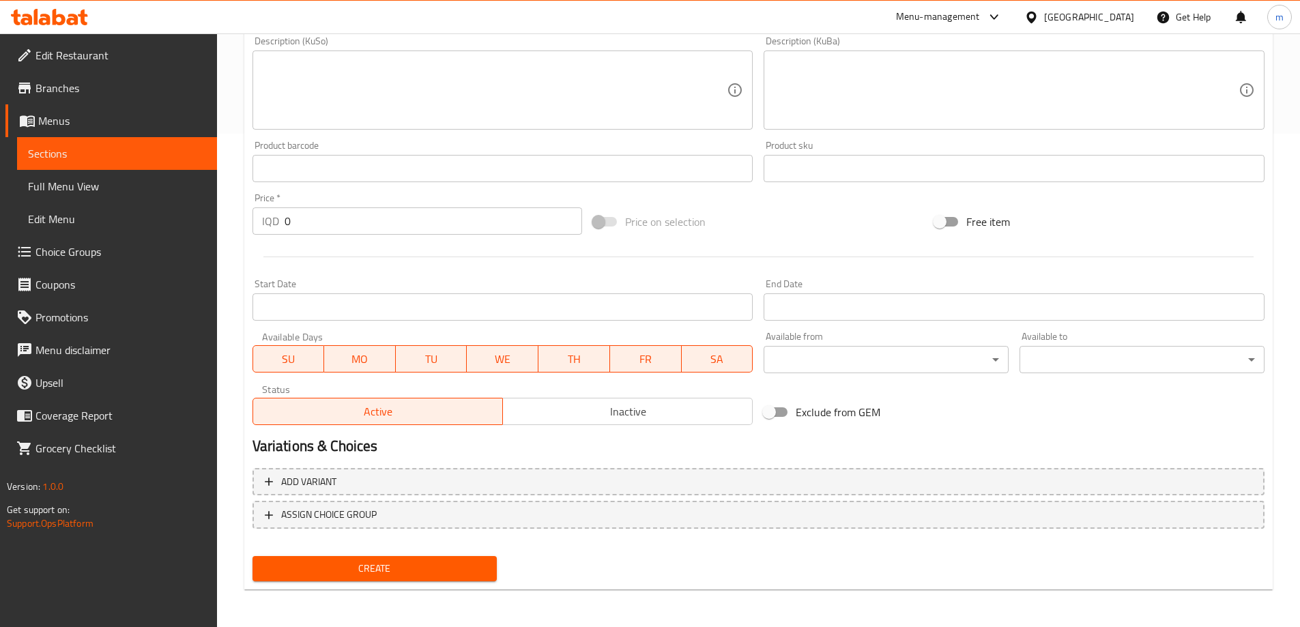
scroll to position [494, 0]
type input "Pomegranate Juice"
click at [335, 225] on input "0" at bounding box center [434, 220] width 298 height 27
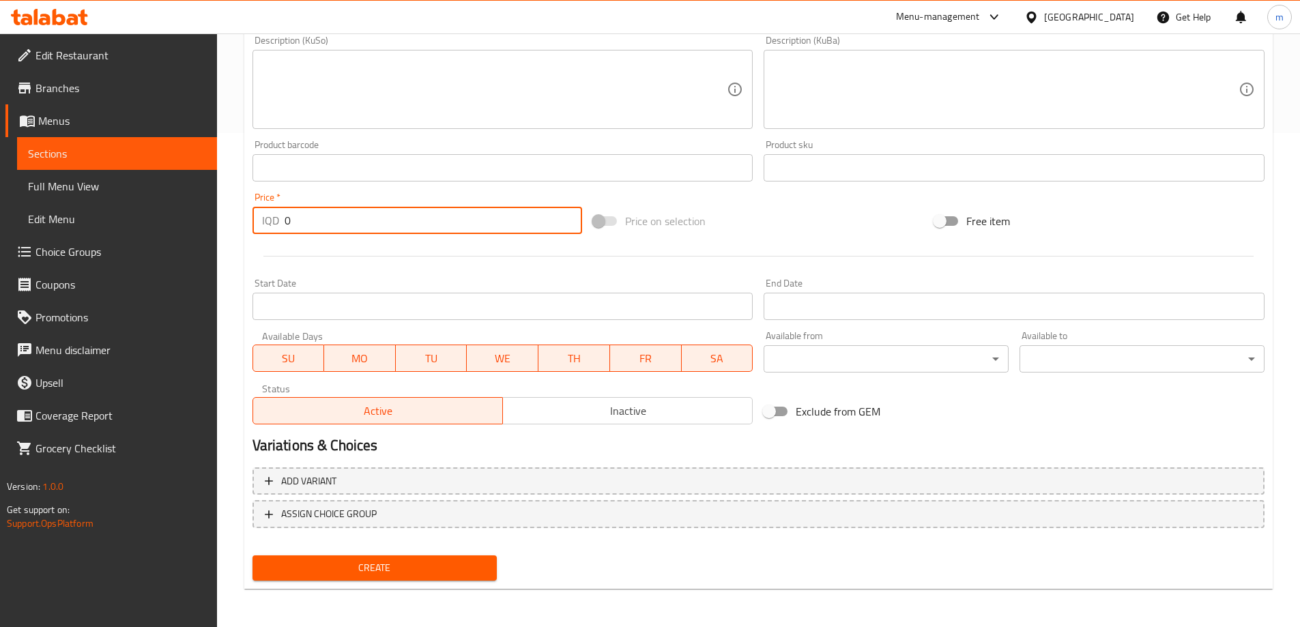
click at [335, 225] on input "0" at bounding box center [434, 220] width 298 height 27
click at [319, 210] on input "0" at bounding box center [434, 220] width 298 height 27
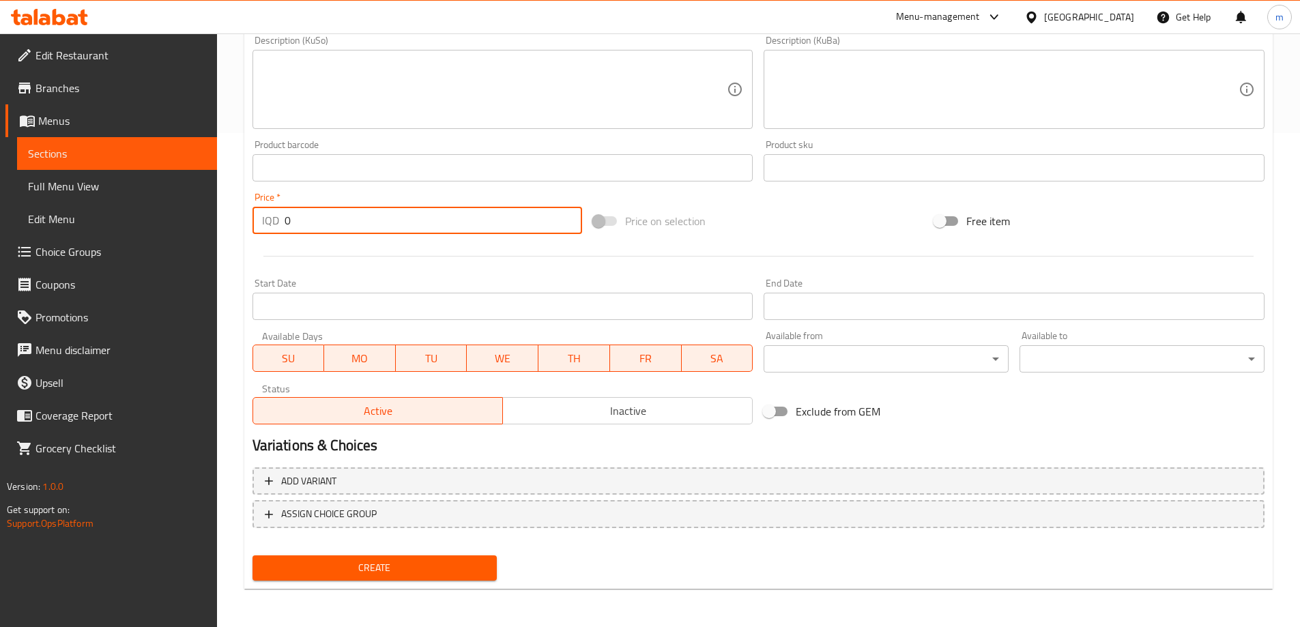
paste input "550"
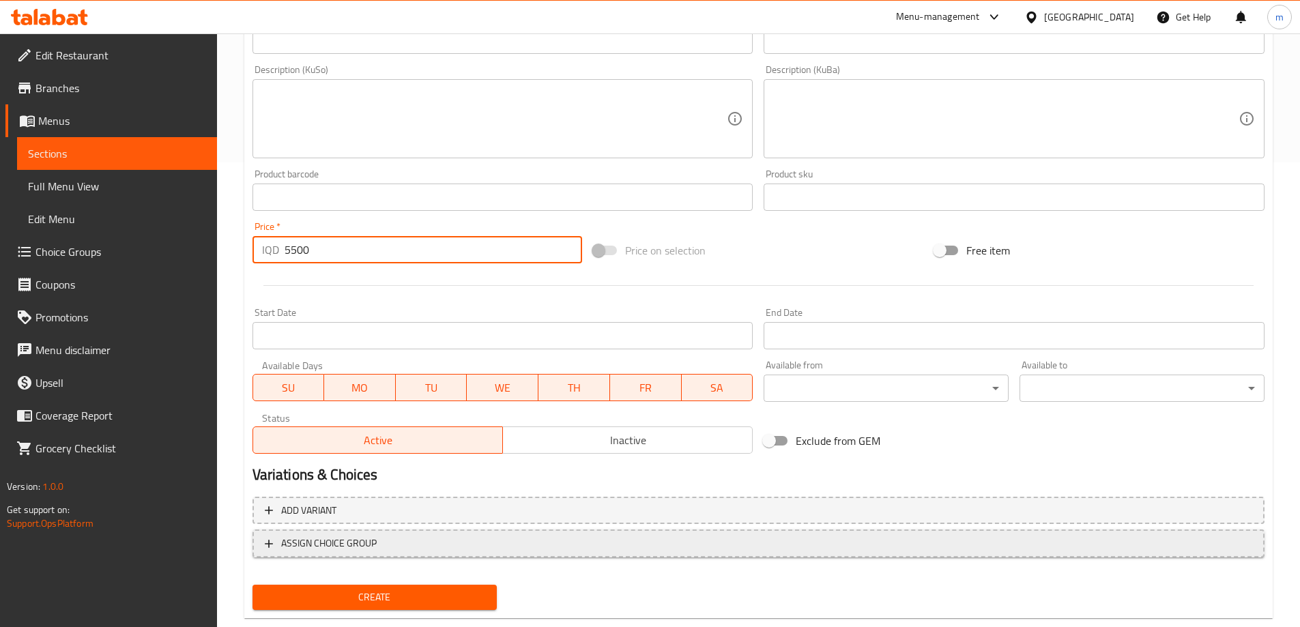
scroll to position [448, 0]
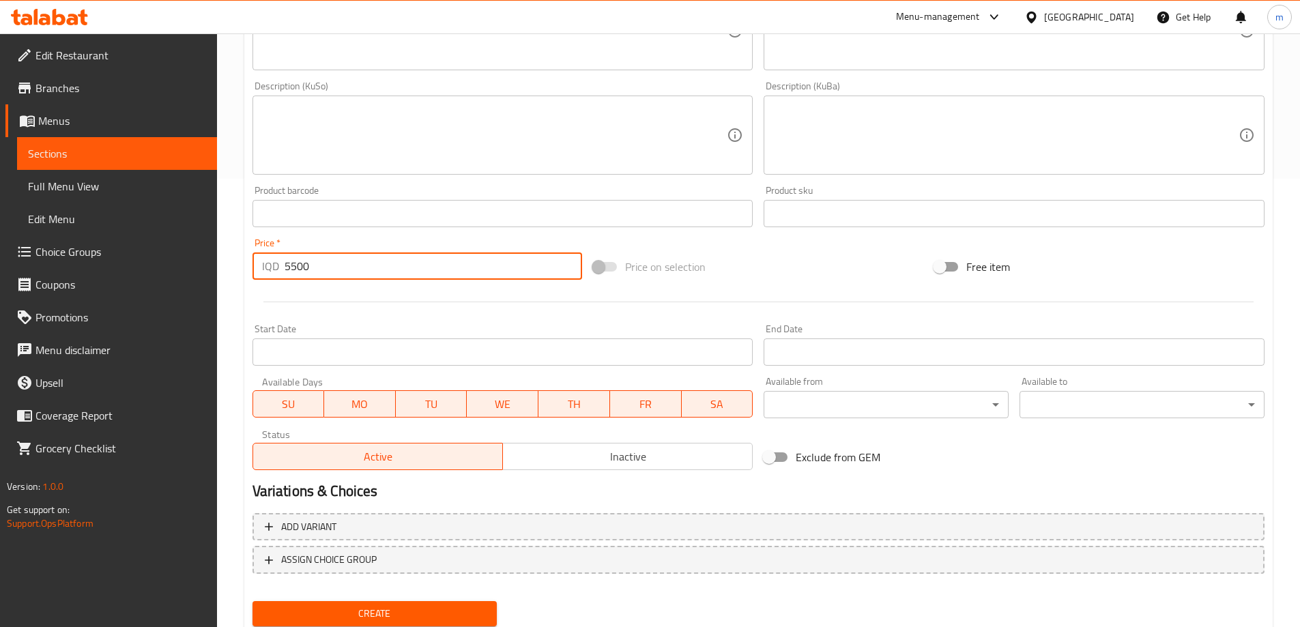
type input "5500"
click at [360, 609] on span "Create" at bounding box center [374, 613] width 223 height 17
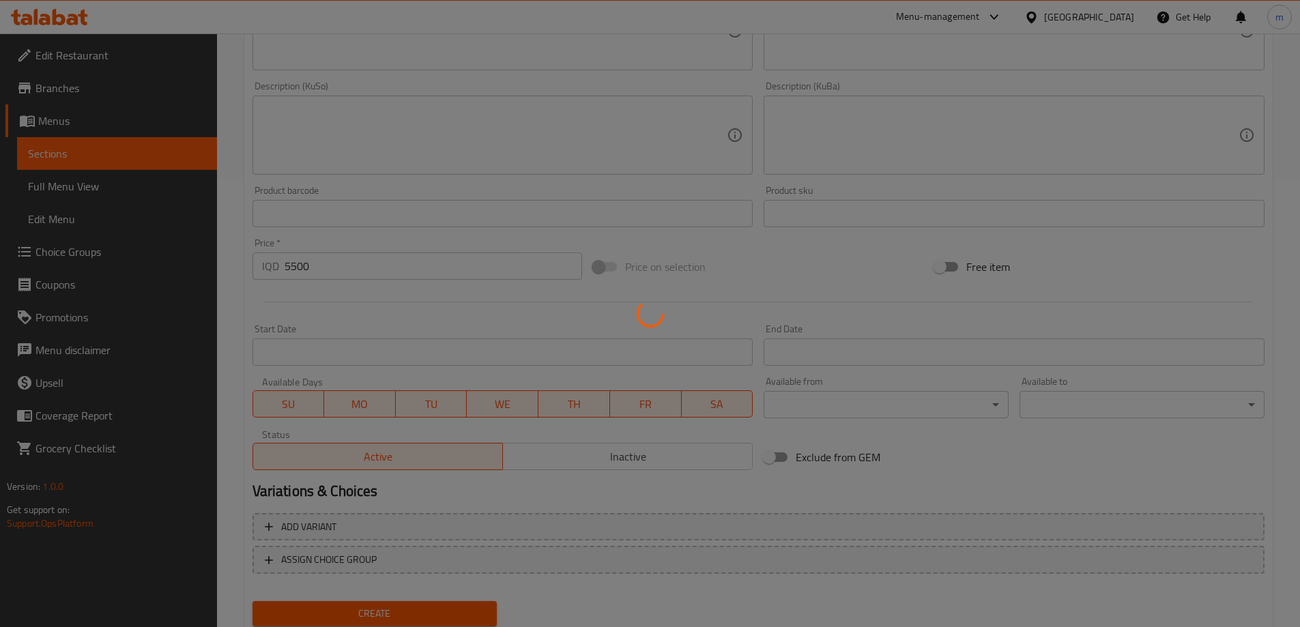
click at [115, 180] on div at bounding box center [650, 313] width 1300 height 627
click at [110, 185] on div at bounding box center [650, 313] width 1300 height 627
click at [109, 184] on div at bounding box center [650, 313] width 1300 height 627
type input "0"
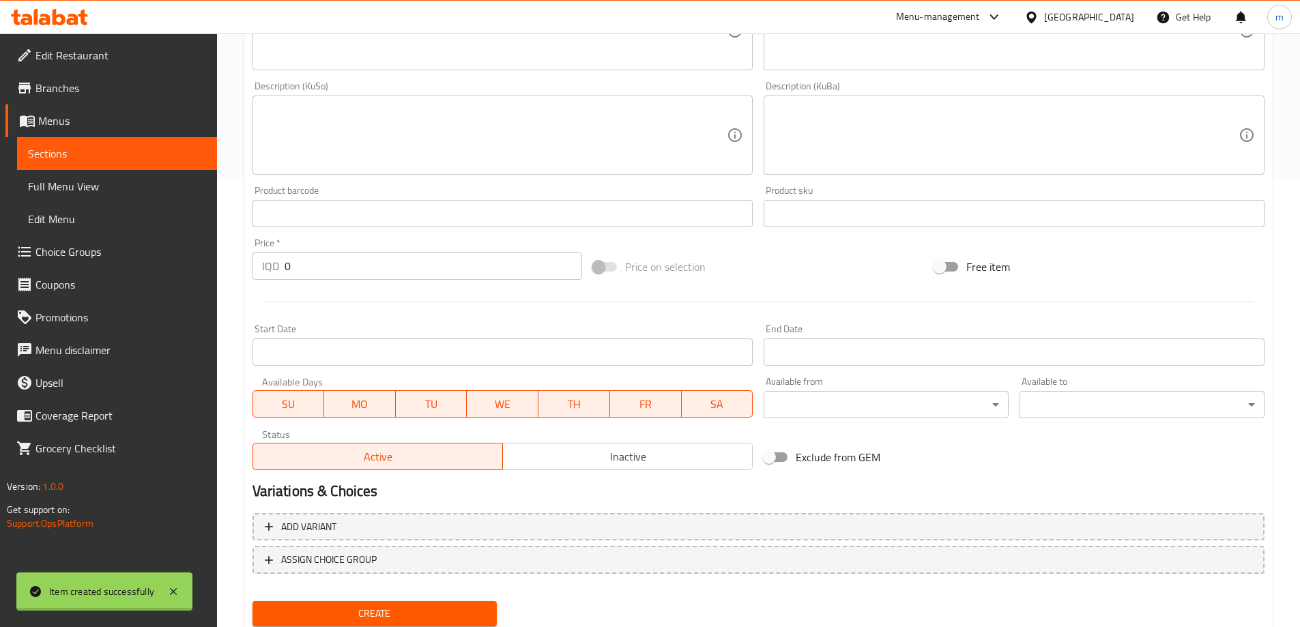
click at [109, 184] on div at bounding box center [650, 313] width 1300 height 627
click at [109, 184] on span "Full Menu View" at bounding box center [117, 186] width 178 height 16
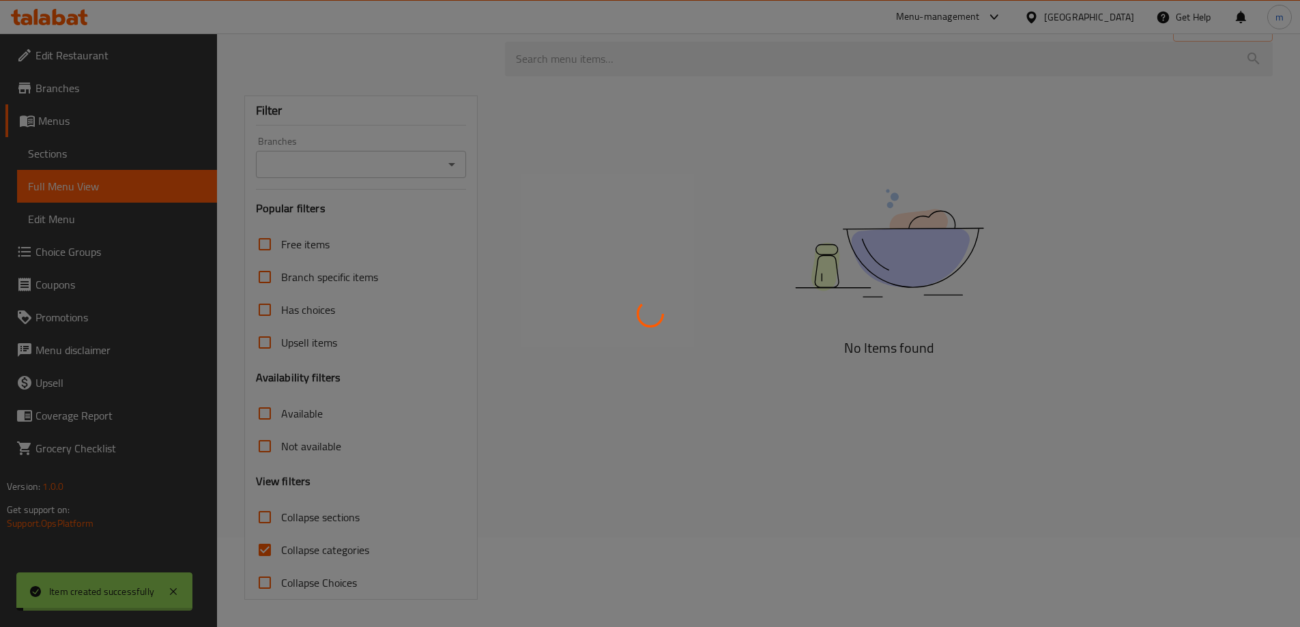
scroll to position [89, 0]
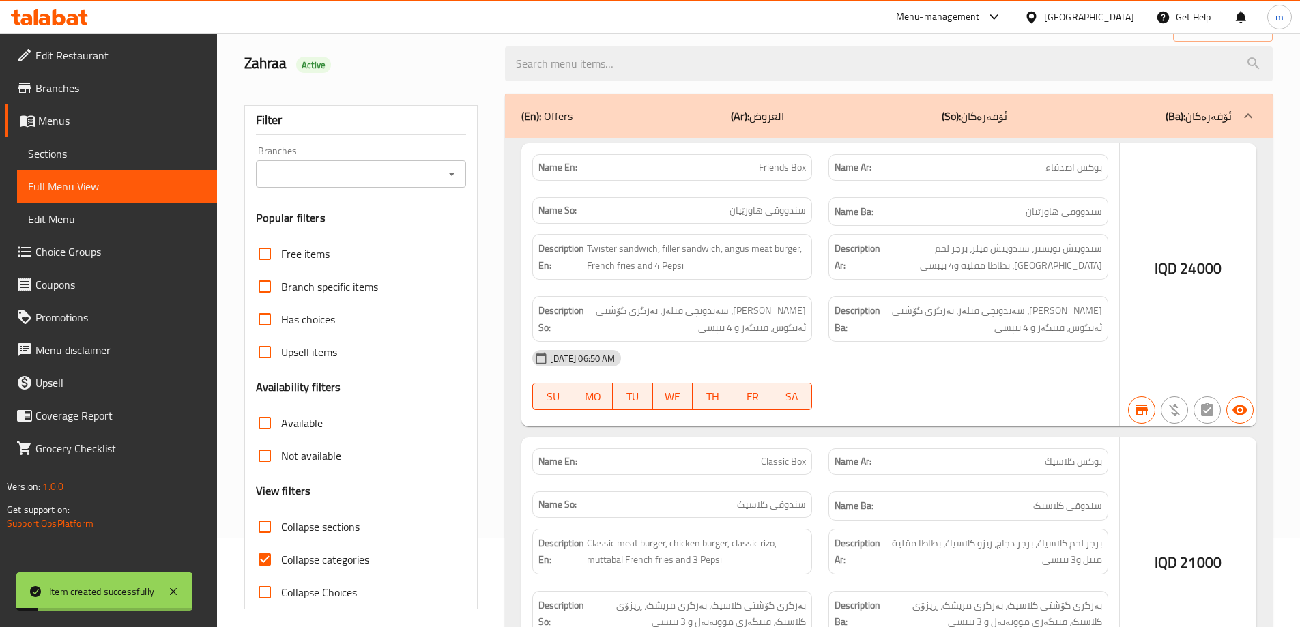
click at [452, 265] on div at bounding box center [650, 313] width 1300 height 627
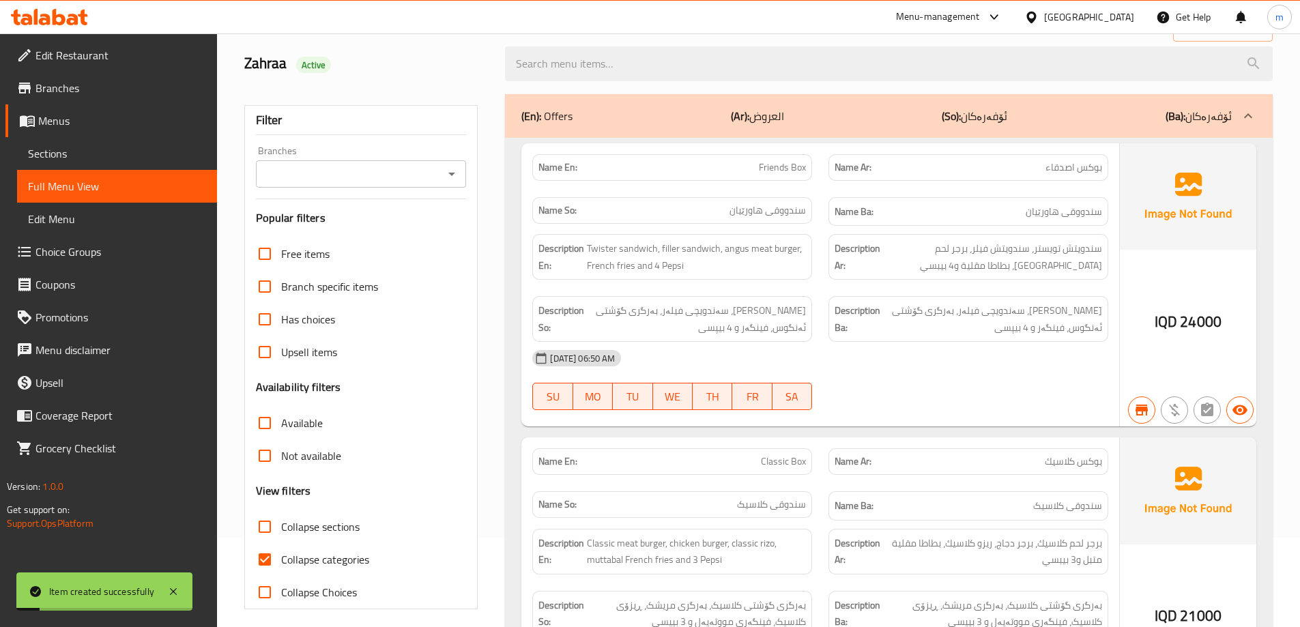
scroll to position [0, 0]
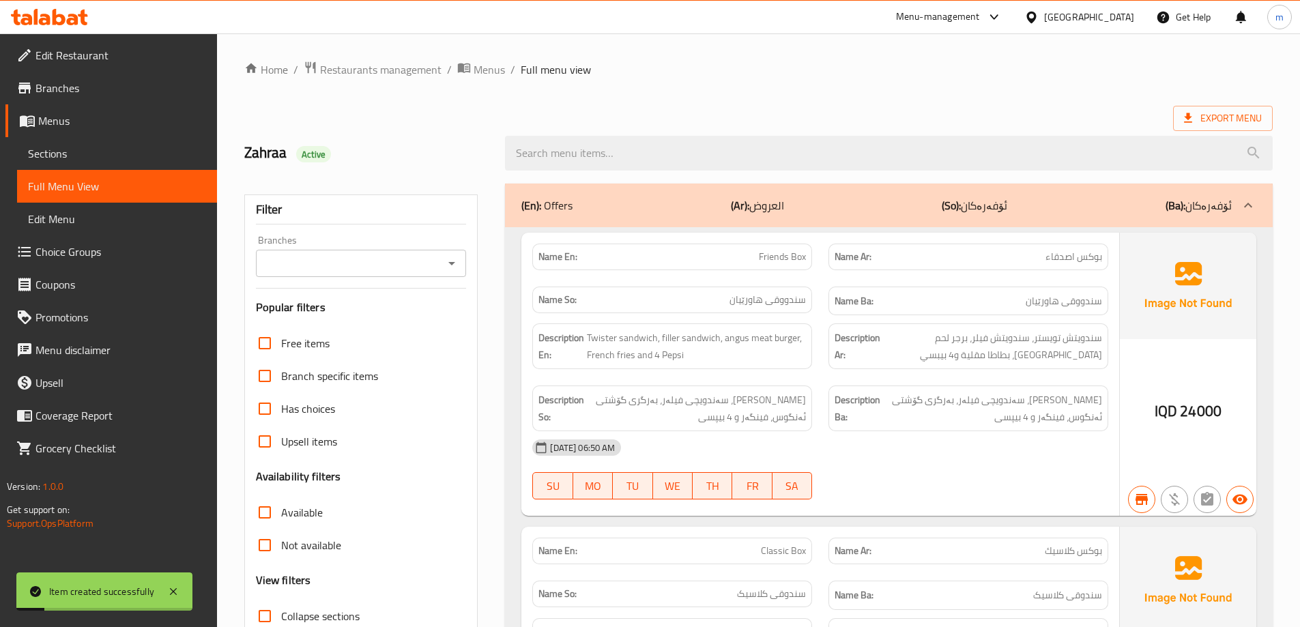
click at [452, 261] on icon "Open" at bounding box center [452, 263] width 16 height 16
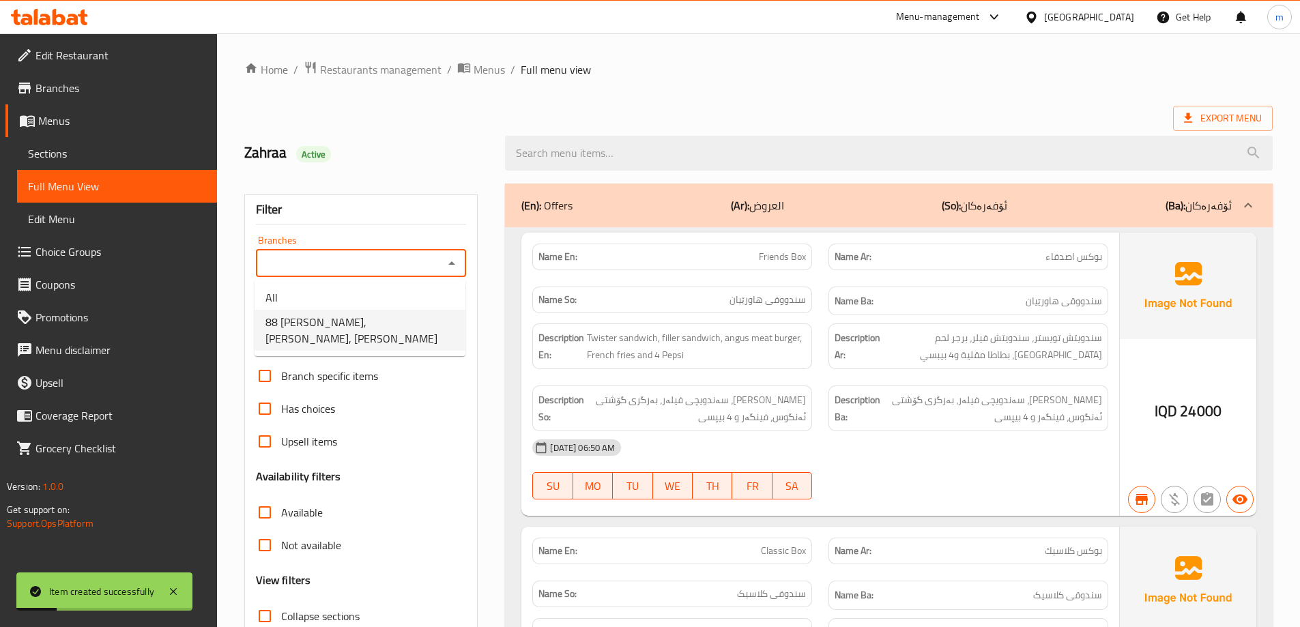
click at [345, 322] on span "88 [PERSON_NAME], [PERSON_NAME], [PERSON_NAME]" at bounding box center [359, 330] width 189 height 33
type input "88 [PERSON_NAME], [PERSON_NAME], [PERSON_NAME]"
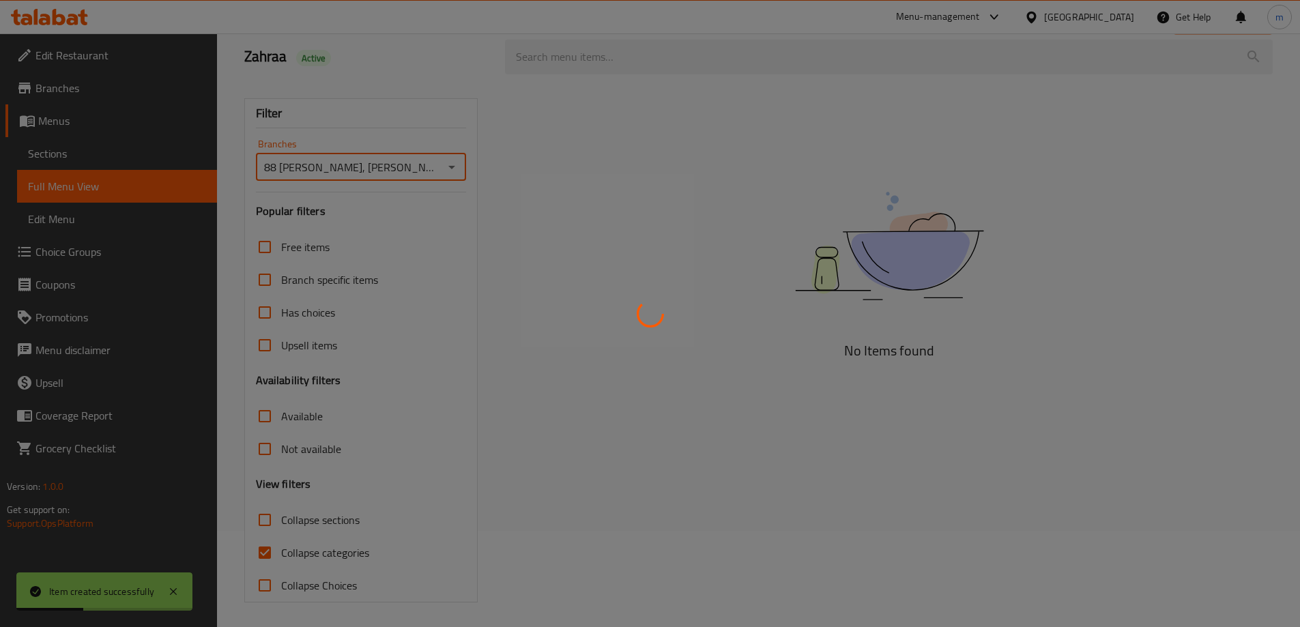
scroll to position [99, 0]
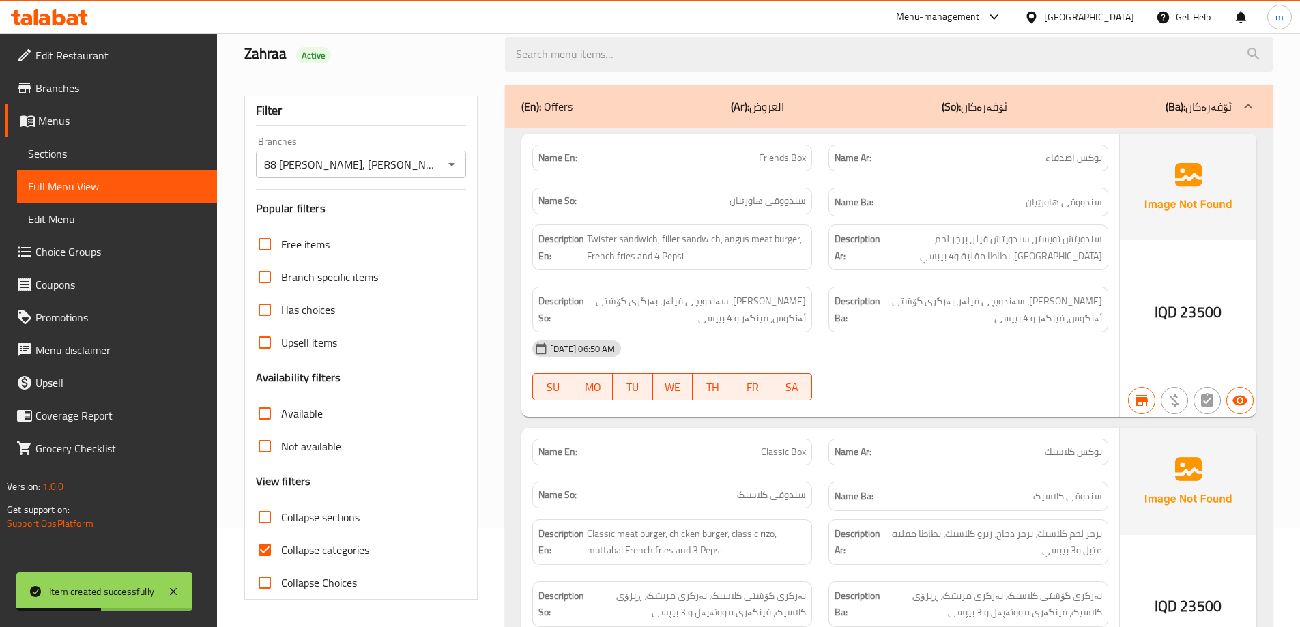
click at [315, 549] on span "Collapse categories" at bounding box center [325, 550] width 88 height 16
click at [281, 549] on input "Collapse categories" at bounding box center [264, 550] width 33 height 33
checkbox input "false"
click at [315, 512] on span "Collapse sections" at bounding box center [320, 517] width 78 height 16
click at [281, 512] on input "Collapse sections" at bounding box center [264, 517] width 33 height 33
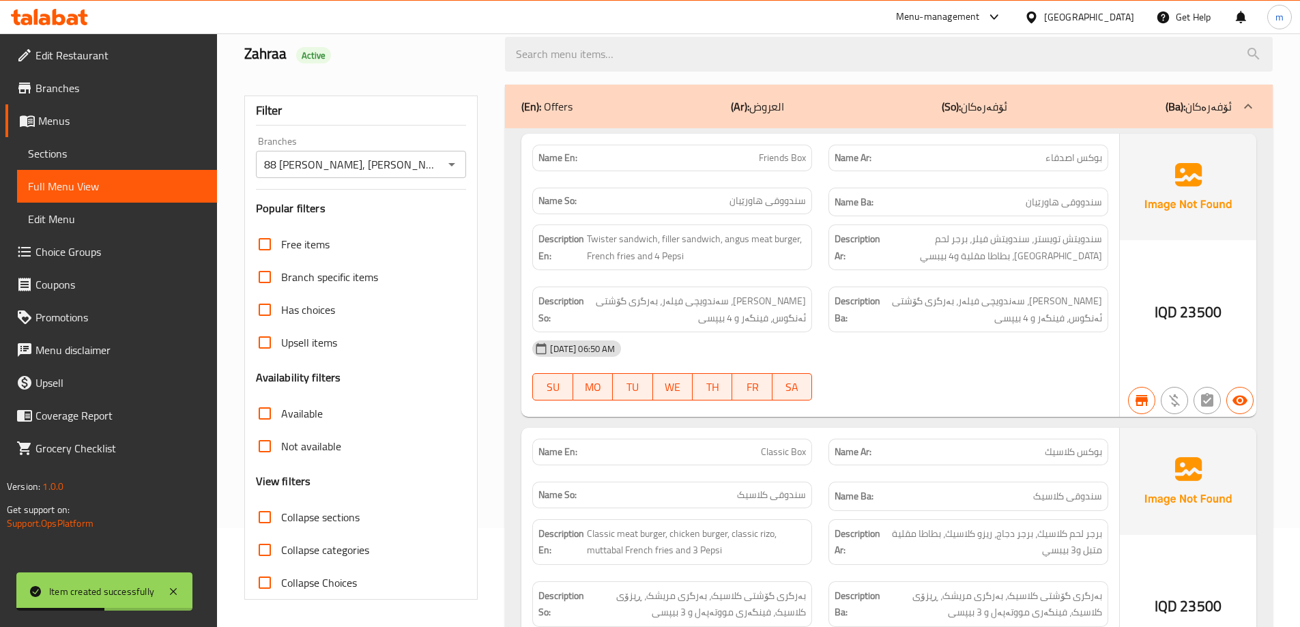
checkbox input "true"
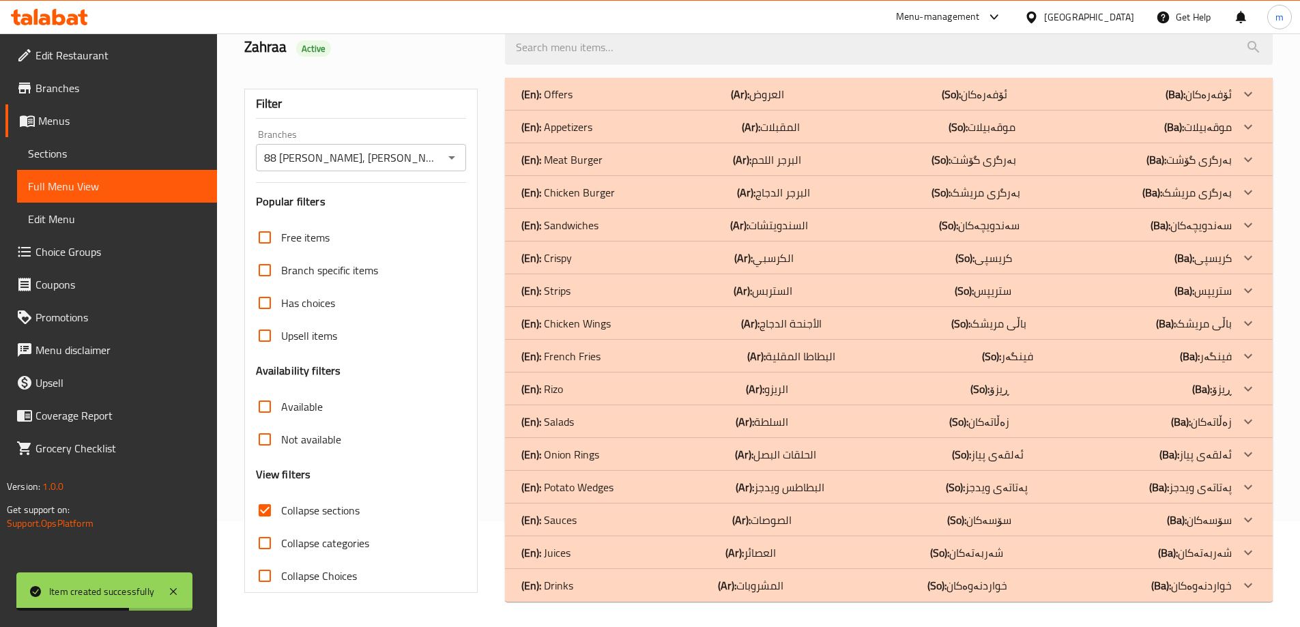
scroll to position [108, 0]
click at [804, 553] on div "(En): Juices (Ar): العصائر (So): شەربەتەکان (Ba): شەربەتەکان" at bounding box center [876, 550] width 710 height 16
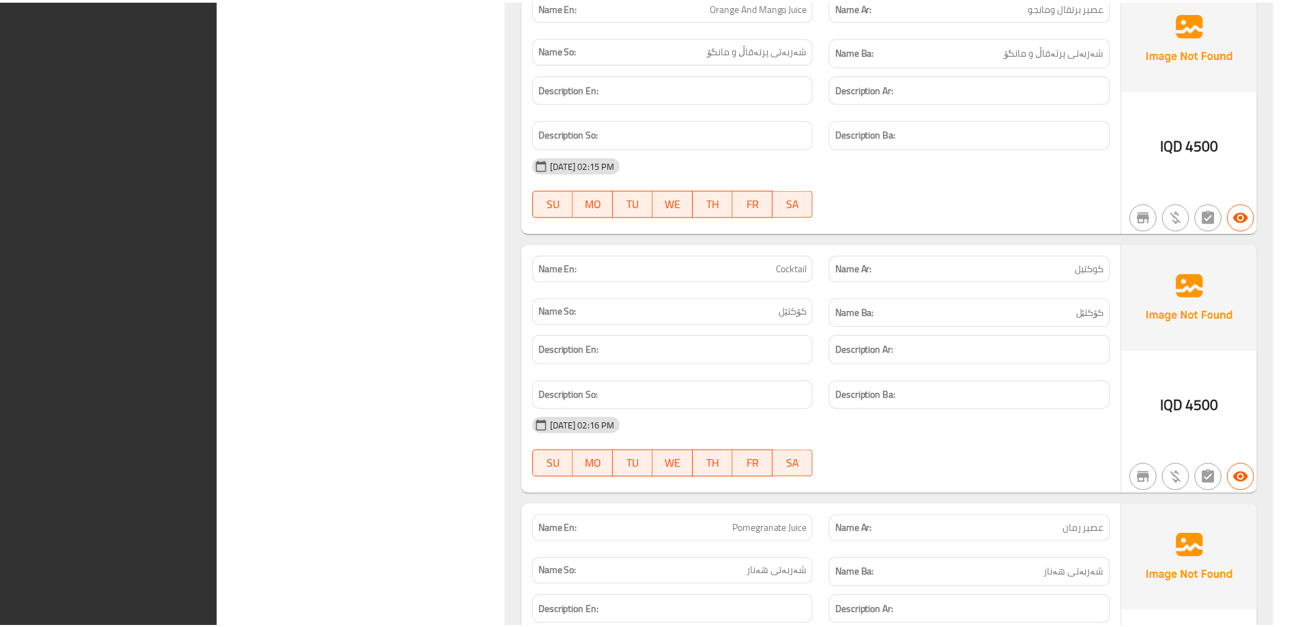
scroll to position [1206, 0]
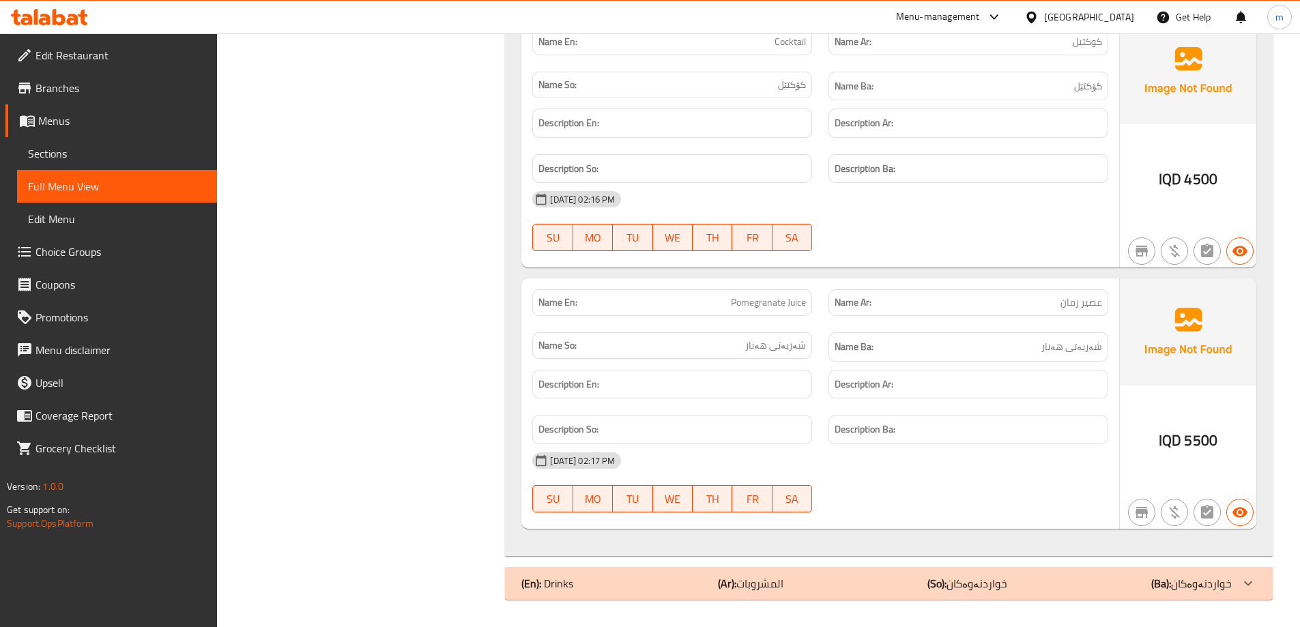
click at [1079, 300] on span "عصير رمان" at bounding box center [1081, 302] width 42 height 14
copy span "عصير رمان"
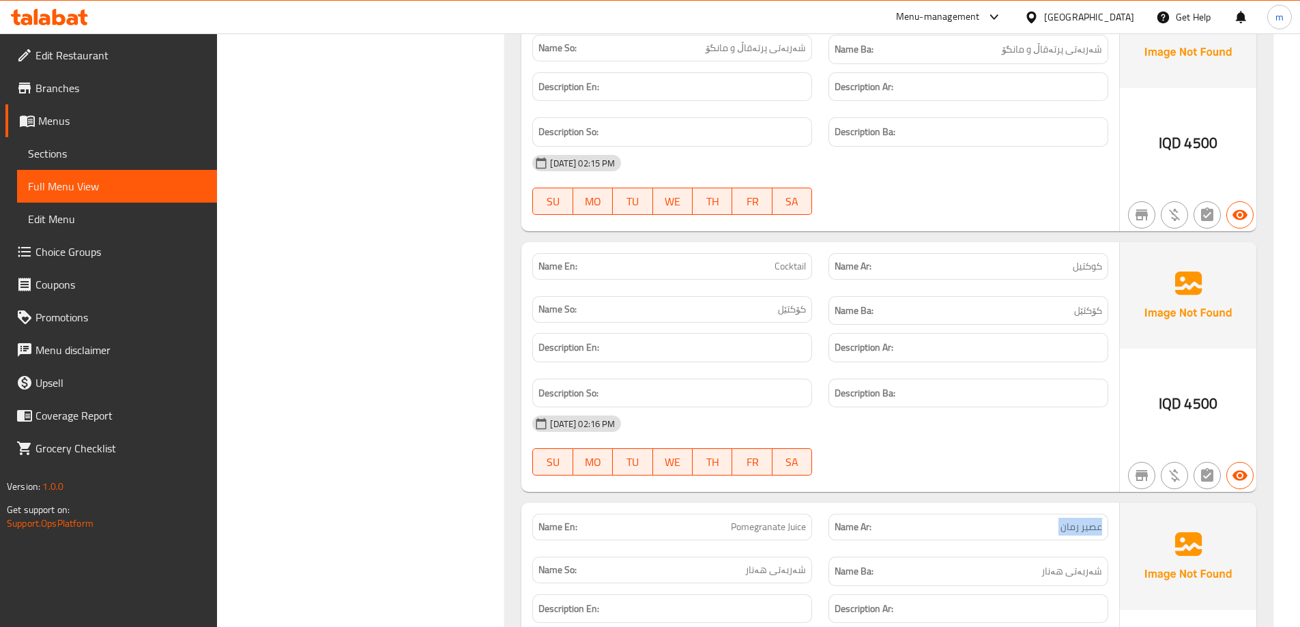
scroll to position [979, 0]
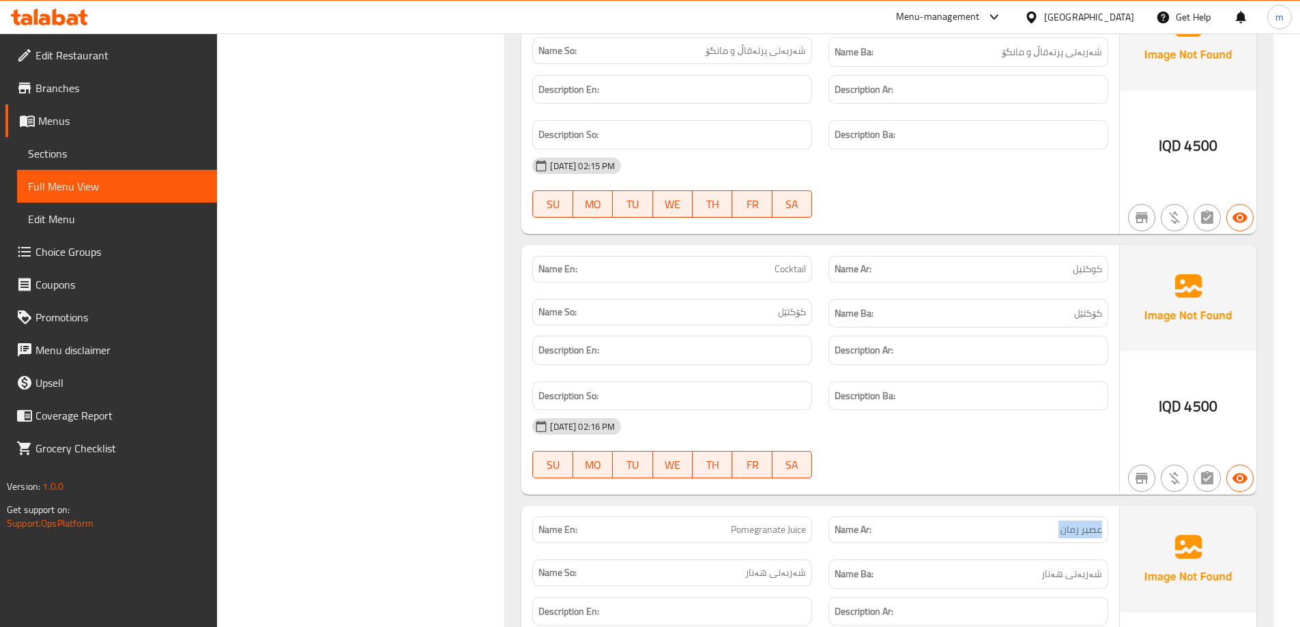
click at [1093, 279] on div "Name Ar: كوكتيل" at bounding box center [968, 269] width 280 height 27
click at [1093, 270] on span "كوكتيل" at bounding box center [1087, 269] width 29 height 14
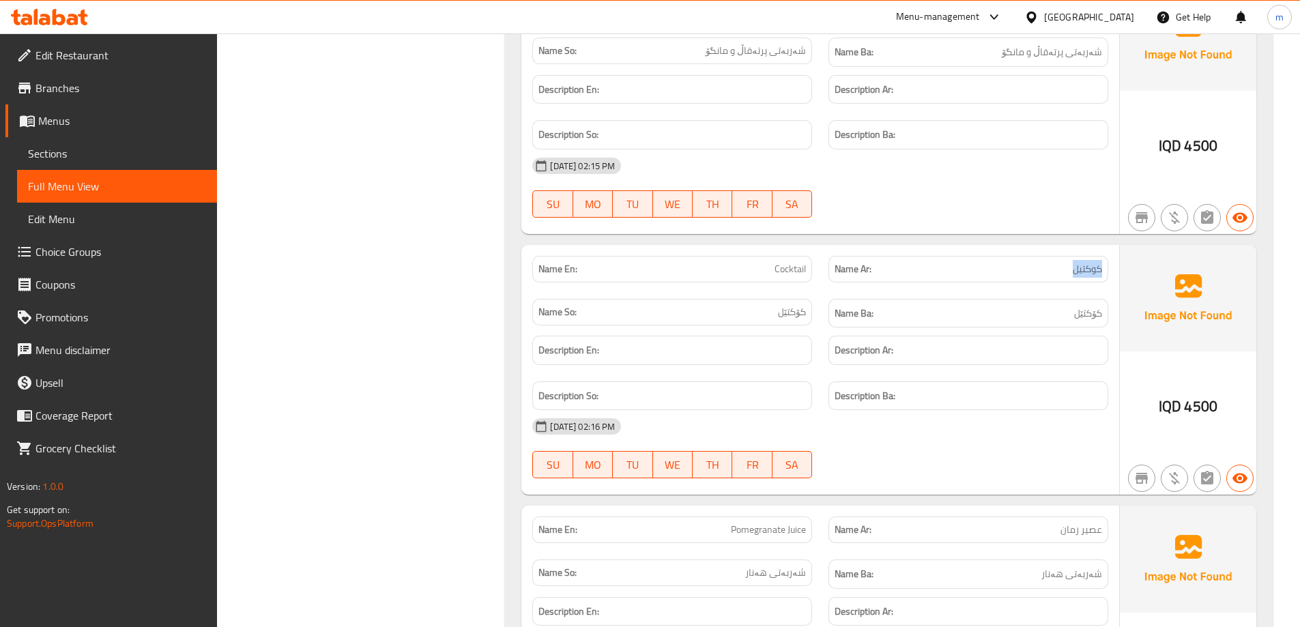
copy span "كوكتيل"
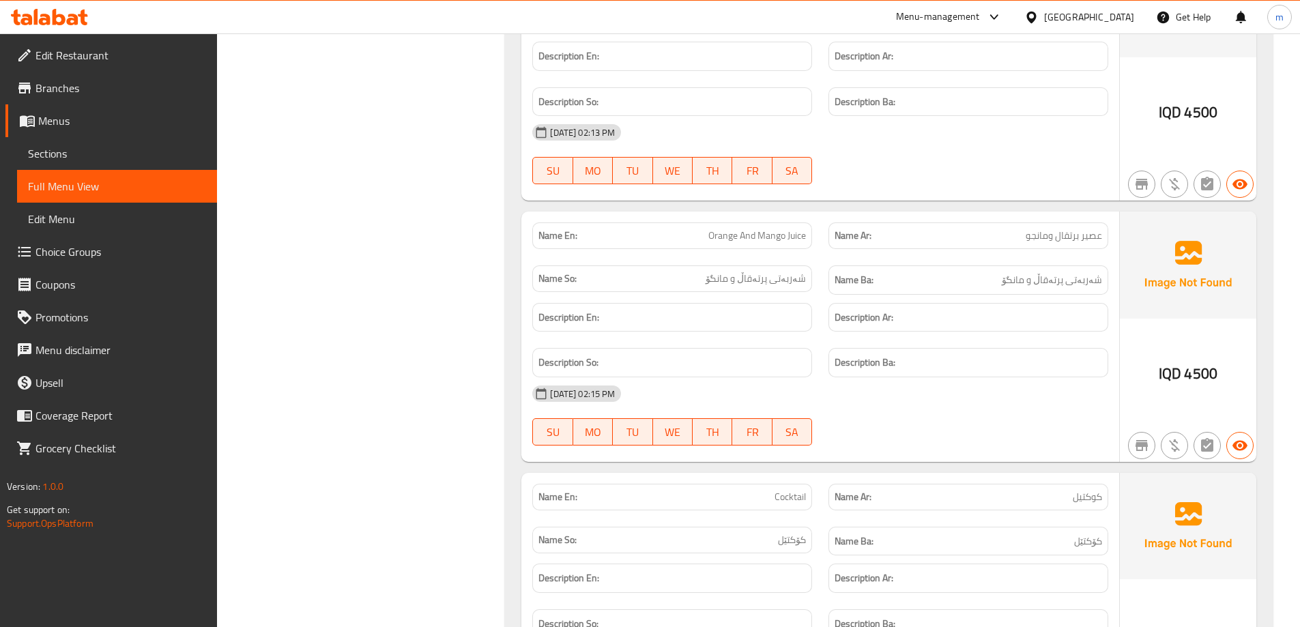
click at [1069, 235] on span "عصير برتقال ومانجو" at bounding box center [1064, 236] width 76 height 14
copy span "عصير برتقال ومانجو"
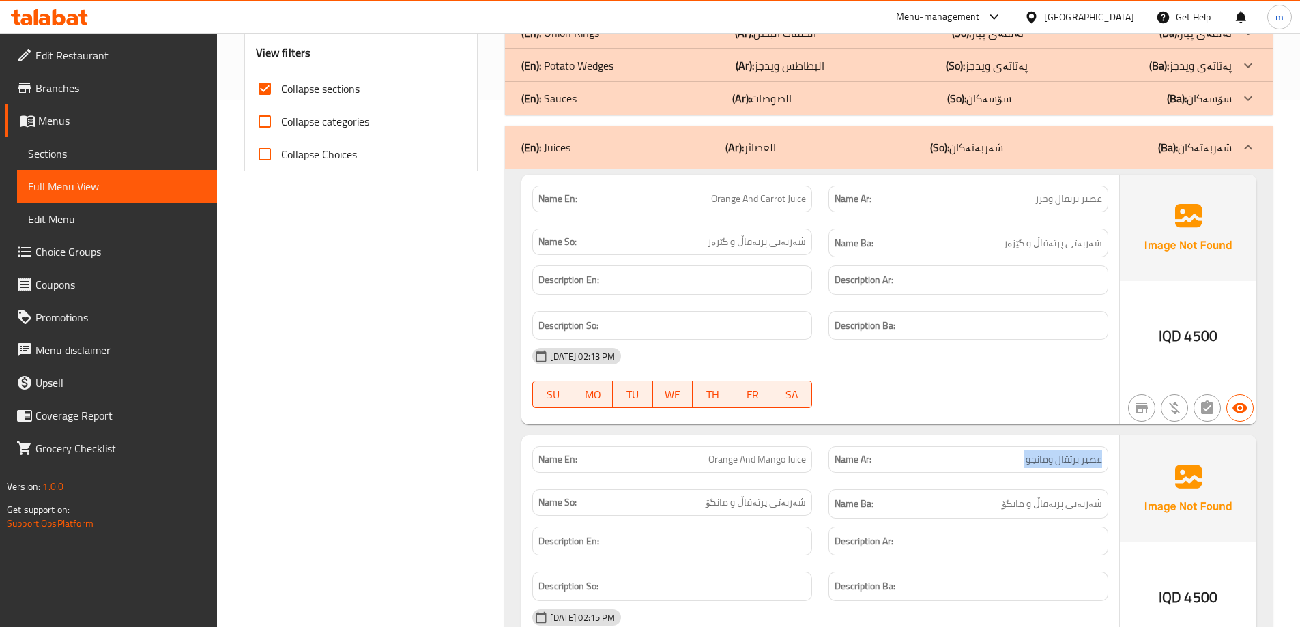
scroll to position [524, 0]
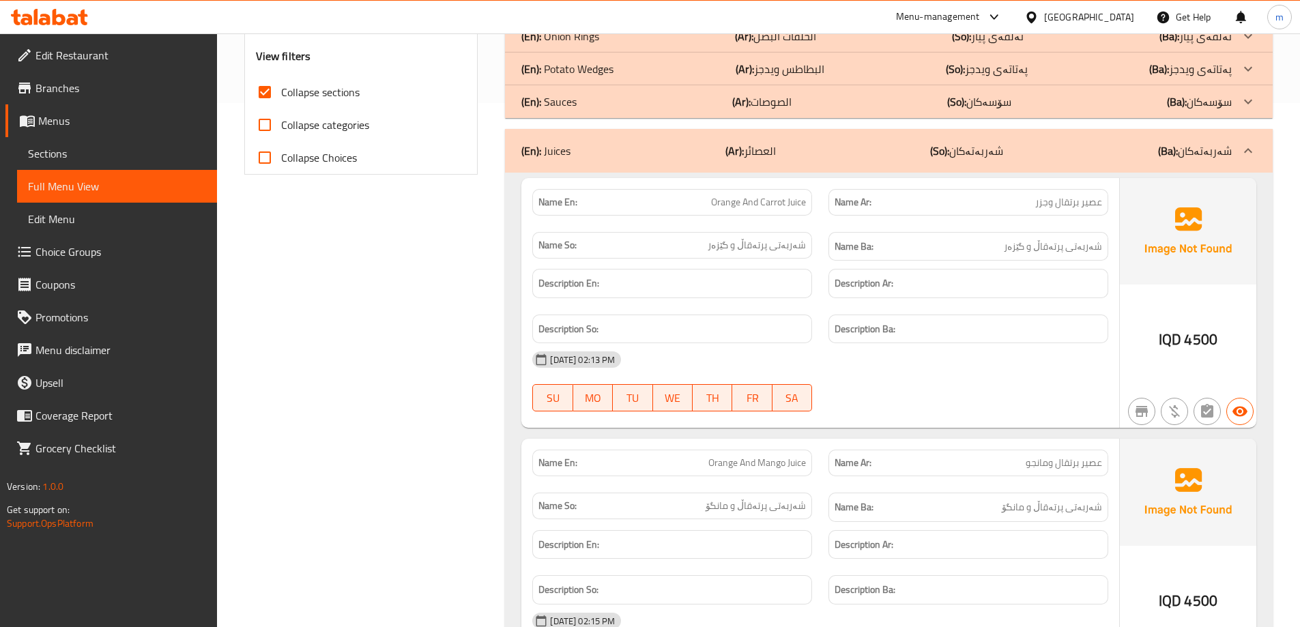
click at [1063, 250] on span "شەربەتی پرتەقاڵ و گێزەر" at bounding box center [1053, 246] width 98 height 17
click at [1067, 204] on span "عصير برتقال وجزر" at bounding box center [1068, 202] width 67 height 14
copy span "عصير برتقال وجزر"
